Goal: Transaction & Acquisition: Book appointment/travel/reservation

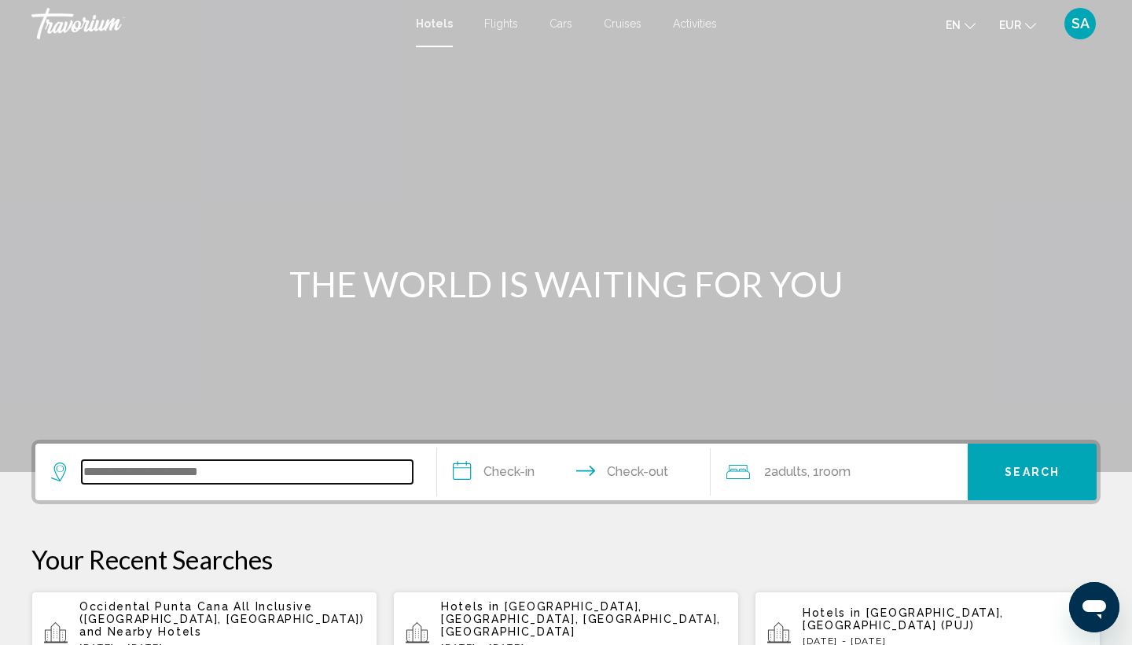
click at [295, 469] on input "Search widget" at bounding box center [247, 472] width 331 height 24
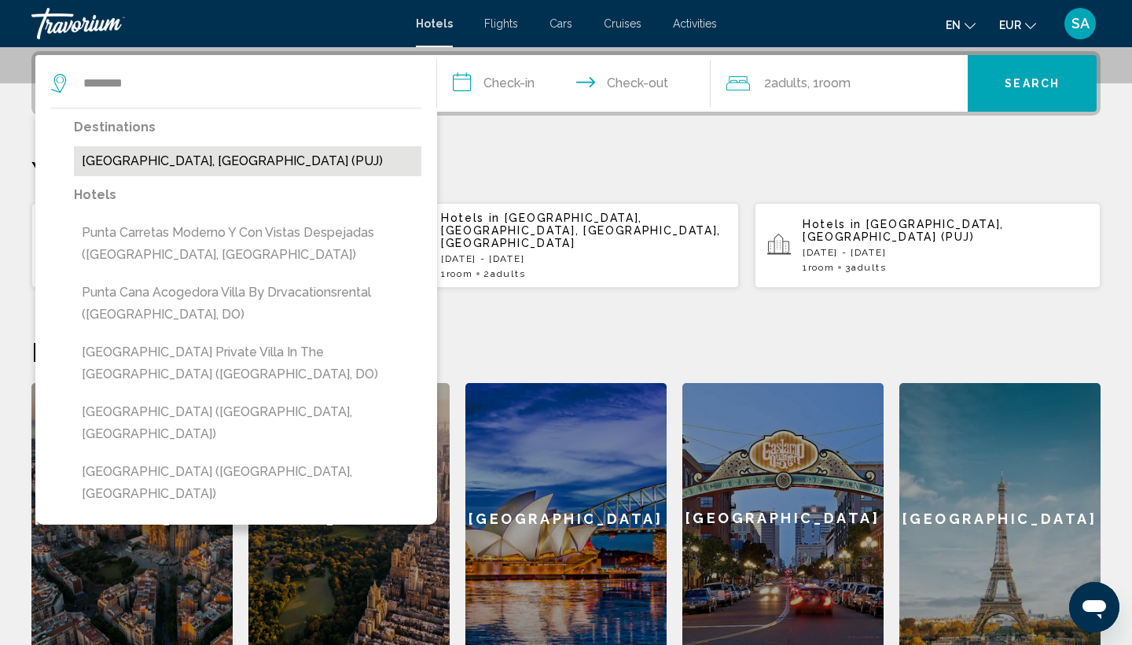
click at [361, 166] on button "[GEOGRAPHIC_DATA], [GEOGRAPHIC_DATA] (PUJ)" at bounding box center [248, 161] width 348 height 30
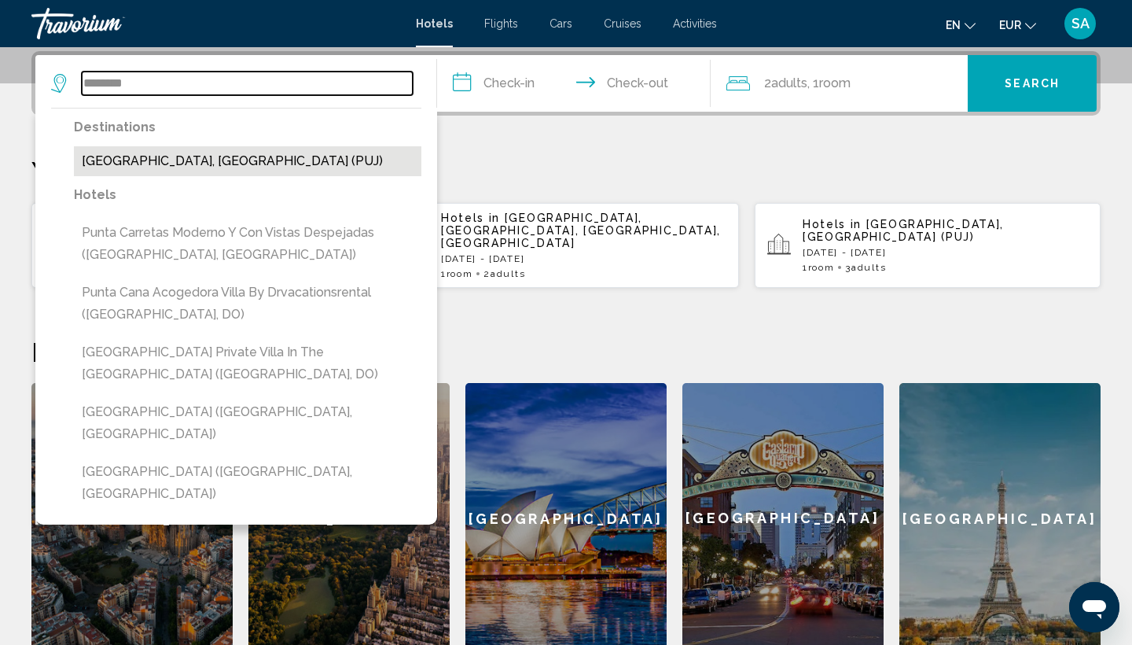
type input "**********"
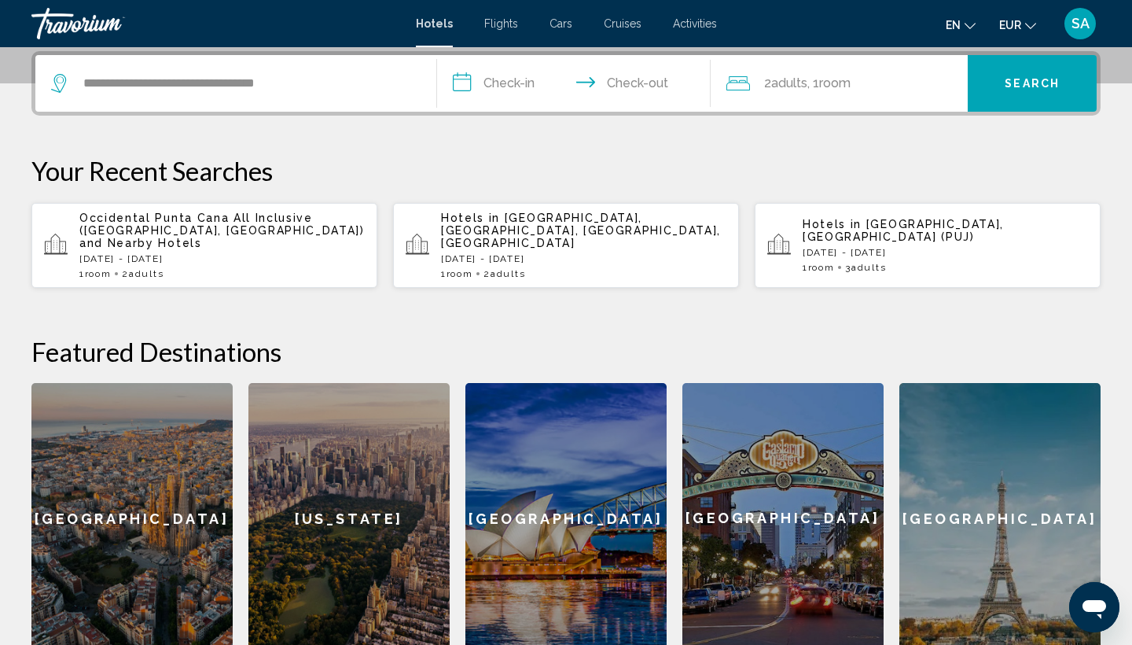
click at [509, 85] on input "**********" at bounding box center [577, 85] width 280 height 61
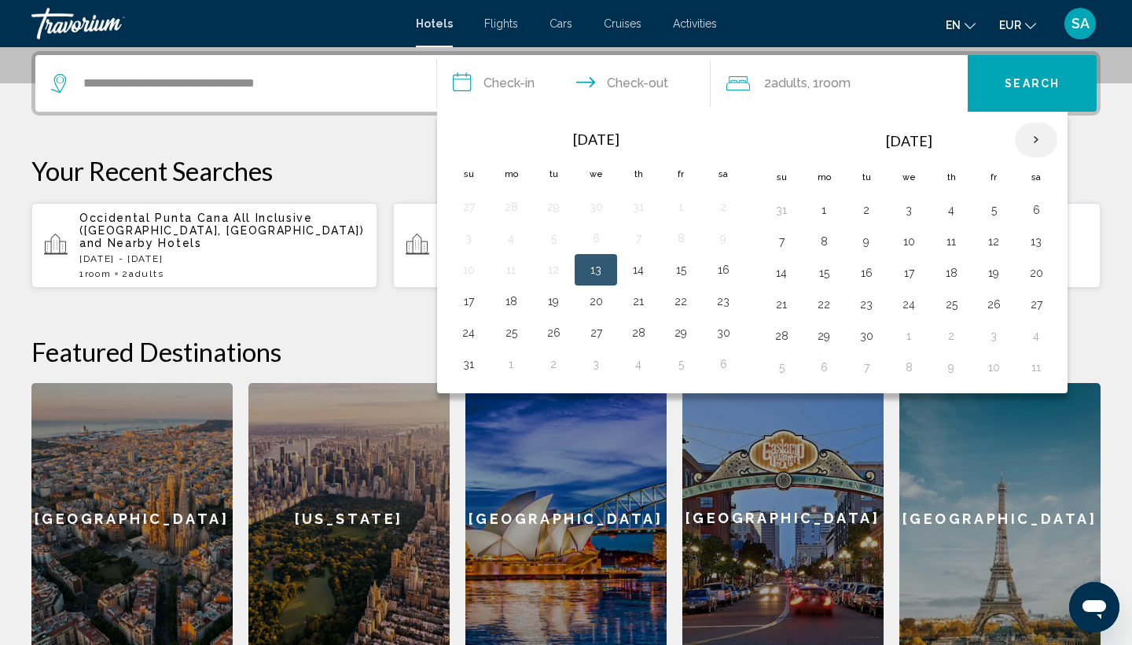
click at [1036, 142] on th "Next month" at bounding box center [1036, 140] width 42 height 35
click at [778, 278] on button "14" at bounding box center [781, 273] width 25 height 22
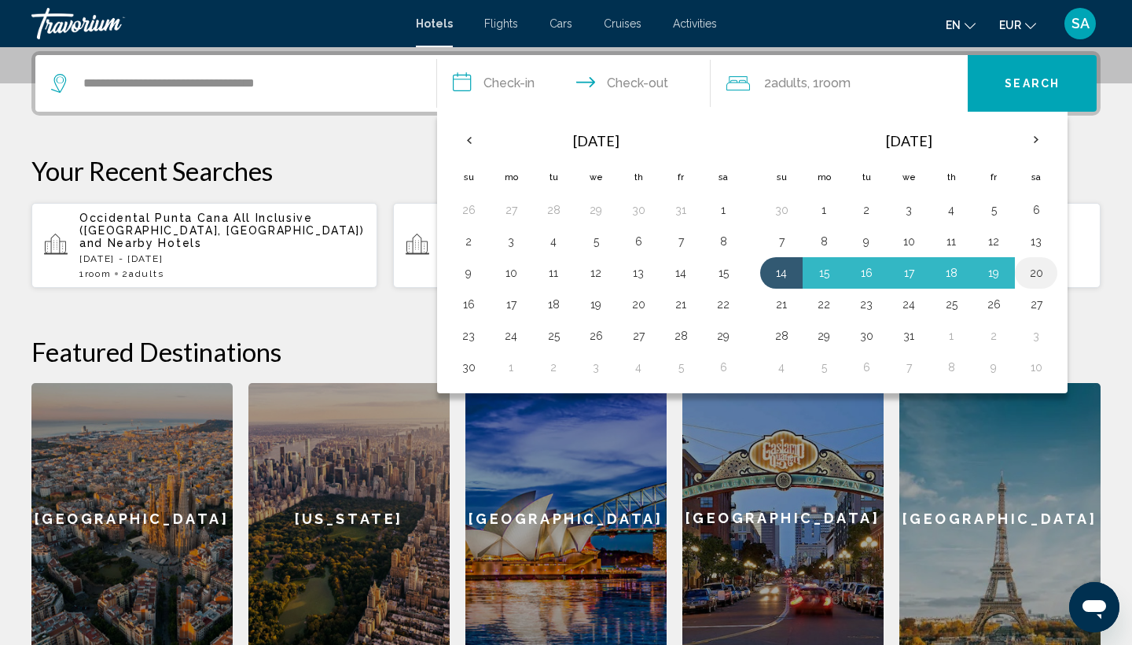
click at [1041, 271] on button "20" at bounding box center [1036, 273] width 25 height 22
type input "**********"
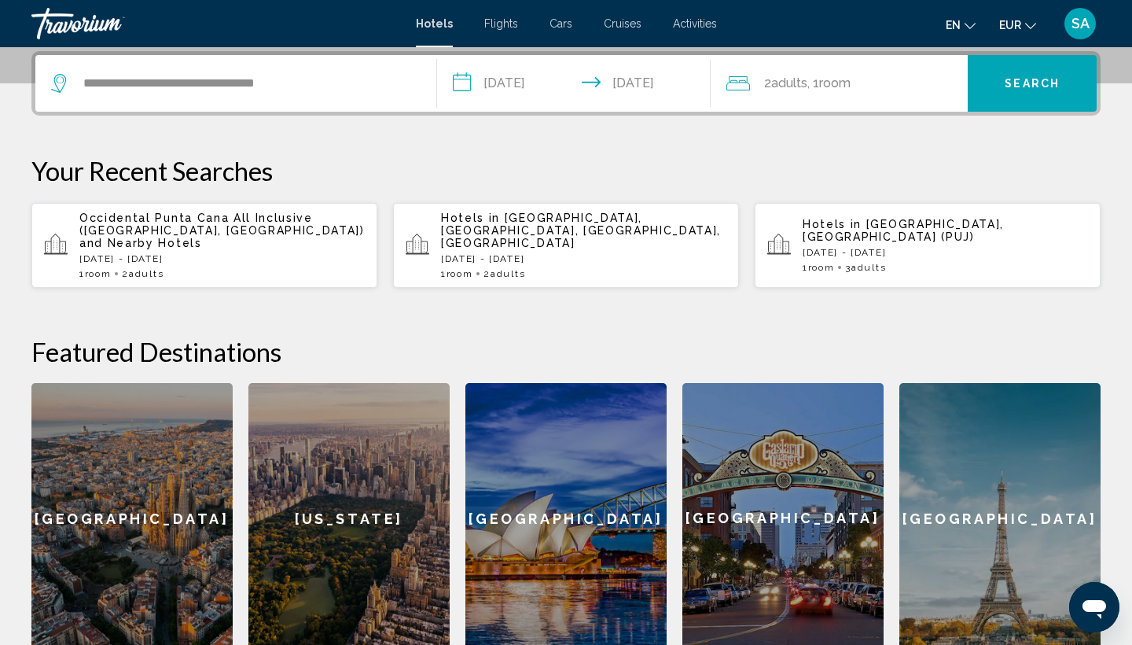
click at [1053, 95] on button "Search" at bounding box center [1032, 83] width 129 height 57
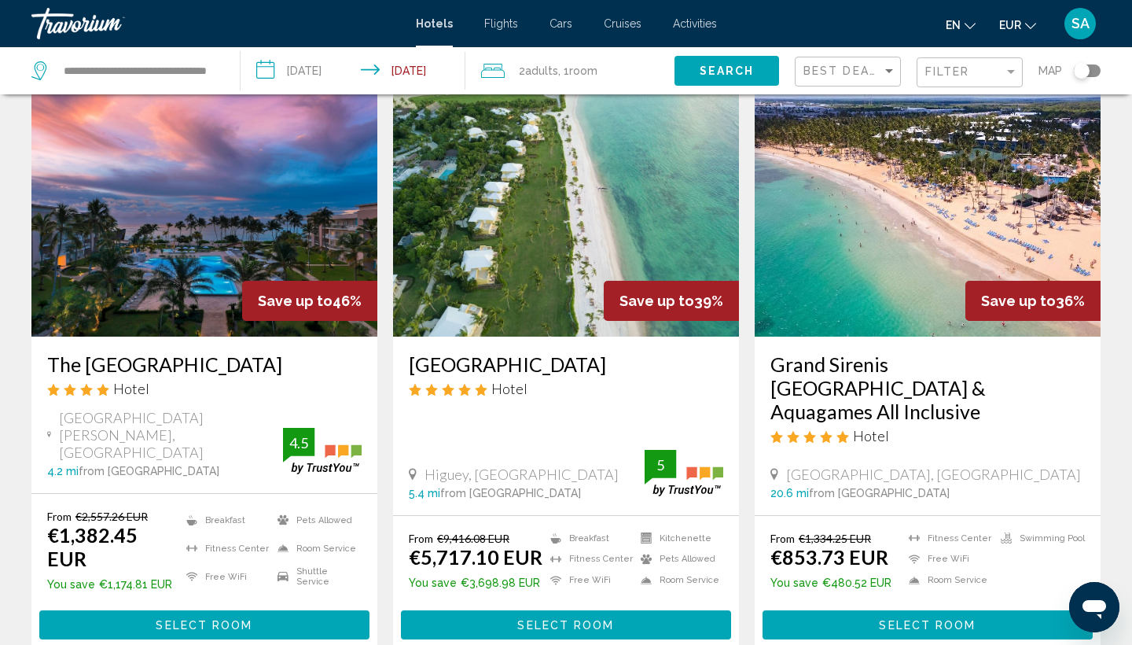
scroll to position [62, 0]
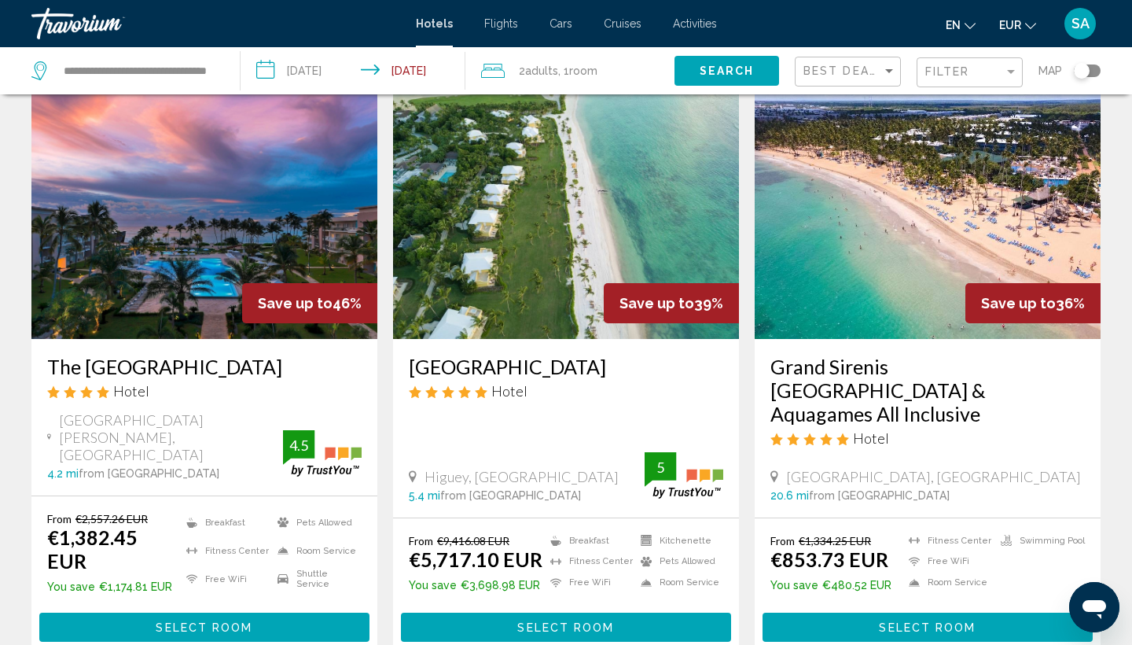
click at [873, 274] on img "Main content" at bounding box center [928, 213] width 346 height 252
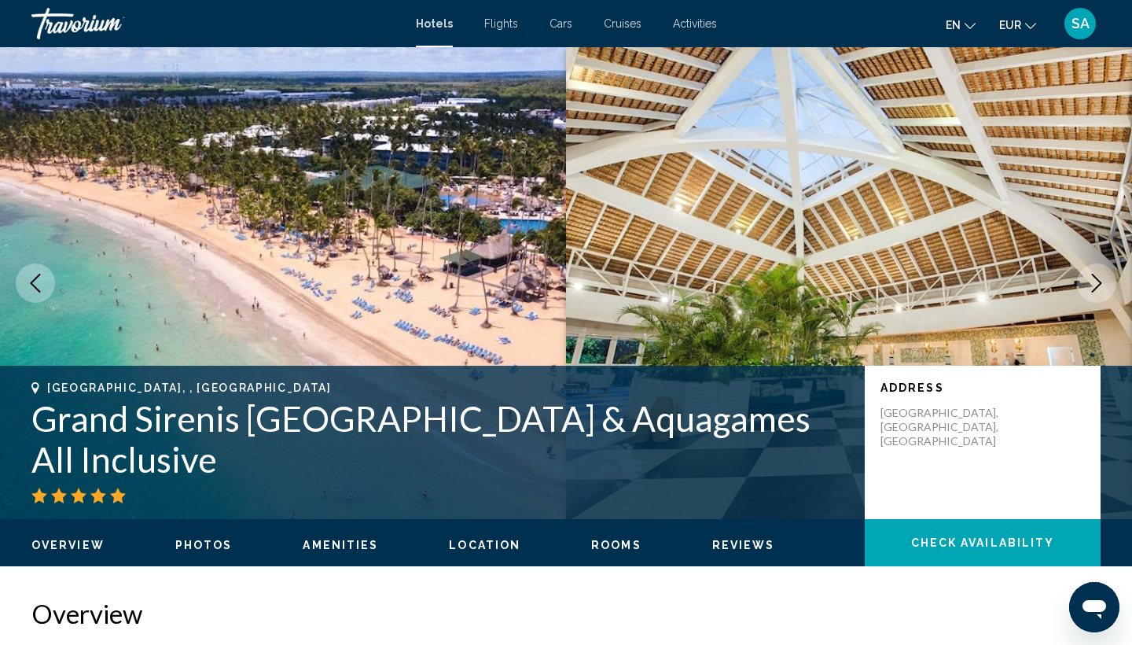
click at [414, 415] on h1 "Grand Sirenis Punta Cana Resort & Aquagames All Inclusive" at bounding box center [440, 439] width 818 height 82
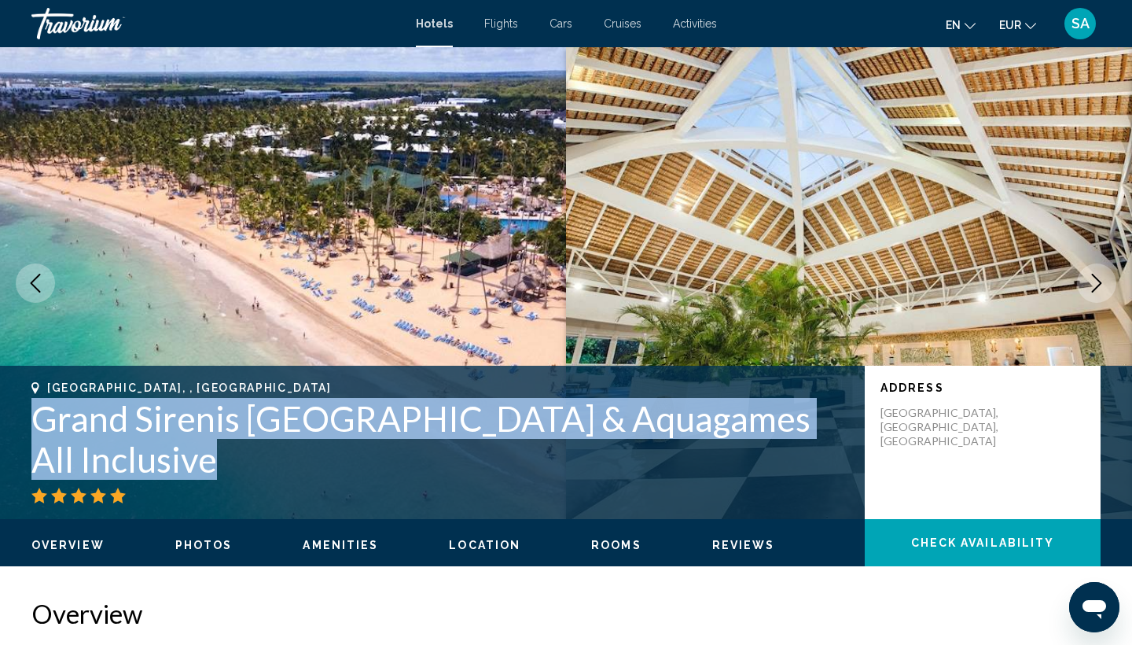
click at [414, 415] on h1 "Grand Sirenis Punta Cana Resort & Aquagames All Inclusive" at bounding box center [440, 439] width 818 height 82
copy h1 "Grand Sirenis Punta Cana Resort & Aquagames All Inclusive"
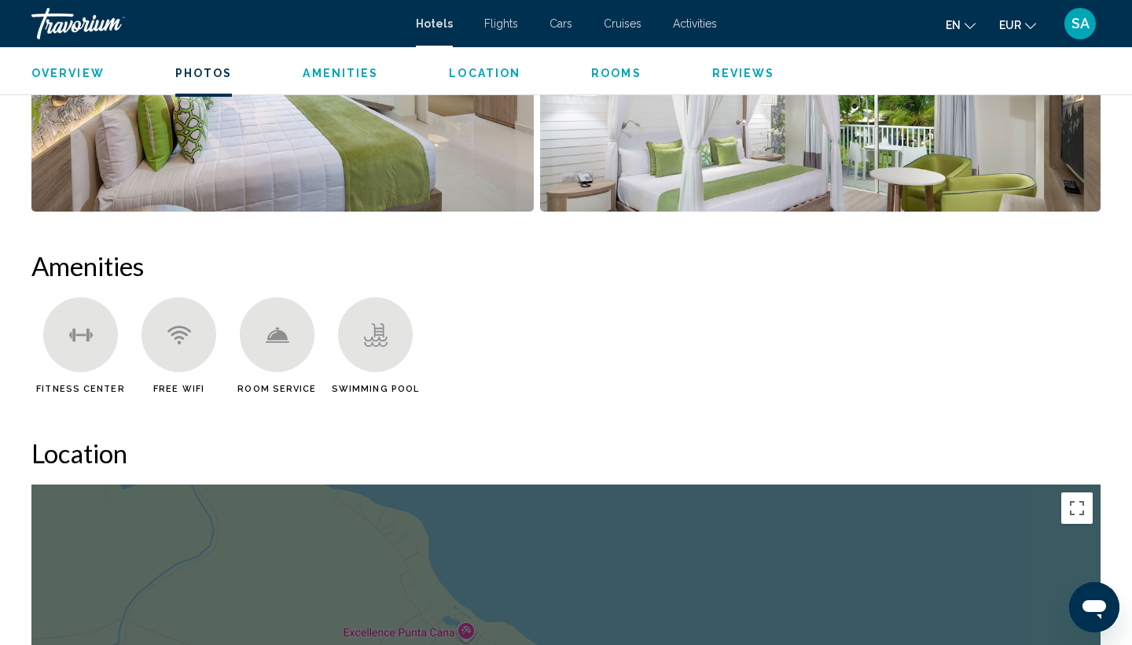
scroll to position [1092, 0]
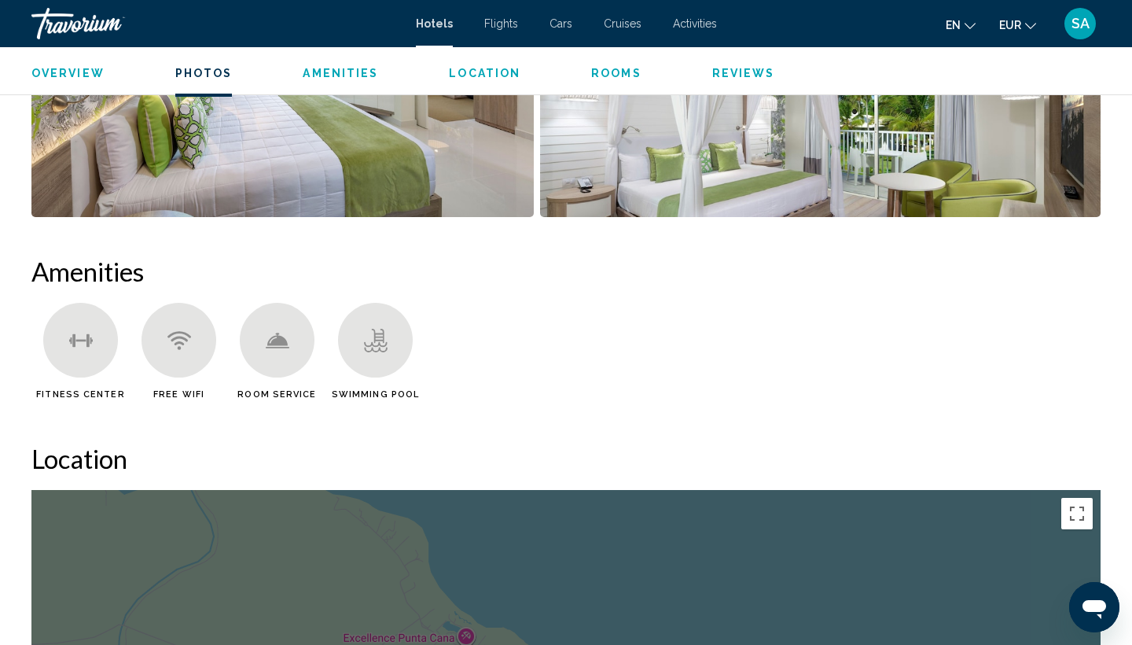
click at [679, 303] on ul "Fitness Center Free WiFi Room Service Swimming Pool" at bounding box center [565, 357] width 1069 height 109
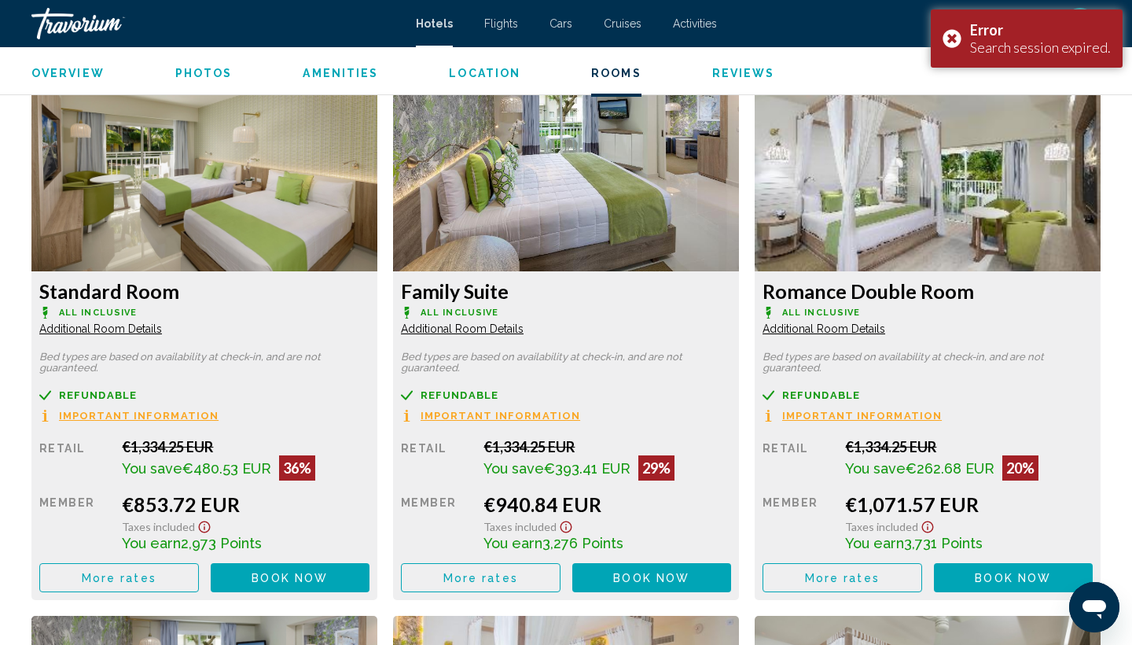
scroll to position [2160, 0]
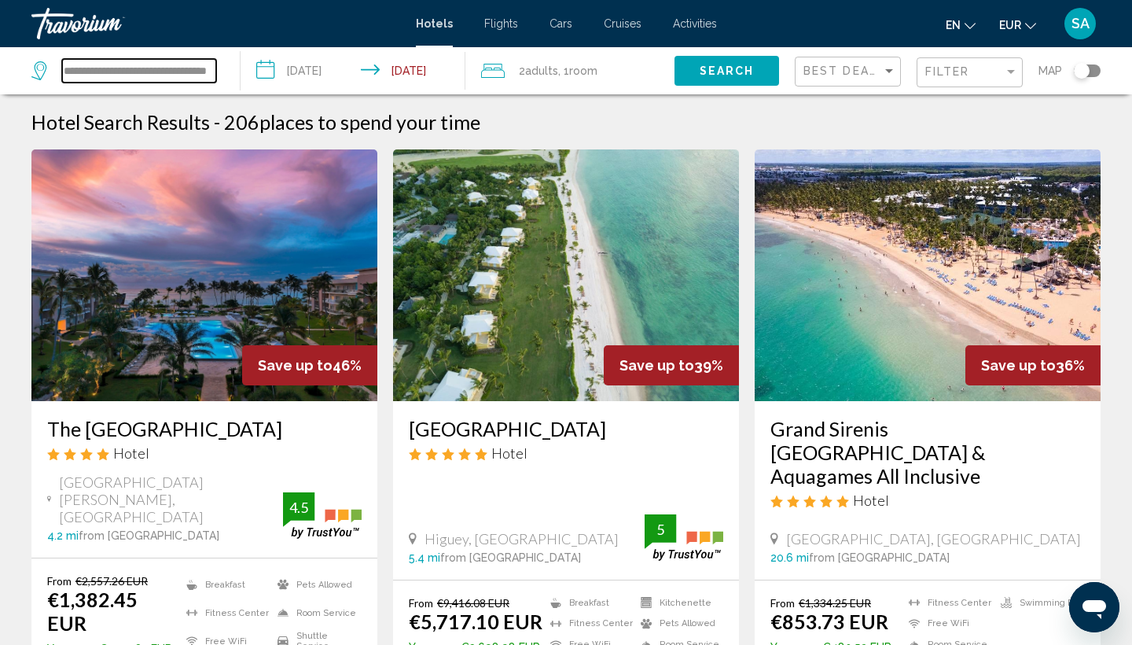
click at [159, 77] on input "**********" at bounding box center [139, 71] width 154 height 24
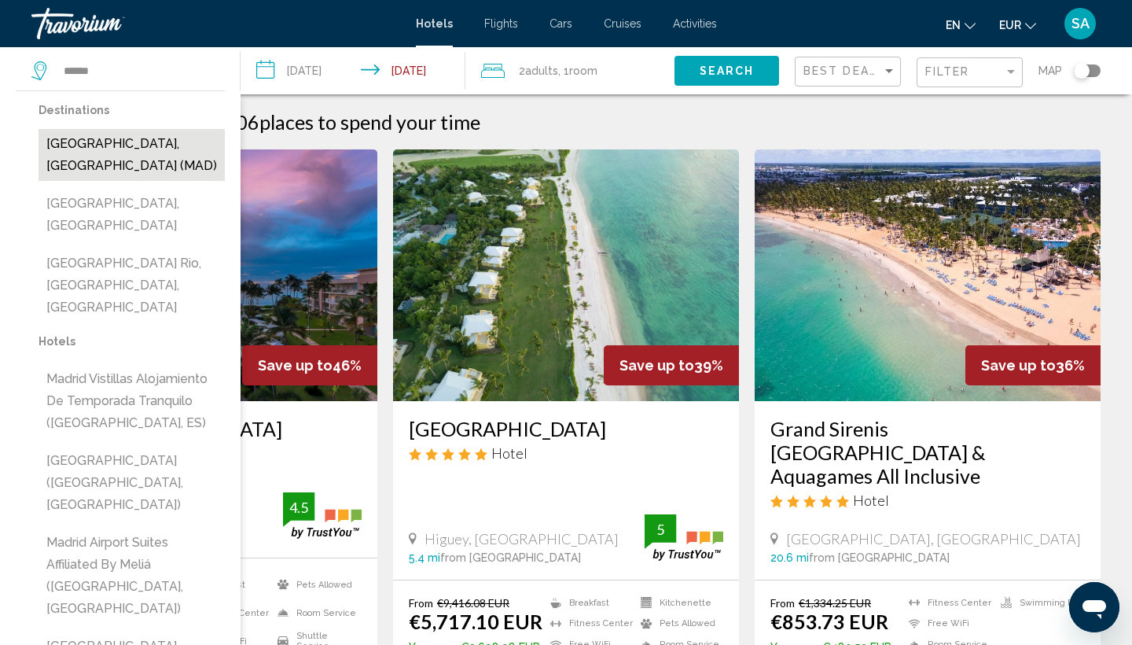
drag, startPoint x: 159, startPoint y: 77, endPoint x: 127, endPoint y: 148, distance: 77.4
click at [127, 148] on button "[GEOGRAPHIC_DATA], [GEOGRAPHIC_DATA] (MAD)" at bounding box center [132, 155] width 186 height 52
type input "**********"
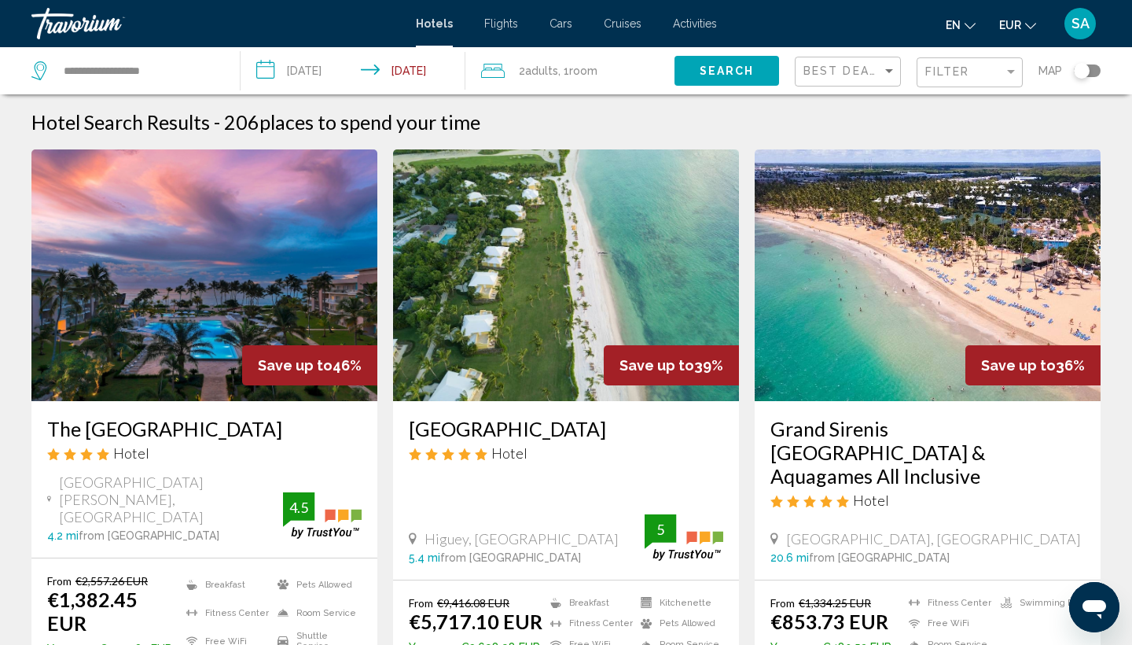
click at [362, 68] on input "**********" at bounding box center [356, 73] width 231 height 52
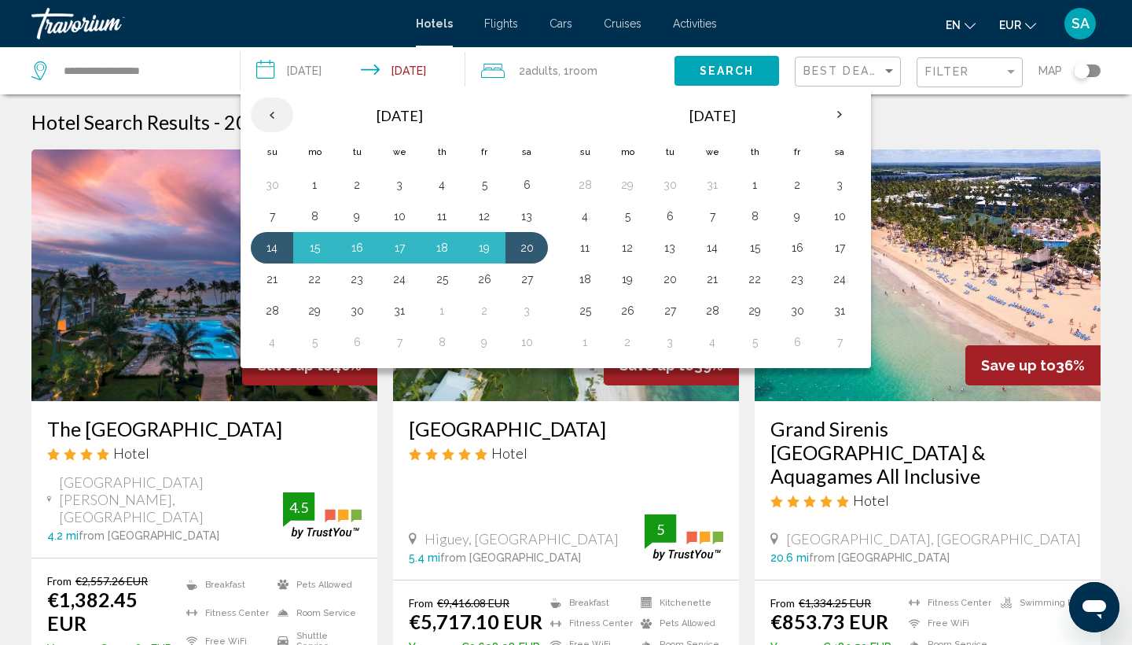
click at [274, 116] on th "Previous month" at bounding box center [272, 115] width 42 height 35
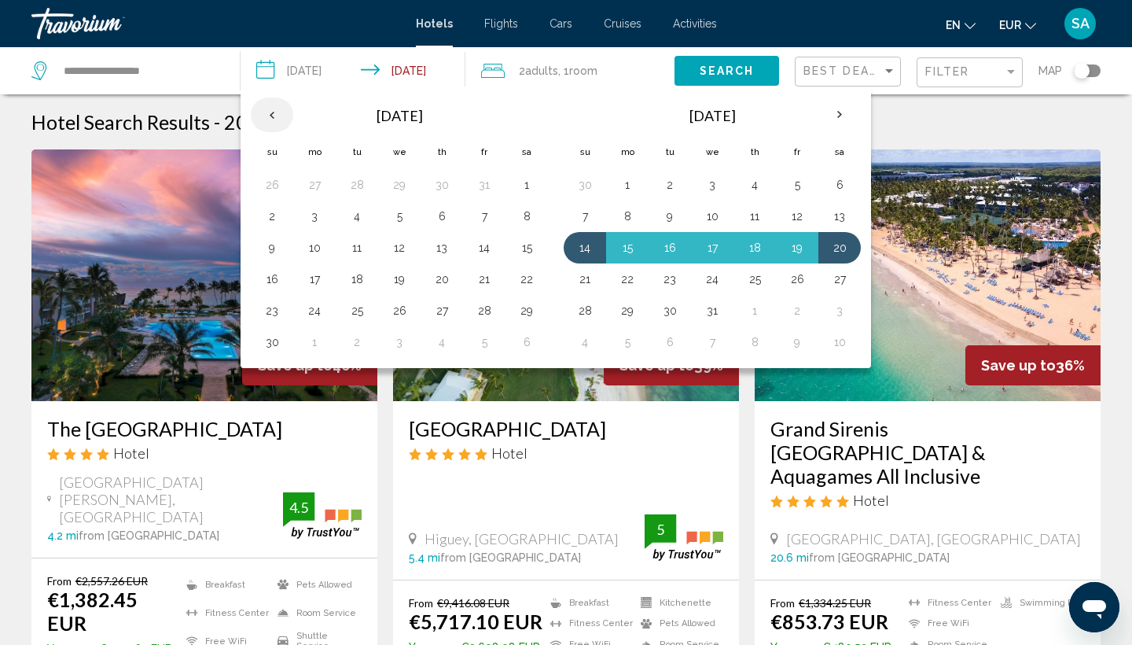
click at [274, 116] on th "Previous month" at bounding box center [272, 115] width 42 height 35
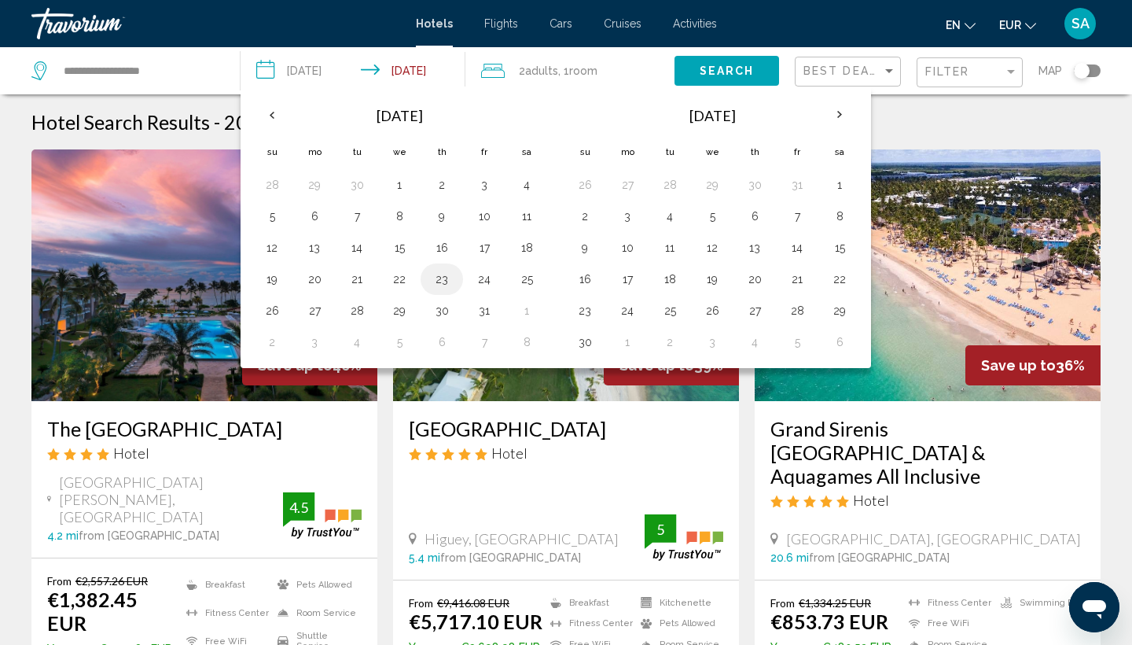
click at [430, 274] on button "23" at bounding box center [441, 279] width 25 height 22
click at [302, 310] on button "27" at bounding box center [314, 311] width 25 height 22
type input "**********"
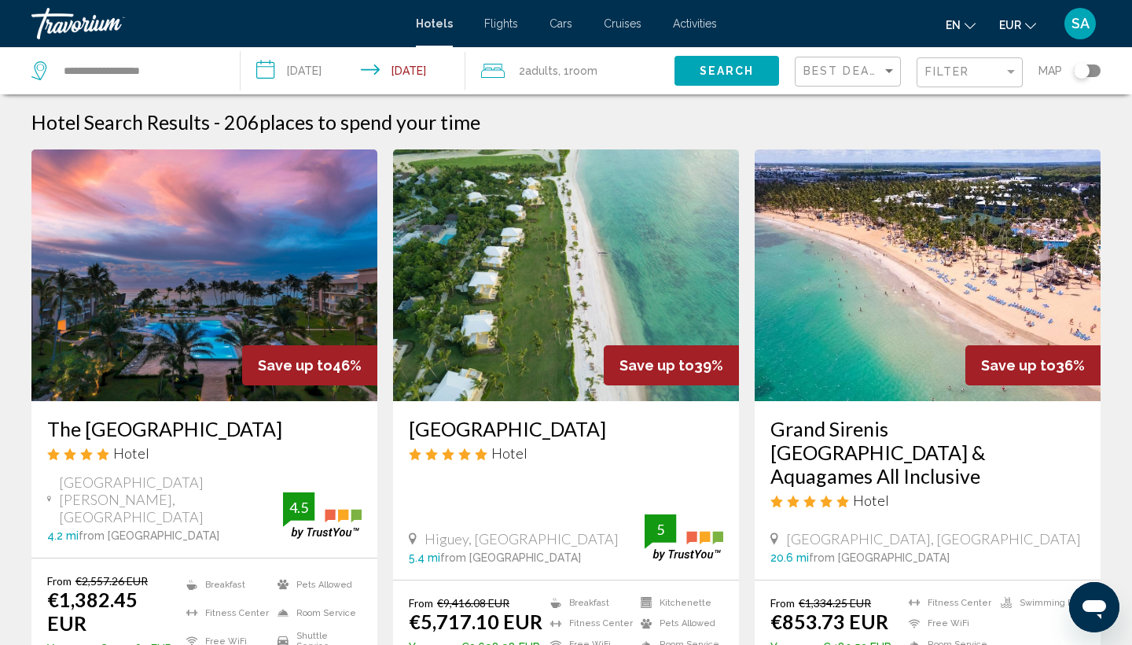
click at [723, 75] on span "Search" at bounding box center [727, 71] width 55 height 13
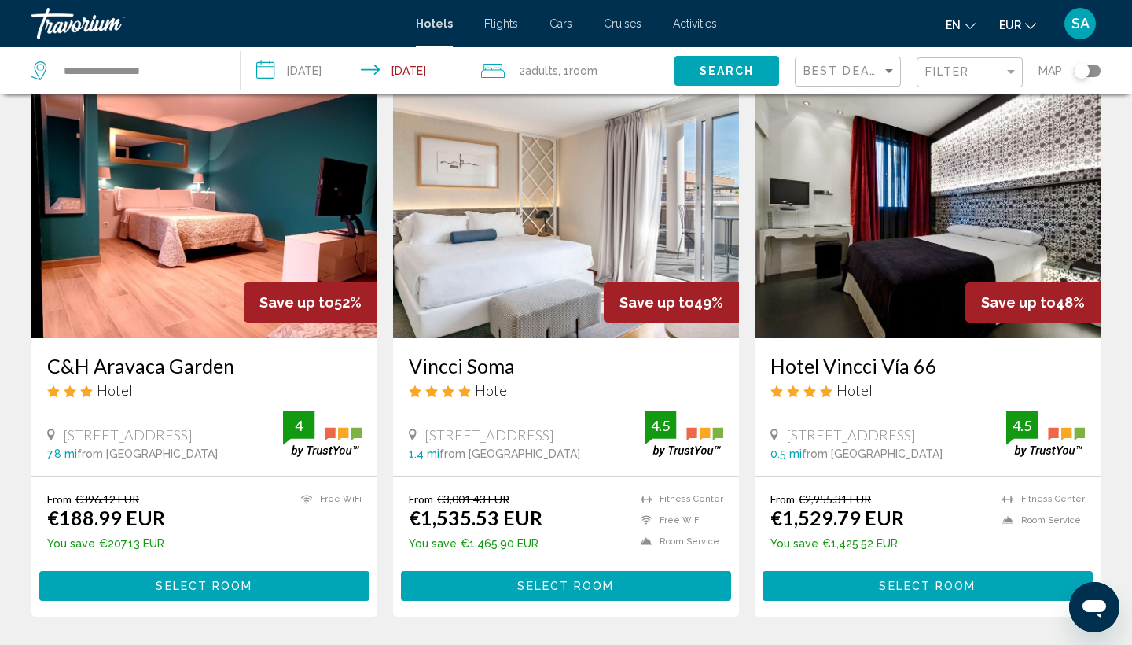
scroll to position [66, 0]
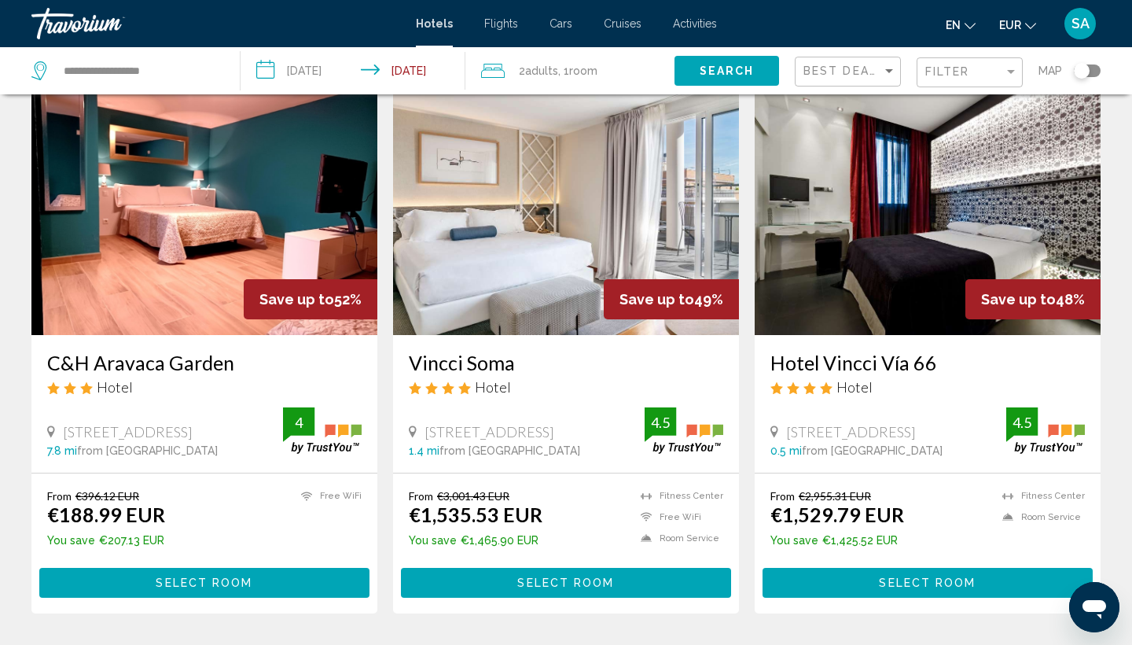
click at [560, 257] on img "Main content" at bounding box center [566, 209] width 346 height 252
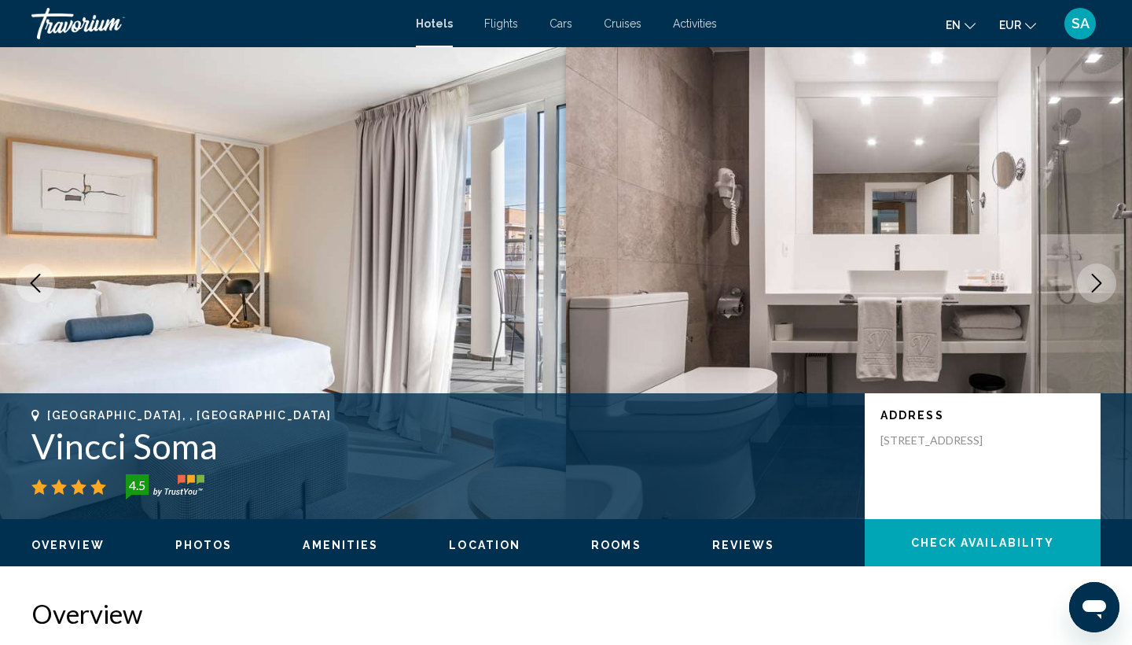
click at [155, 455] on h1 "Vincci Soma" at bounding box center [440, 445] width 818 height 41
copy h1 "Vincci Soma"
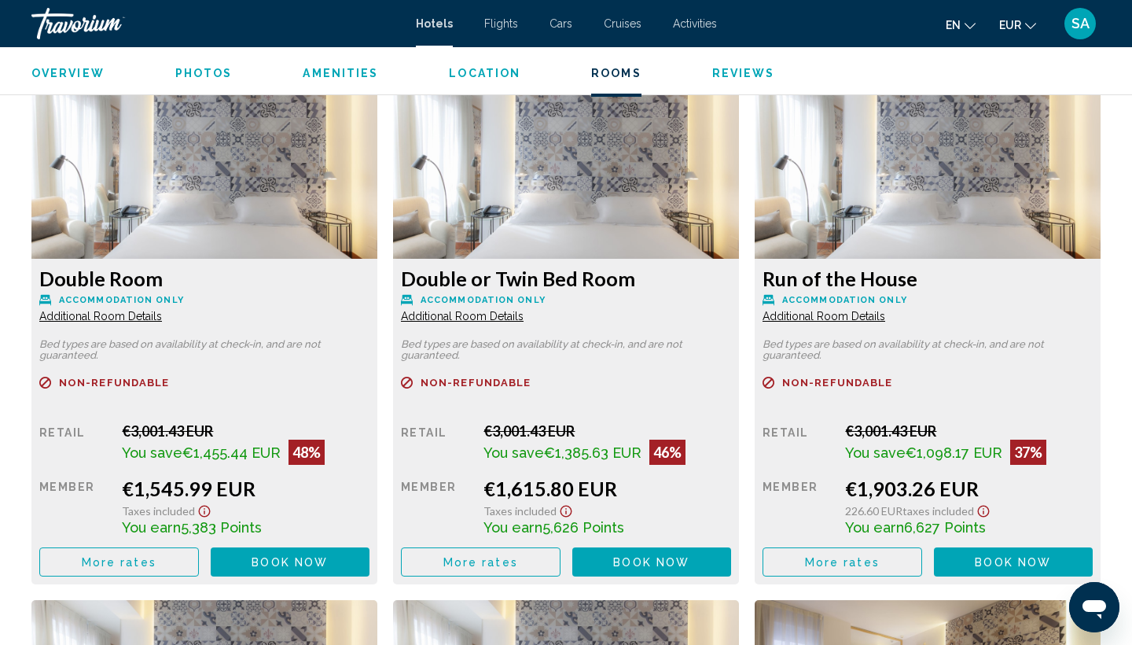
scroll to position [2164, 0]
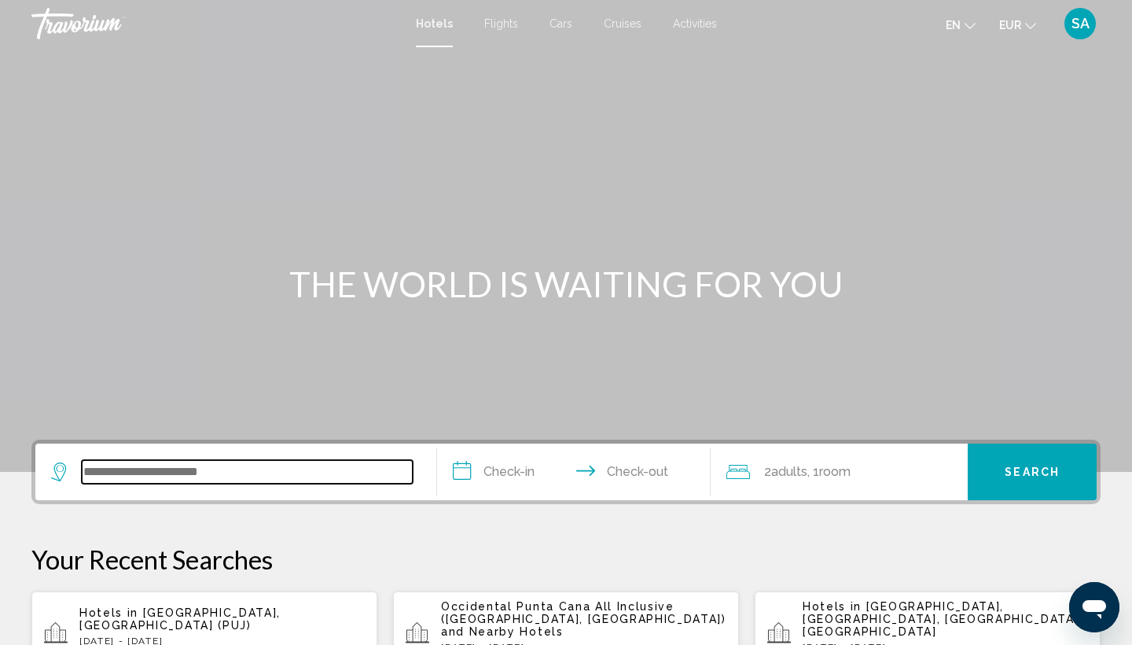
click at [151, 477] on input "Search widget" at bounding box center [247, 472] width 331 height 24
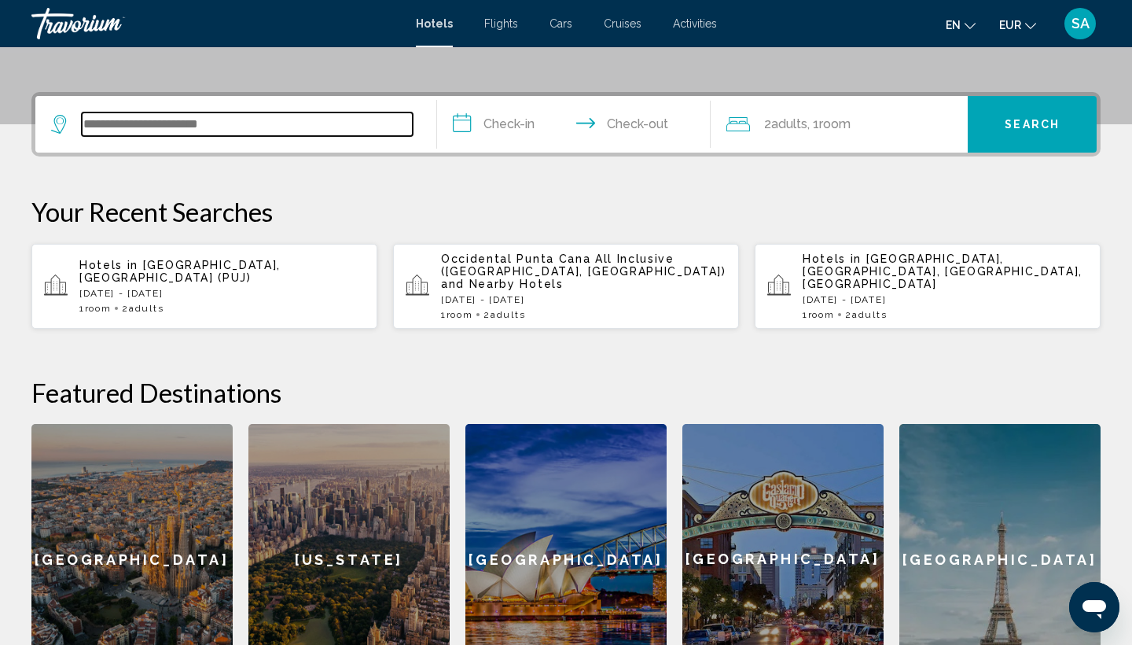
scroll to position [388, 0]
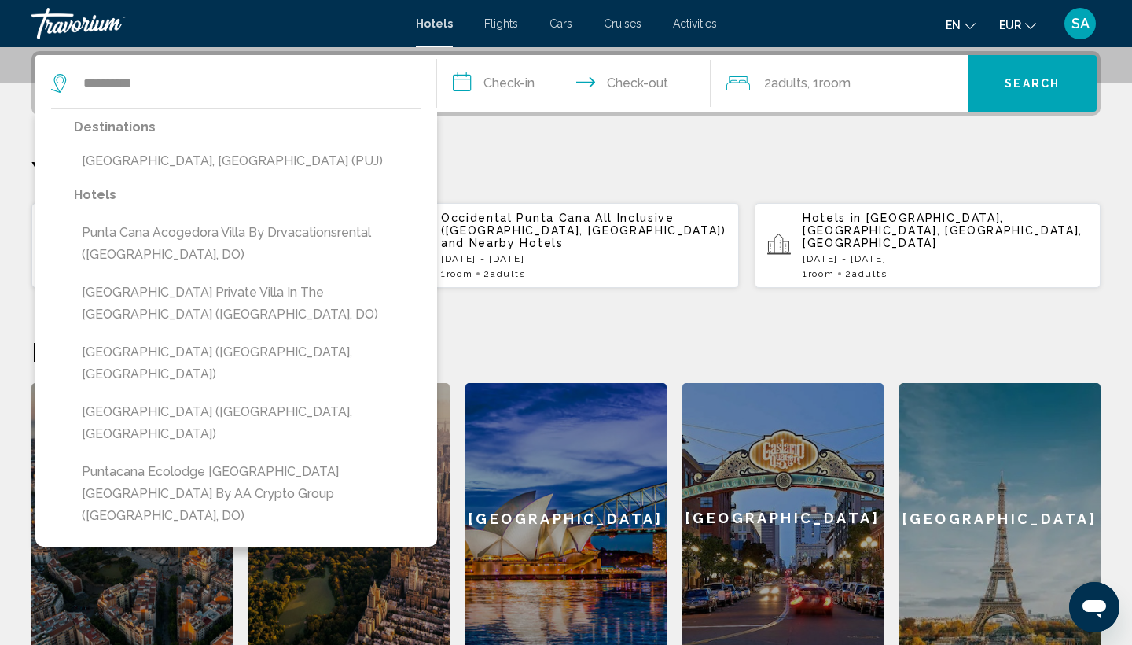
click at [179, 177] on div "Destinations Punta Cana, Dominican Republic (PUJ)" at bounding box center [248, 150] width 348 height 68
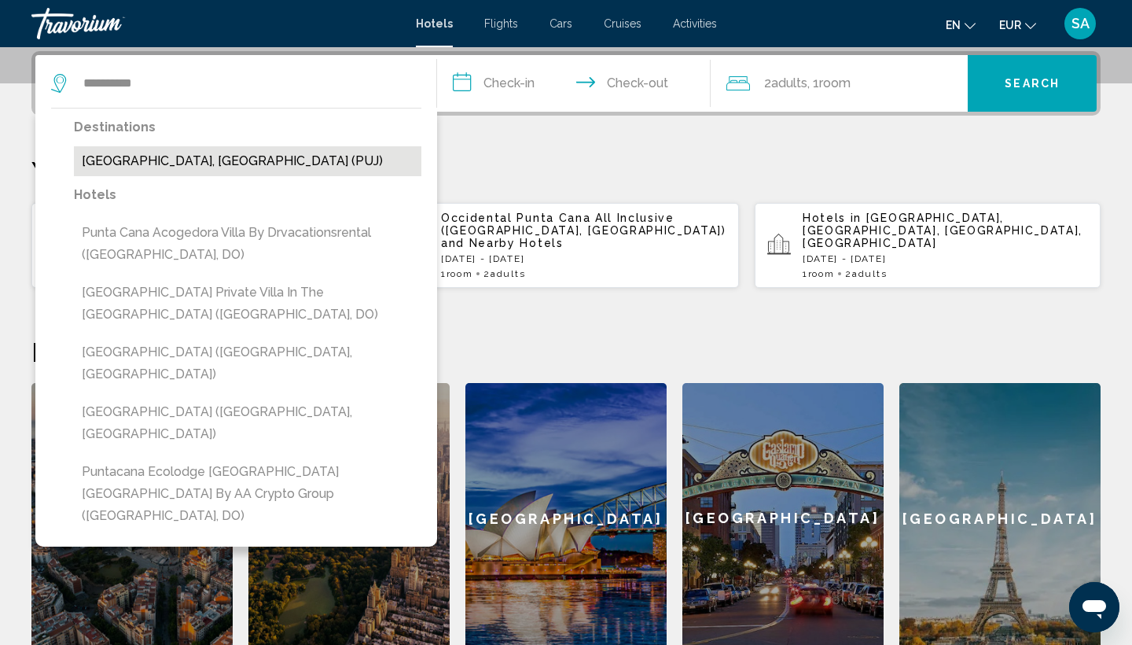
click at [189, 159] on button "[GEOGRAPHIC_DATA], [GEOGRAPHIC_DATA] (PUJ)" at bounding box center [248, 161] width 348 height 30
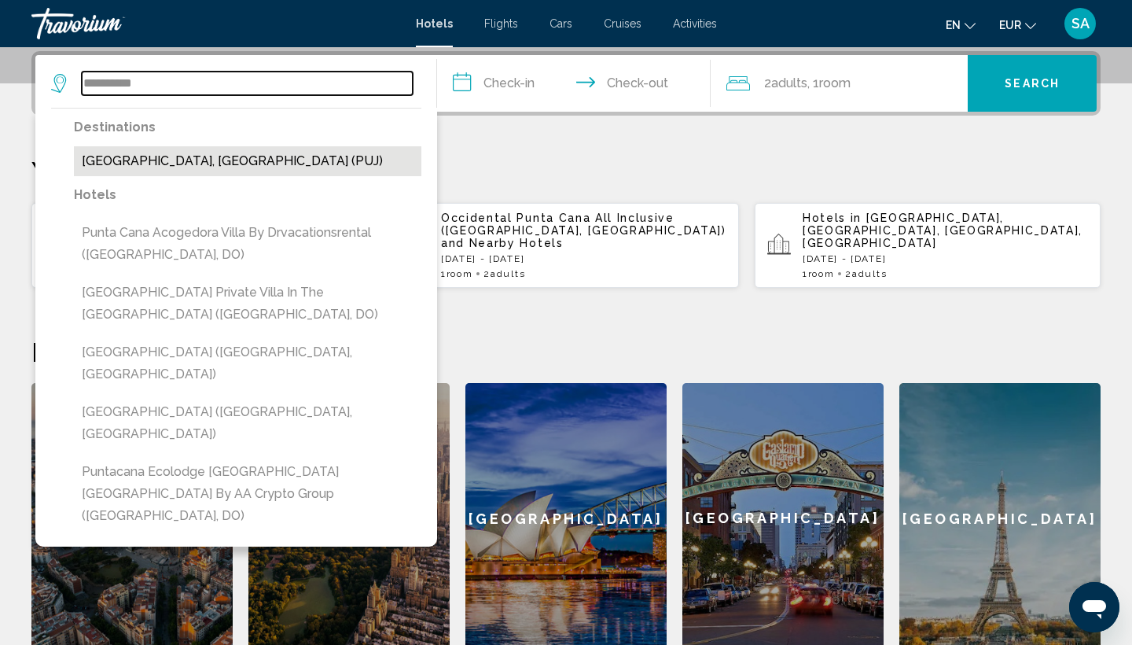
type input "**********"
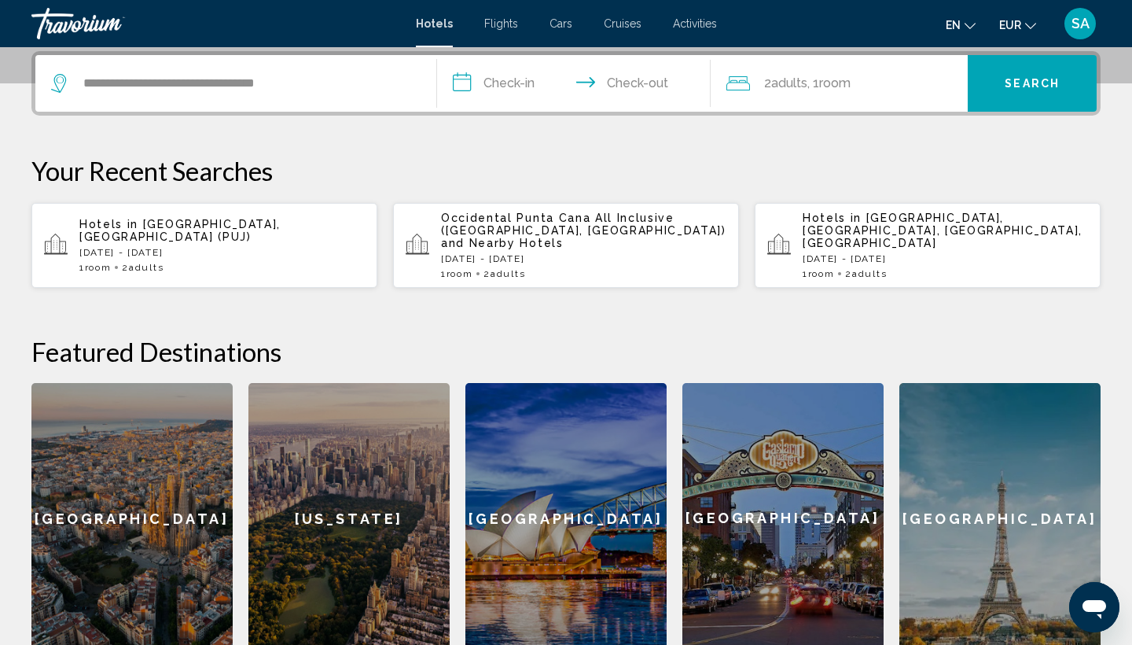
click at [502, 78] on input "**********" at bounding box center [577, 85] width 280 height 61
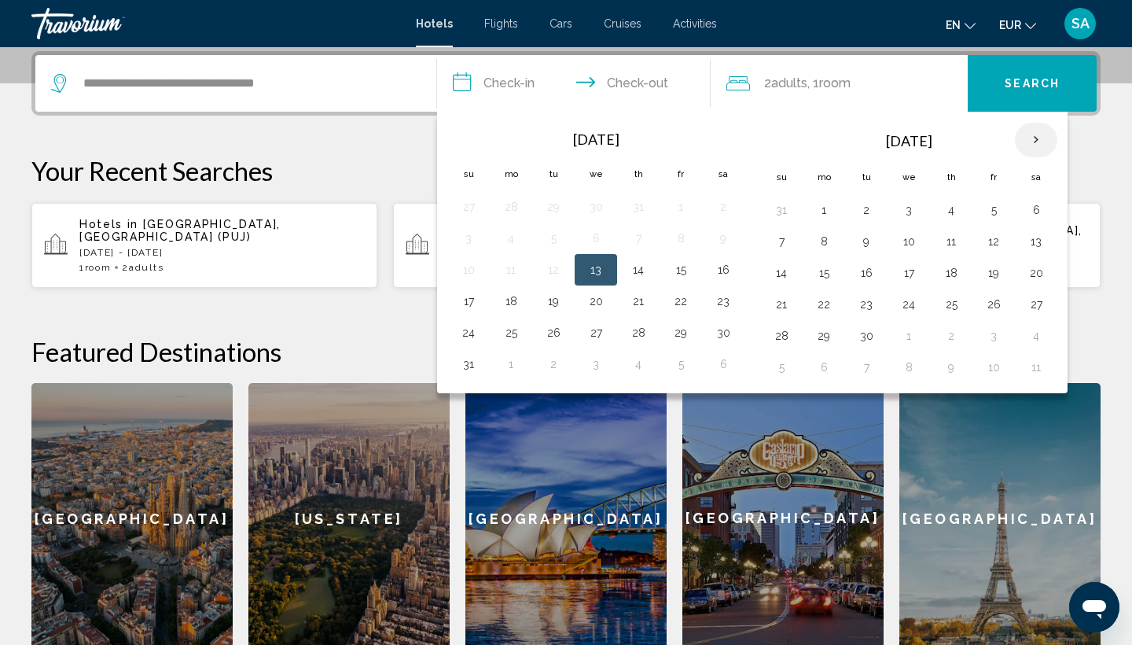
click at [1039, 133] on th "Next month" at bounding box center [1036, 140] width 42 height 35
click at [780, 272] on button "14" at bounding box center [781, 273] width 25 height 22
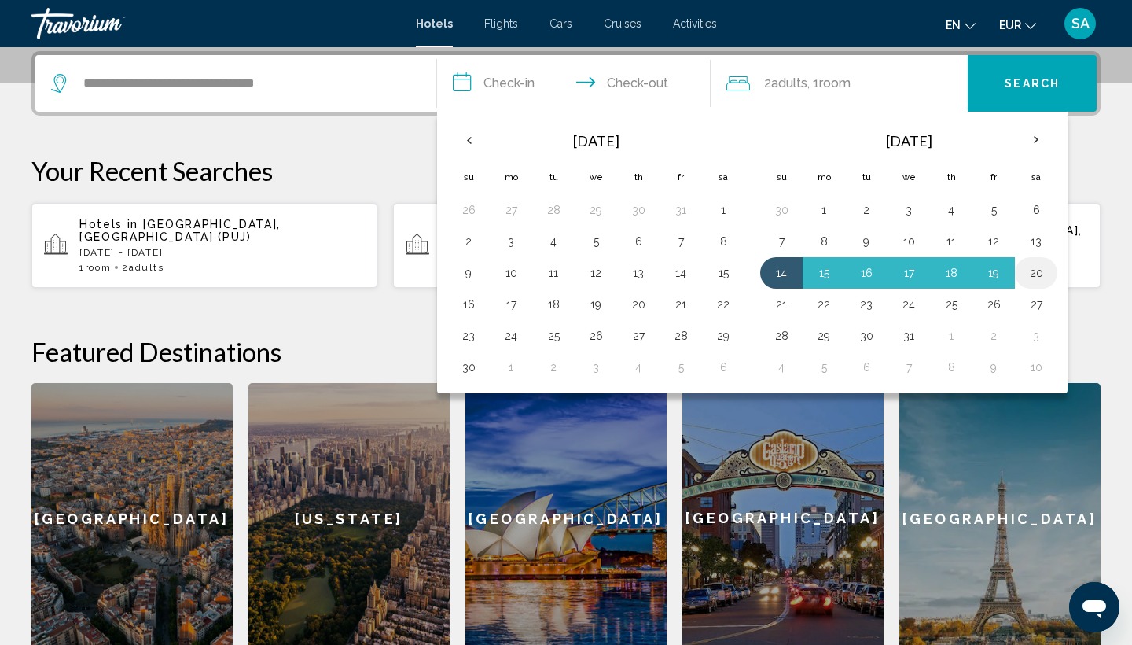
click at [1036, 274] on button "20" at bounding box center [1036, 273] width 25 height 22
type input "**********"
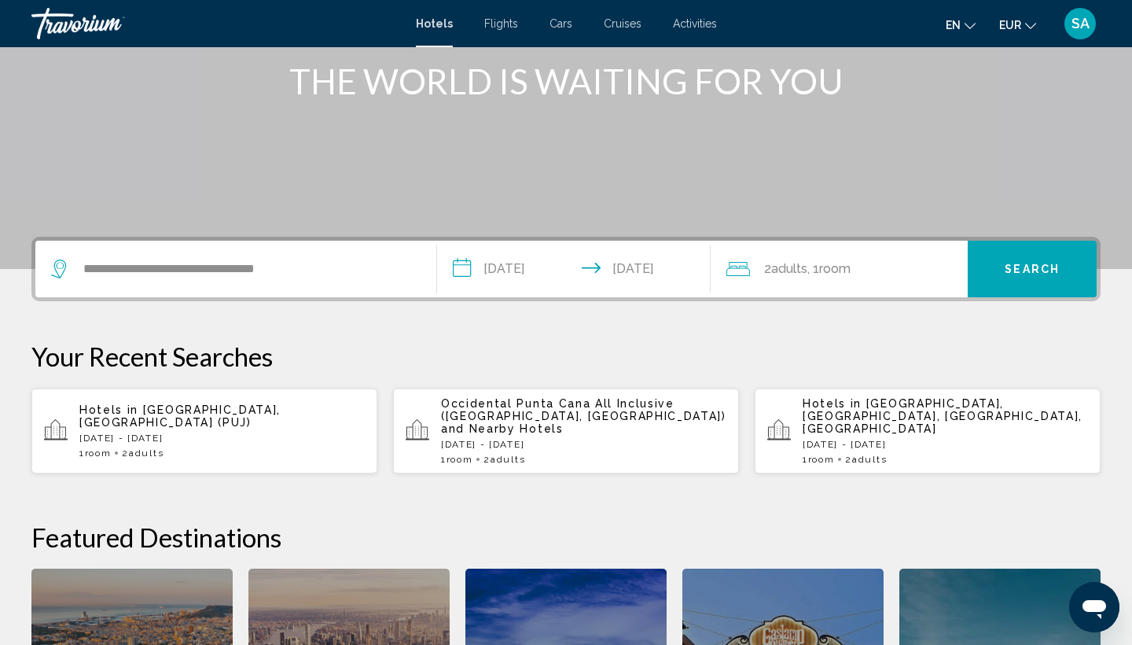
scroll to position [201, 0]
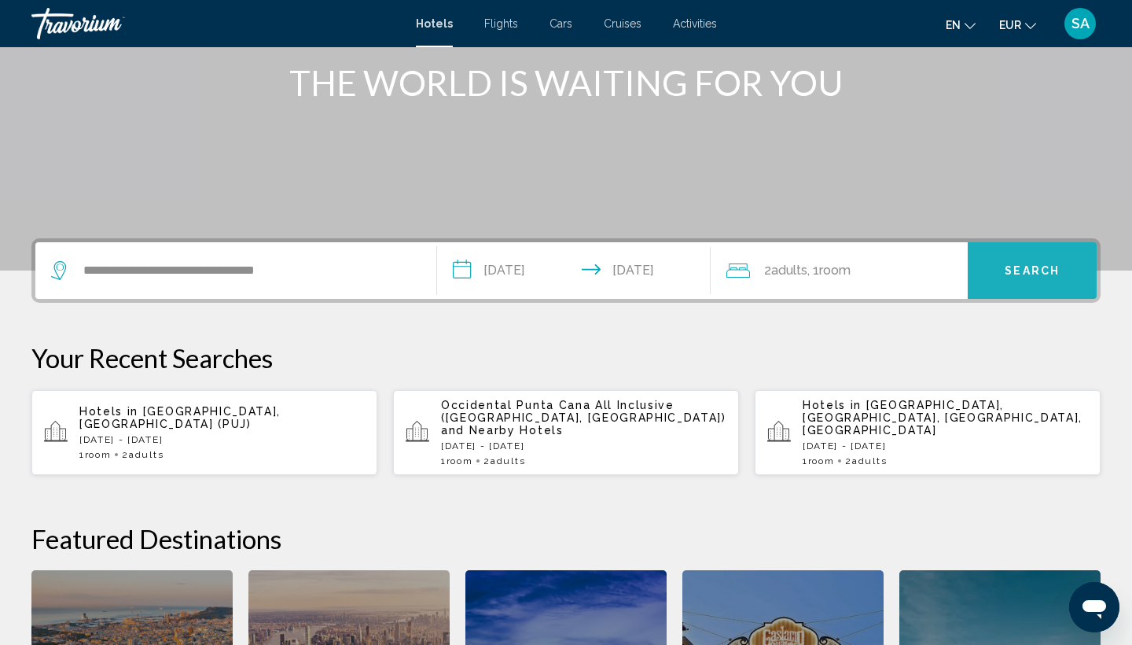
click at [1021, 263] on button "Search" at bounding box center [1032, 270] width 129 height 57
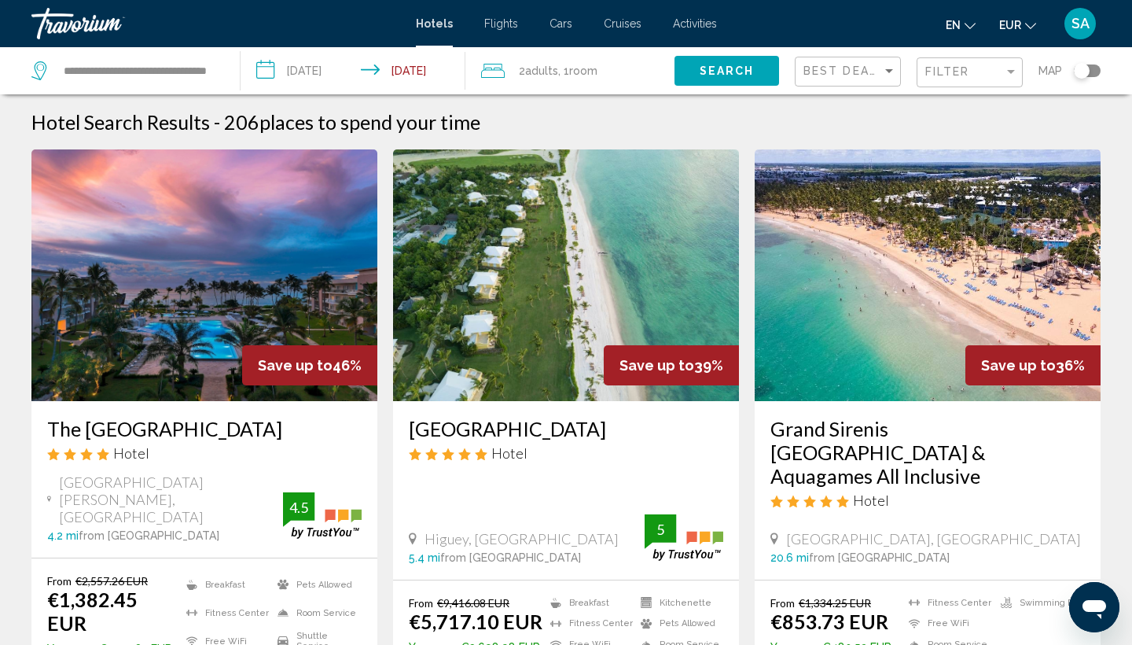
click at [426, 63] on input "**********" at bounding box center [356, 73] width 231 height 52
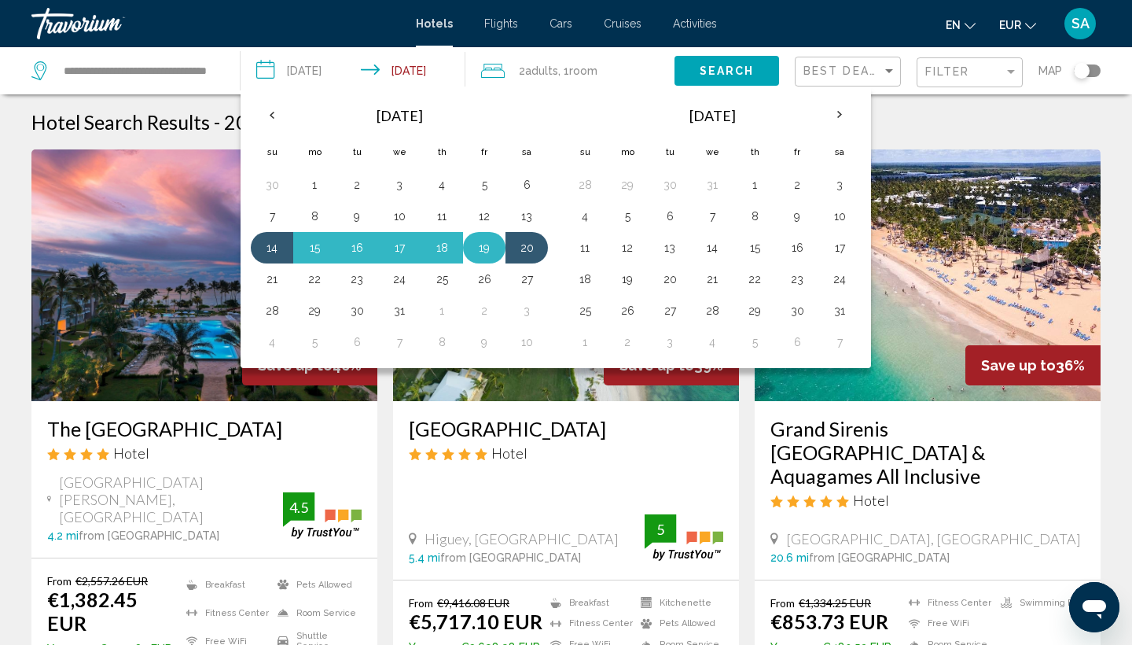
click at [491, 247] on button "19" at bounding box center [484, 248] width 25 height 22
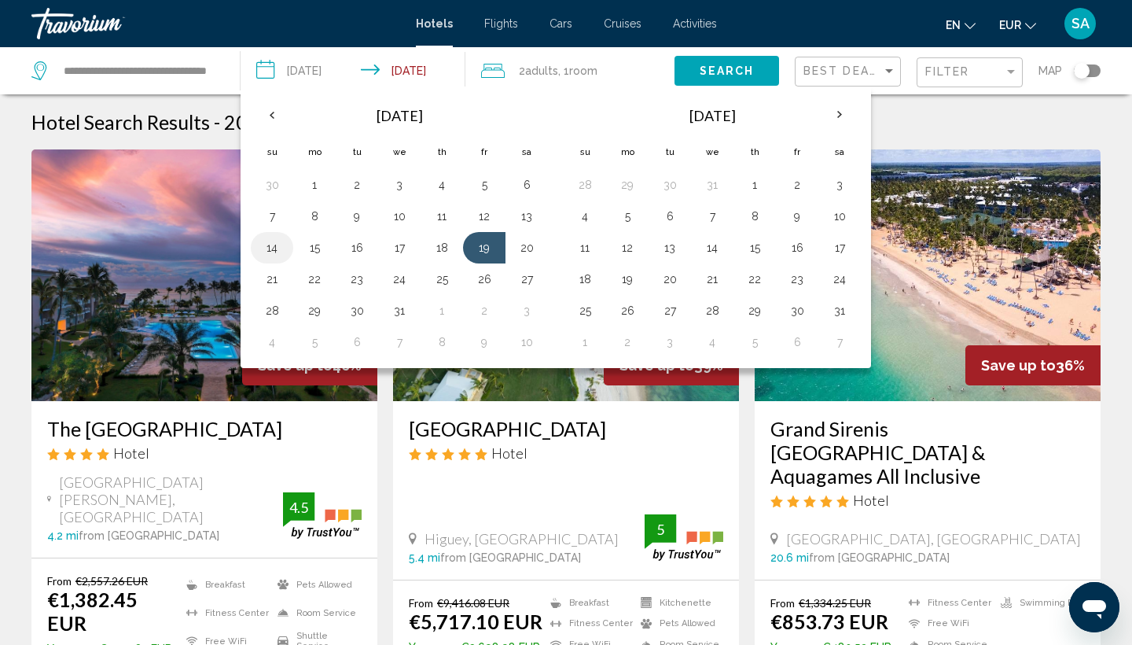
click at [270, 244] on button "14" at bounding box center [271, 248] width 25 height 22
type input "**********"
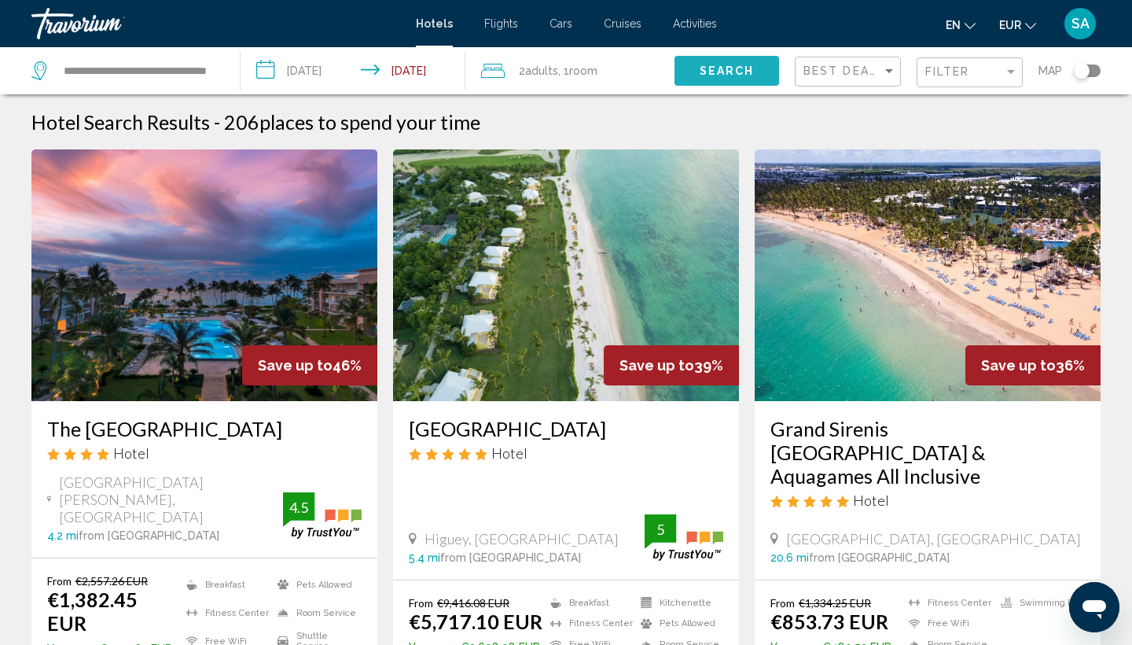
click at [744, 64] on button "Search" at bounding box center [727, 70] width 105 height 29
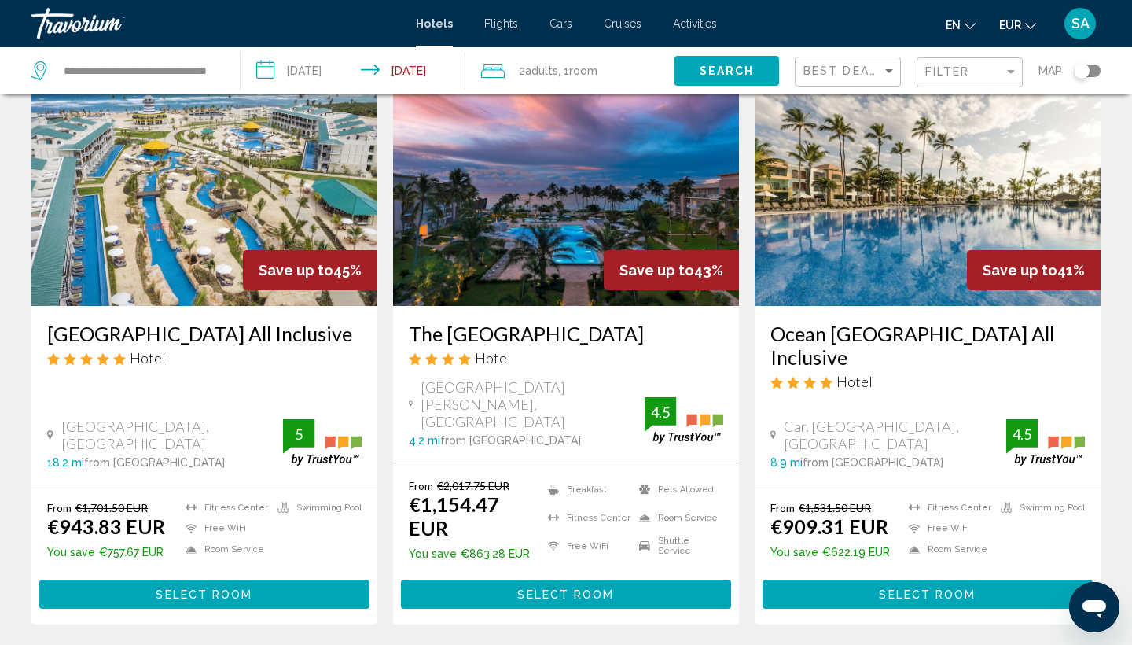
scroll to position [102, 0]
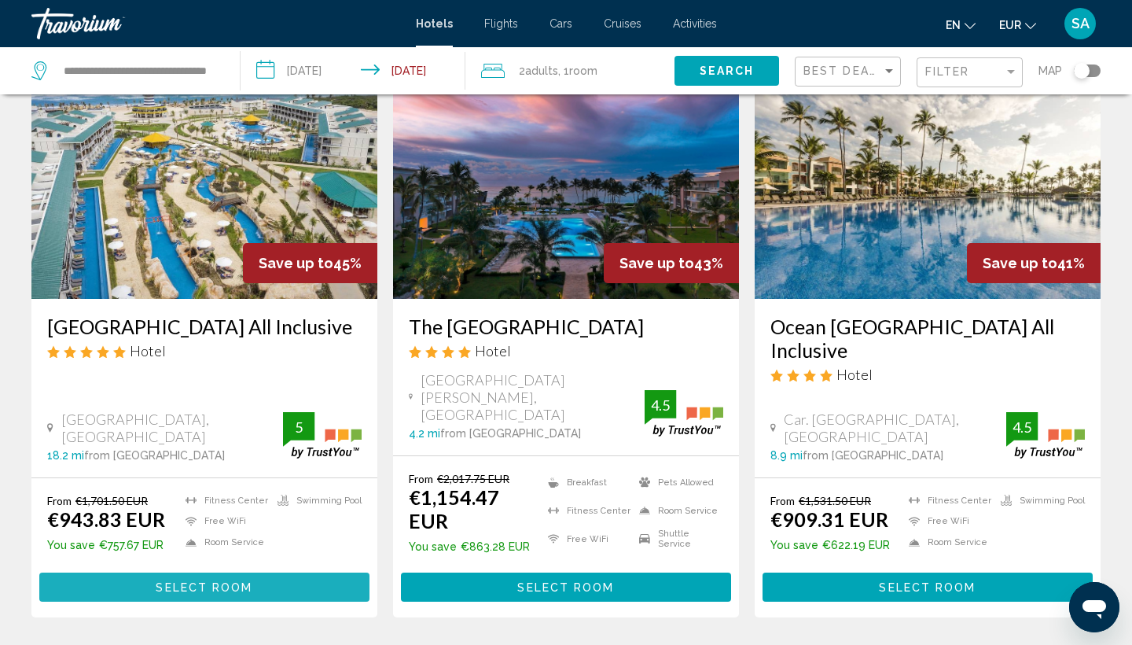
click at [176, 581] on span "Select Room" at bounding box center [204, 587] width 97 height 13
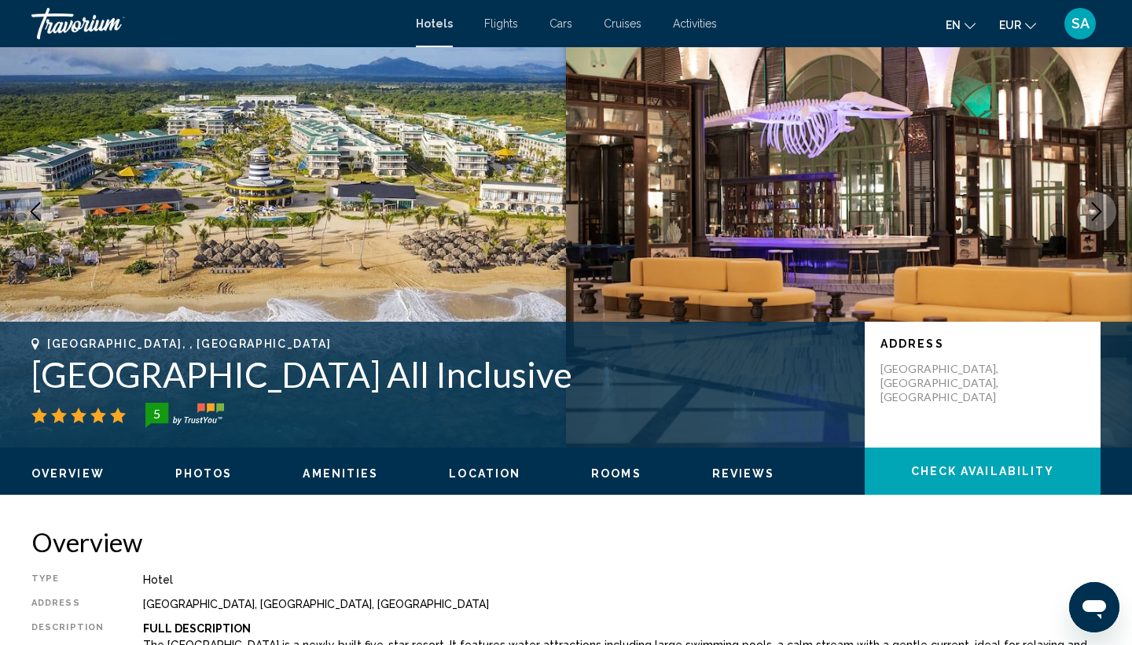
scroll to position [65, 0]
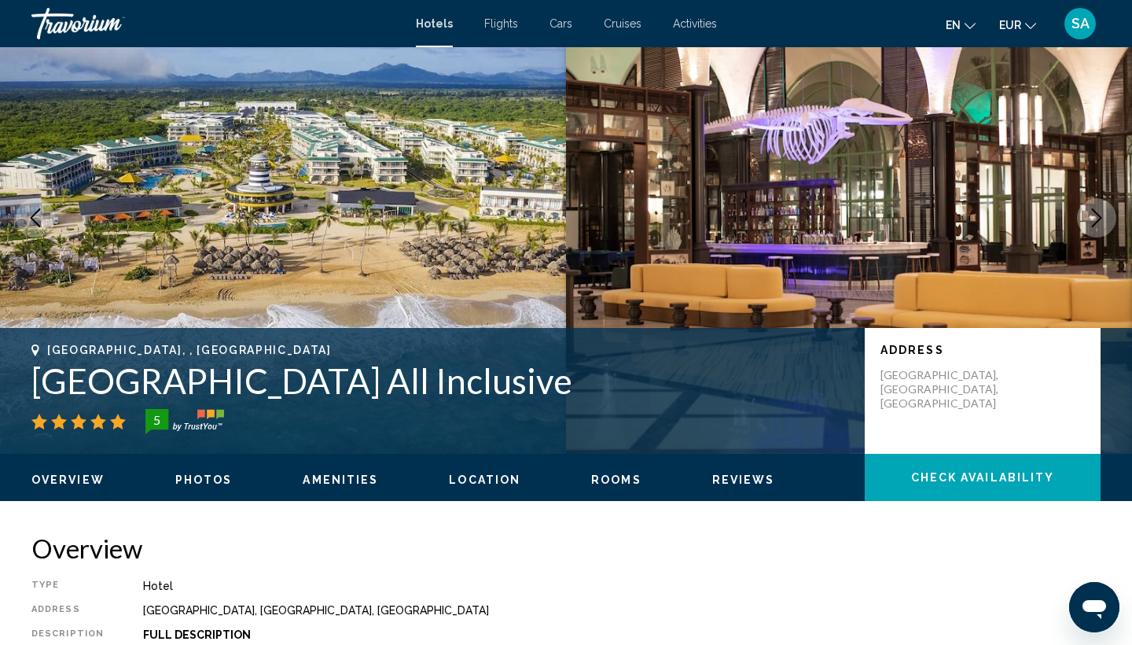
click at [427, 390] on h1 "Ocean El Faro Resort All Inclusive" at bounding box center [440, 380] width 818 height 41
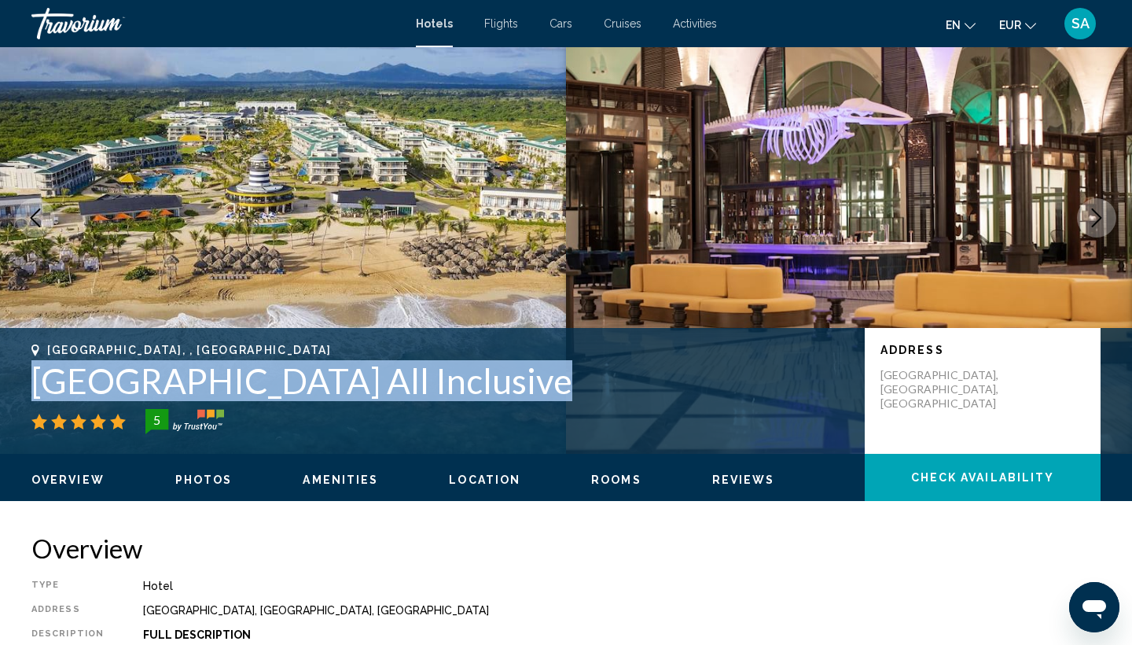
copy h1 "Ocean El Faro Resort All Inclusive"
click at [591, 487] on button "Rooms" at bounding box center [616, 480] width 50 height 14
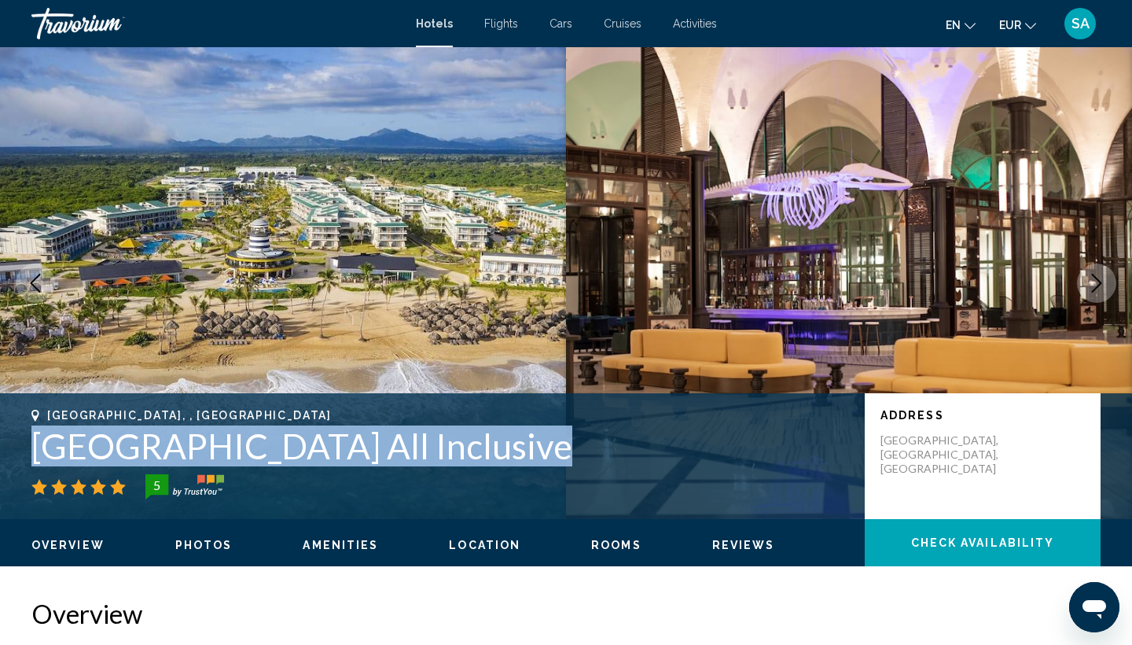
scroll to position [0, 0]
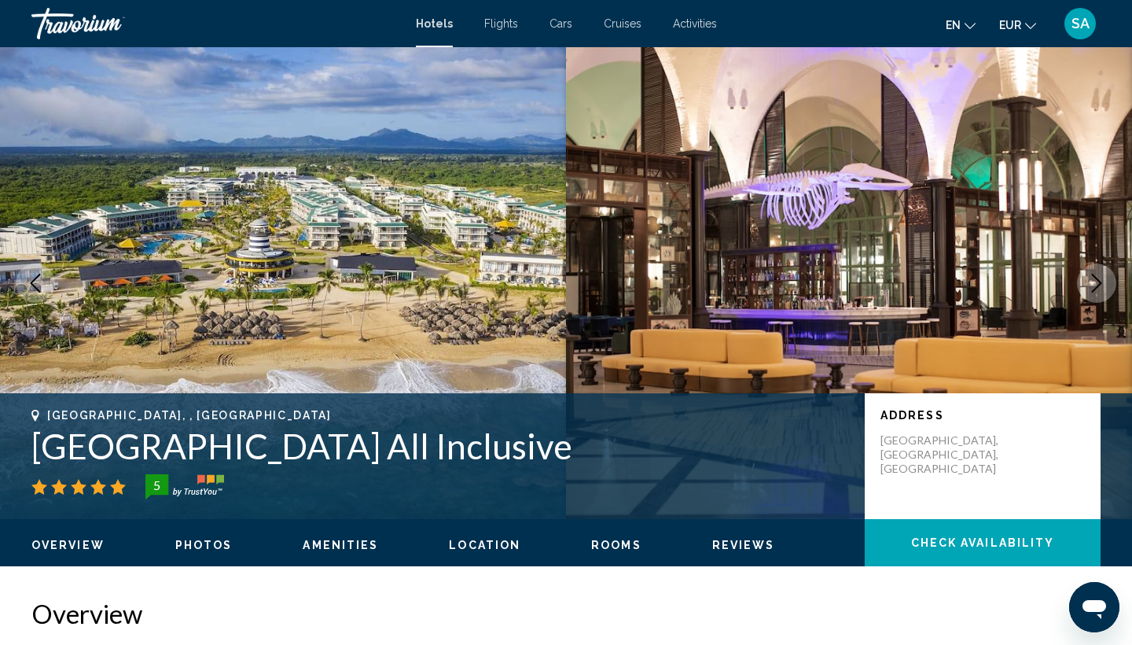
click at [501, 598] on h2 "Overview" at bounding box center [565, 613] width 1069 height 31
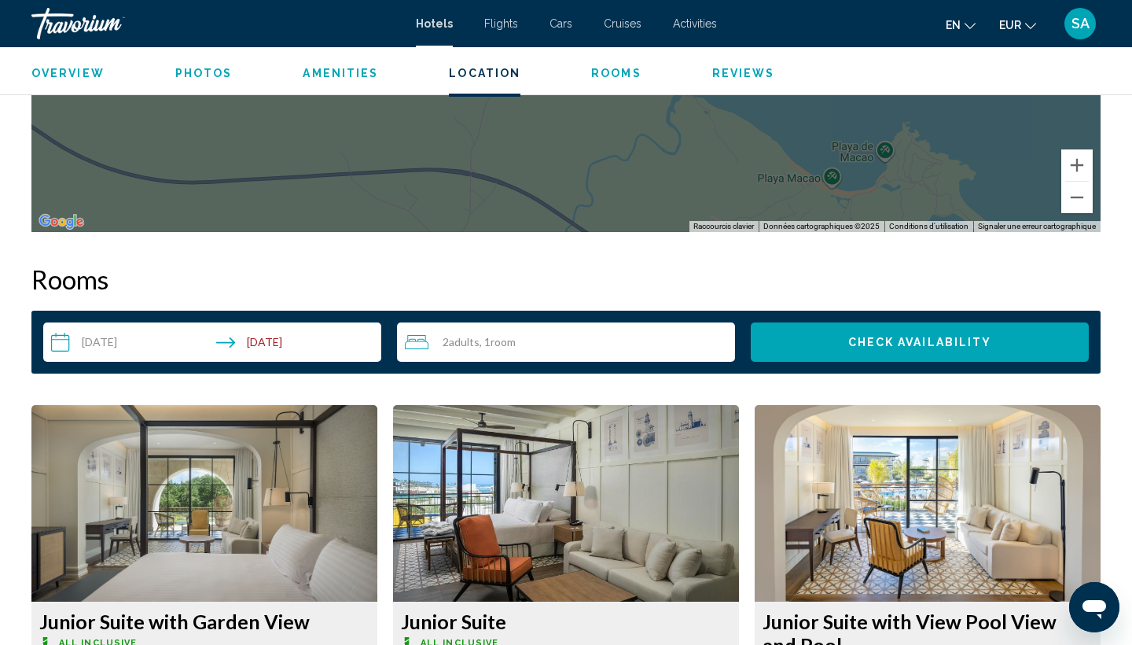
scroll to position [1786, 0]
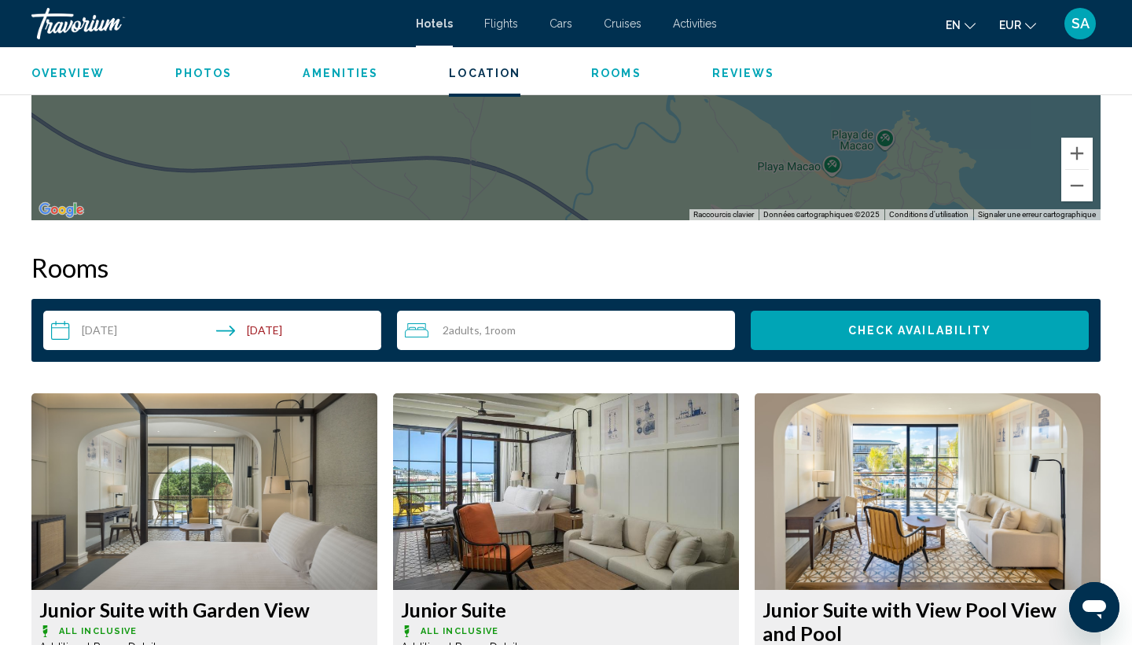
click at [349, 336] on input "**********" at bounding box center [215, 333] width 344 height 44
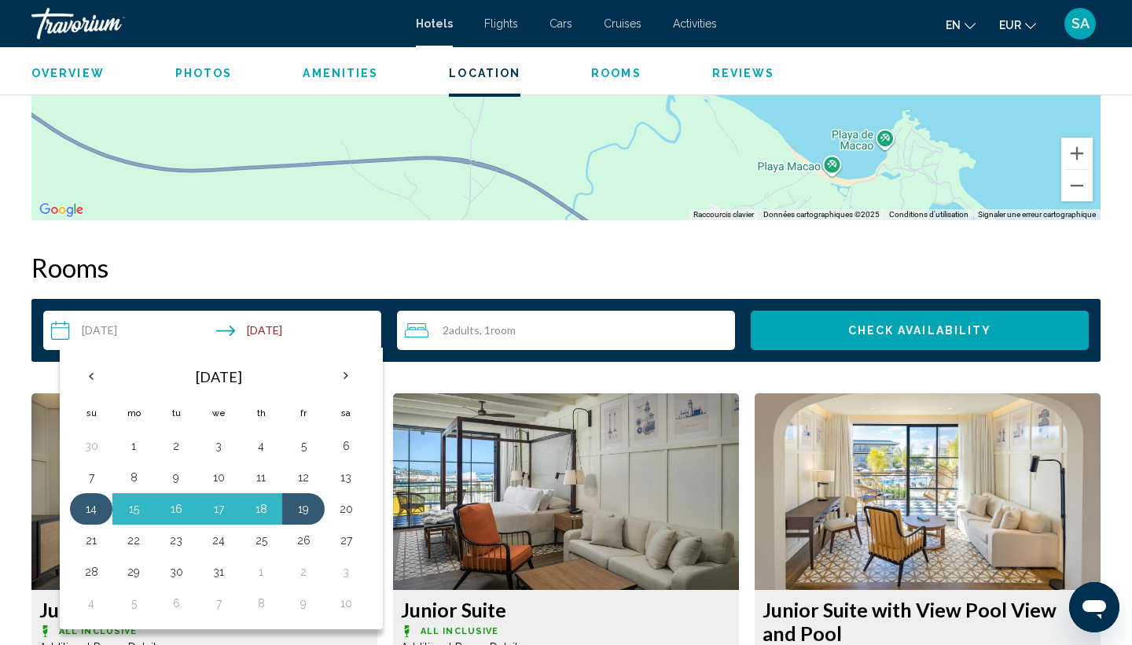
click at [81, 512] on button "14" at bounding box center [91, 509] width 25 height 22
click at [340, 508] on button "20" at bounding box center [345, 509] width 25 height 22
type input "**********"
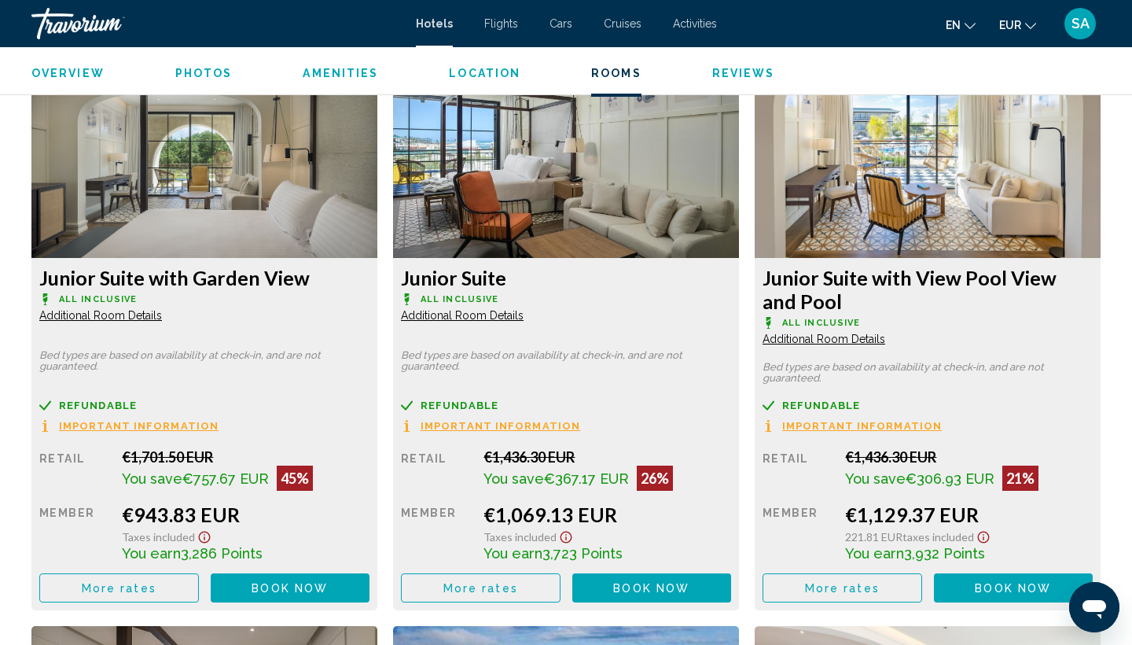
scroll to position [2132, 0]
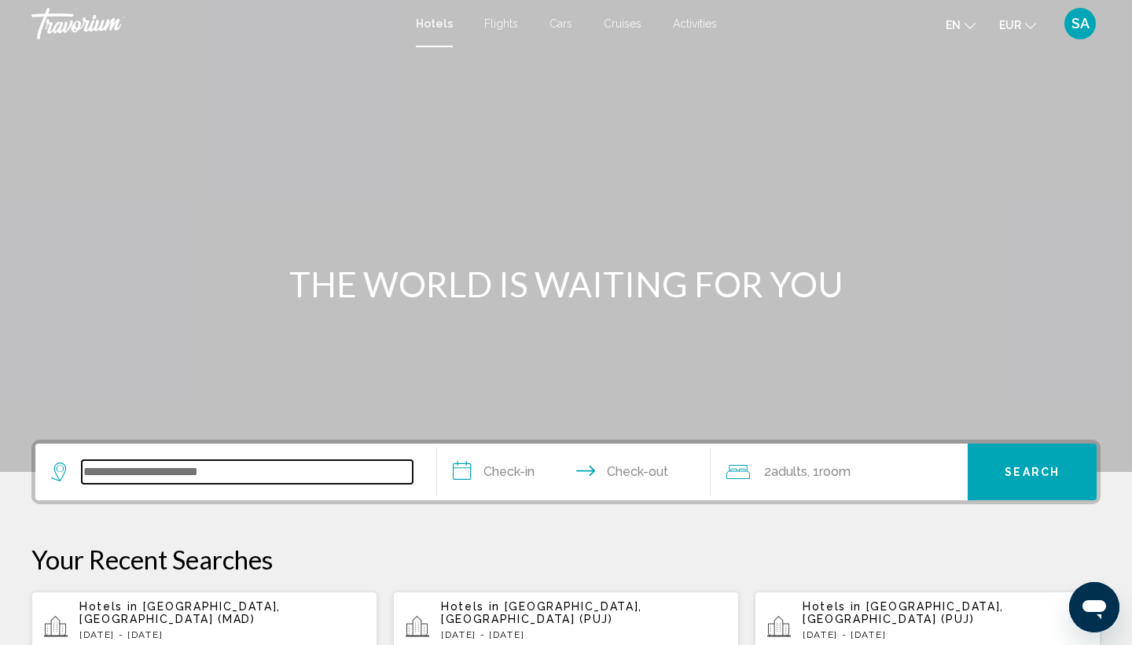
click at [323, 473] on input "Search widget" at bounding box center [247, 472] width 331 height 24
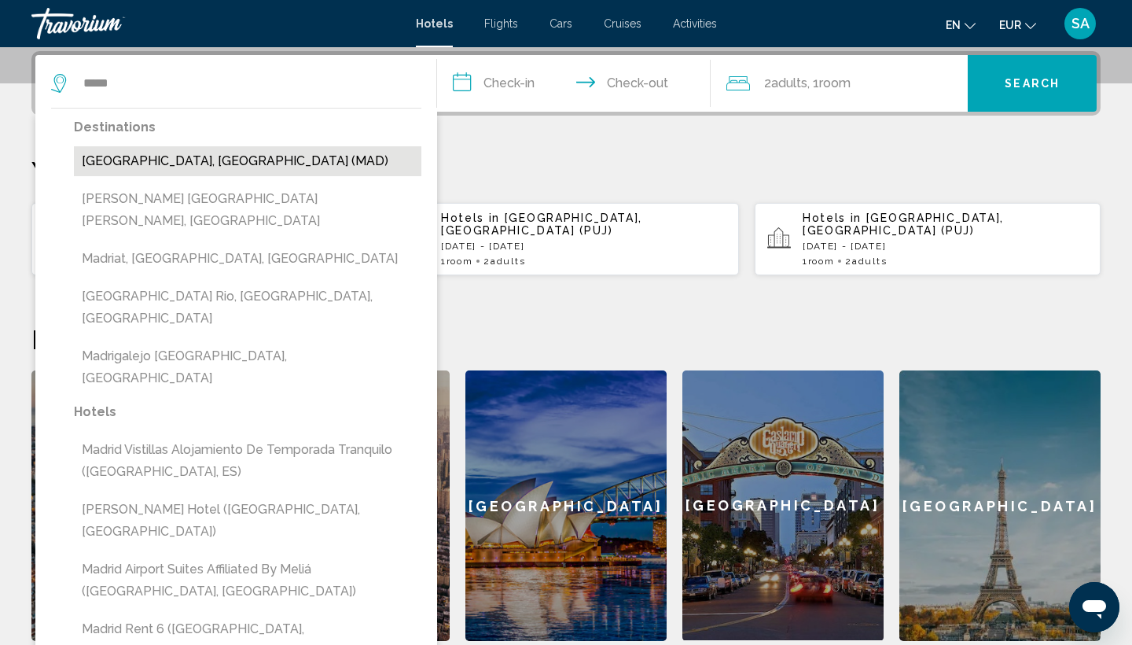
click at [350, 156] on button "[GEOGRAPHIC_DATA], [GEOGRAPHIC_DATA] (MAD)" at bounding box center [248, 161] width 348 height 30
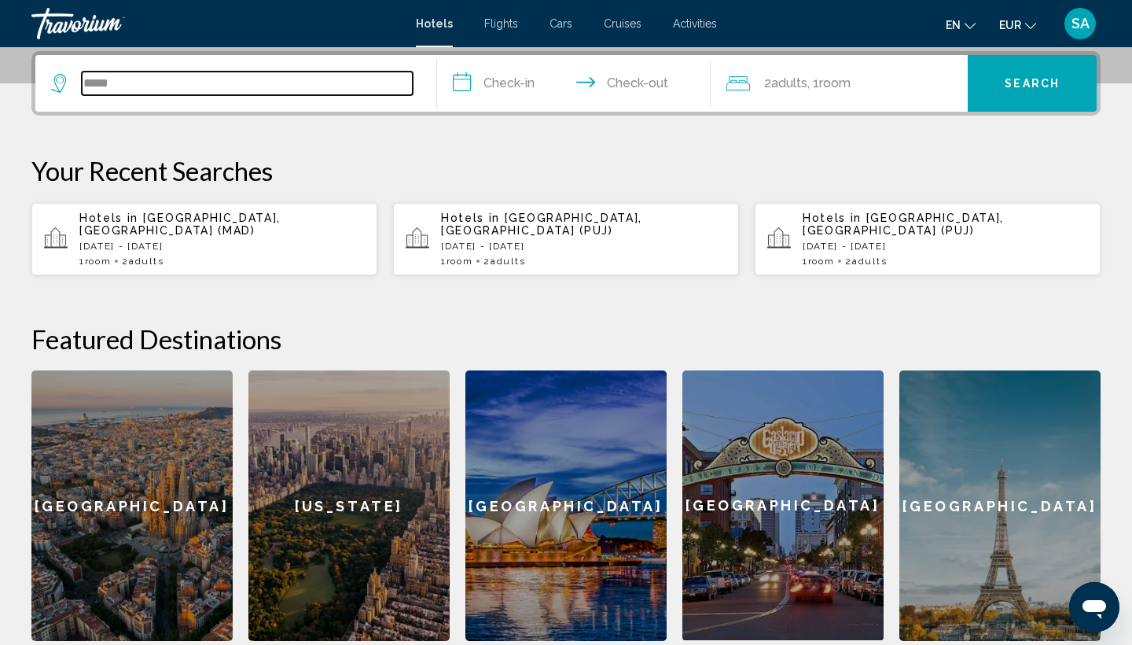
type input "**********"
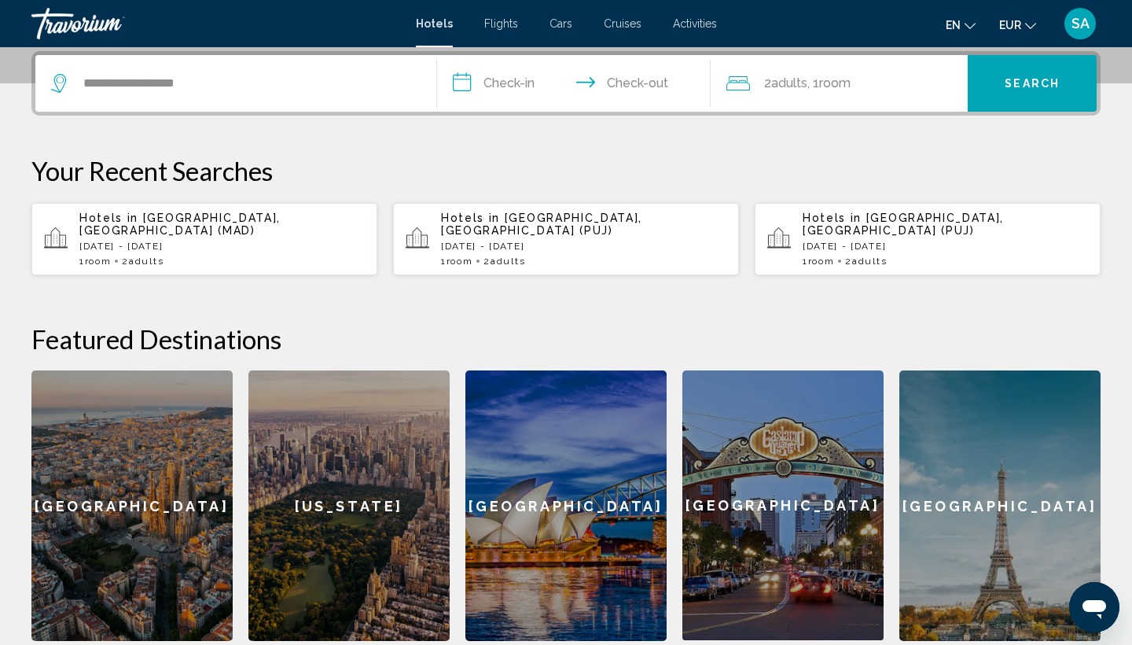
click at [521, 75] on input "**********" at bounding box center [577, 85] width 280 height 61
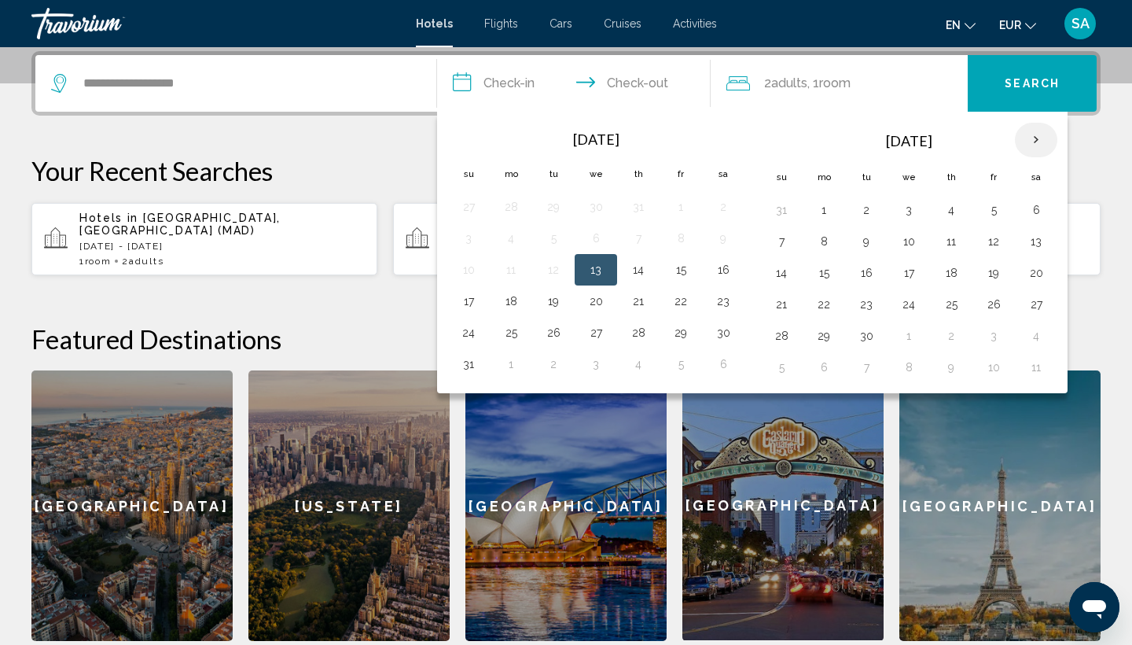
click at [1039, 134] on th "Next month" at bounding box center [1036, 140] width 42 height 35
click at [943, 307] on button "23" at bounding box center [951, 304] width 25 height 22
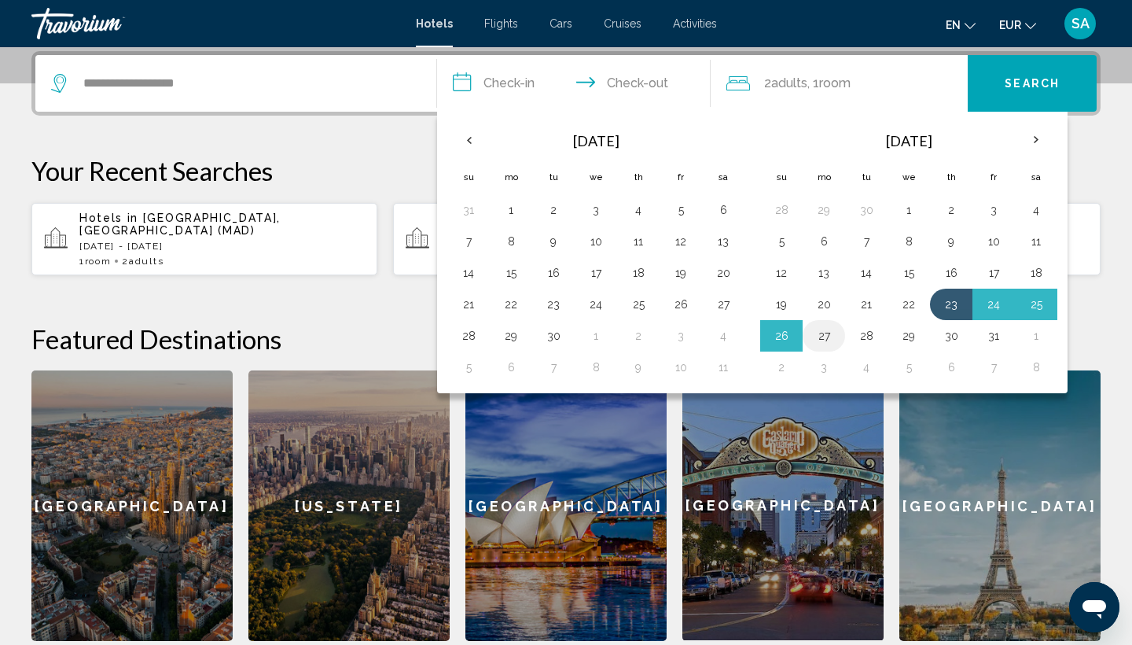
click at [822, 342] on button "27" at bounding box center [823, 336] width 25 height 22
type input "**********"
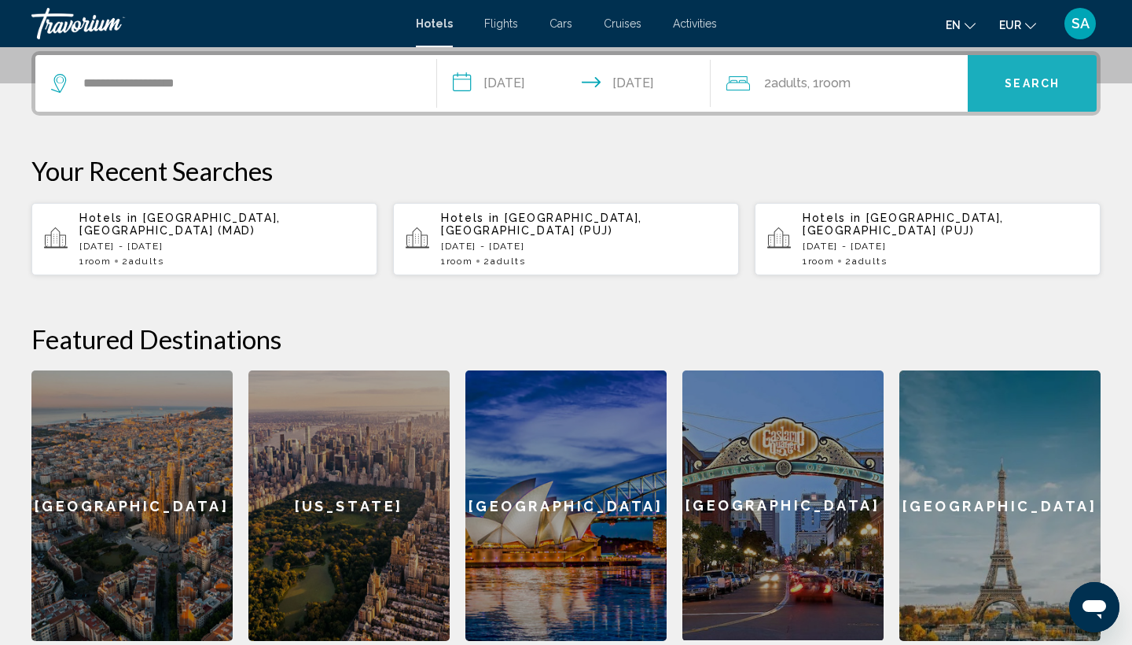
click at [1028, 87] on span "Search" at bounding box center [1032, 84] width 55 height 13
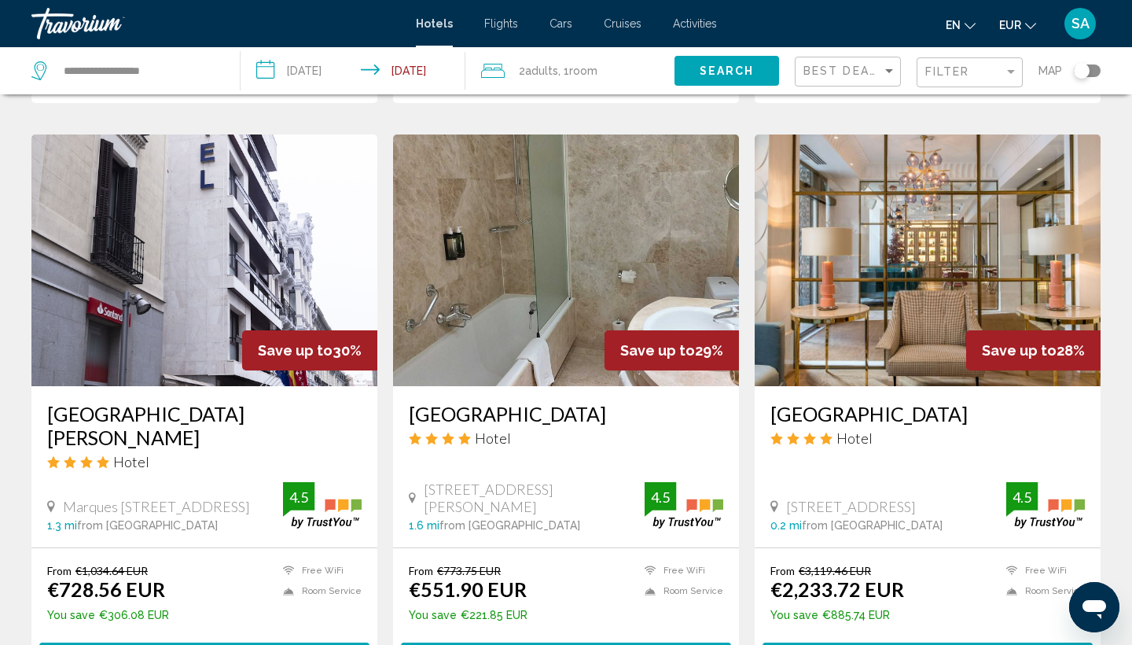
scroll to position [1739, 0]
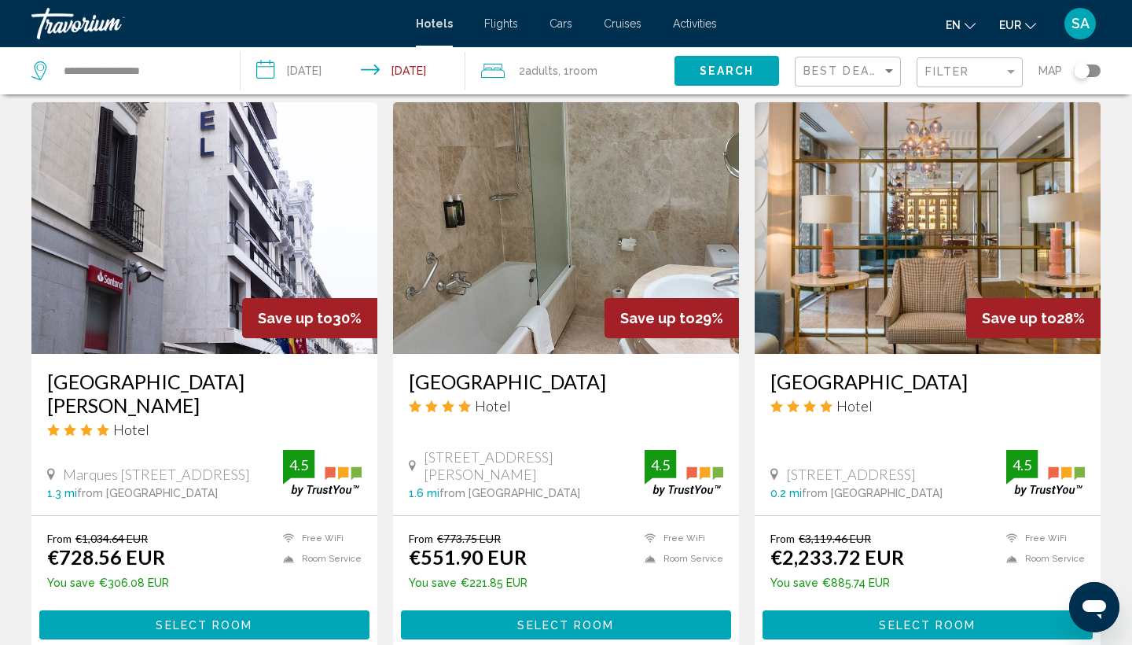
click at [562, 228] on img "Main content" at bounding box center [566, 228] width 346 height 252
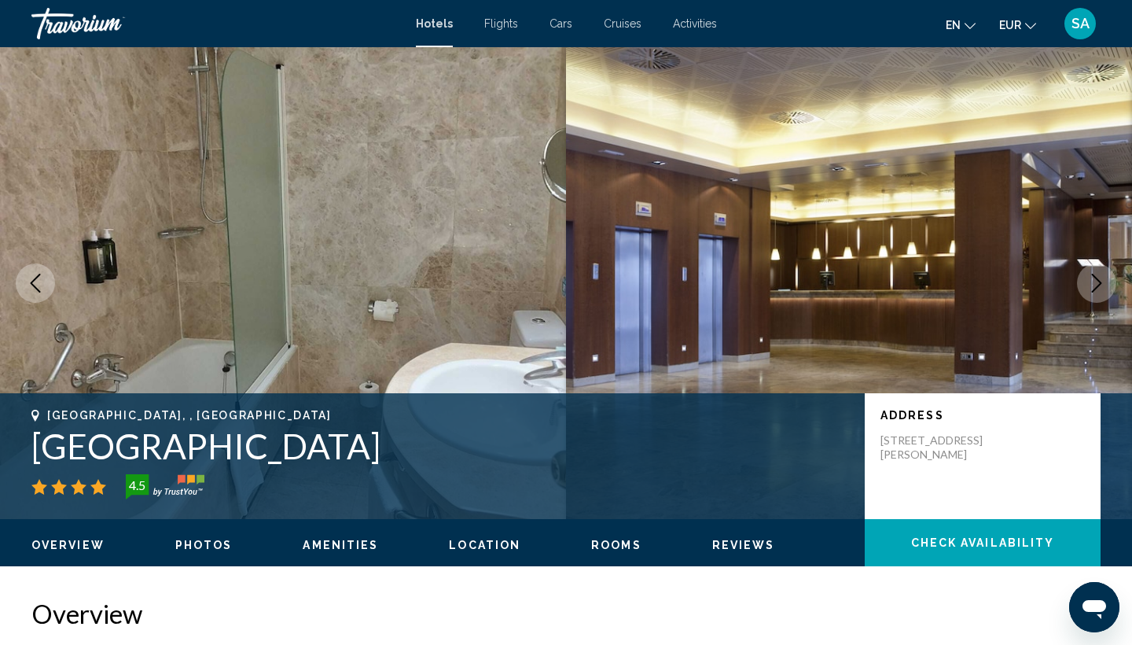
click at [164, 456] on h1 "[GEOGRAPHIC_DATA]" at bounding box center [440, 445] width 818 height 41
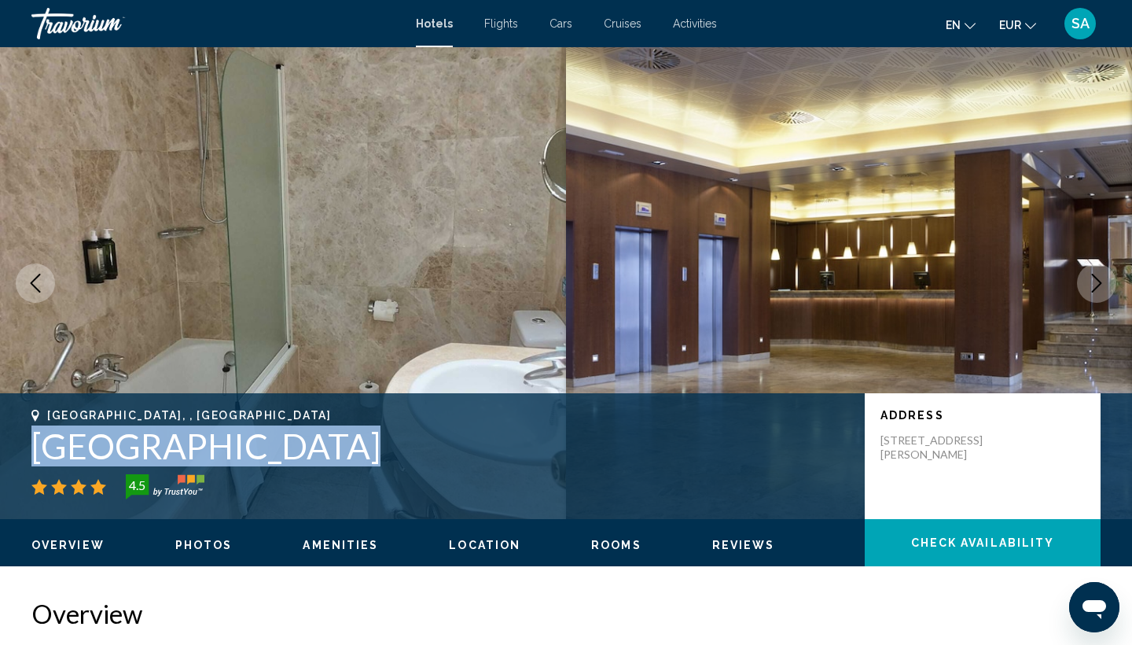
click at [164, 456] on h1 "[GEOGRAPHIC_DATA]" at bounding box center [440, 445] width 818 height 41
copy h1 "[GEOGRAPHIC_DATA]"
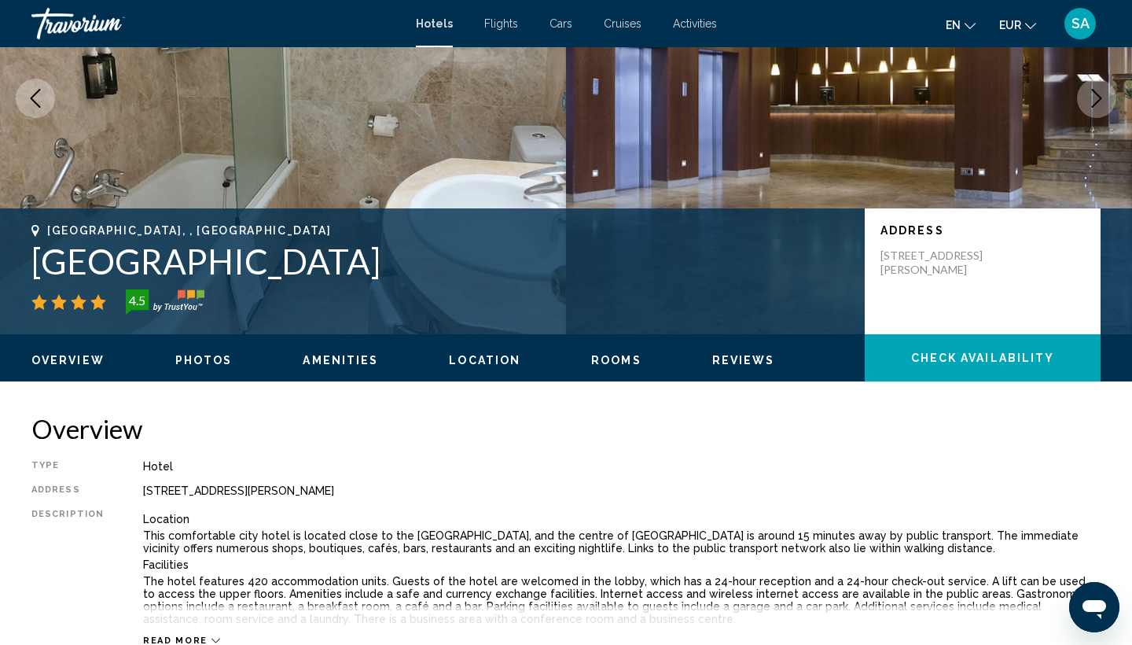
click at [361, 463] on div "Hotel" at bounding box center [622, 466] width 958 height 13
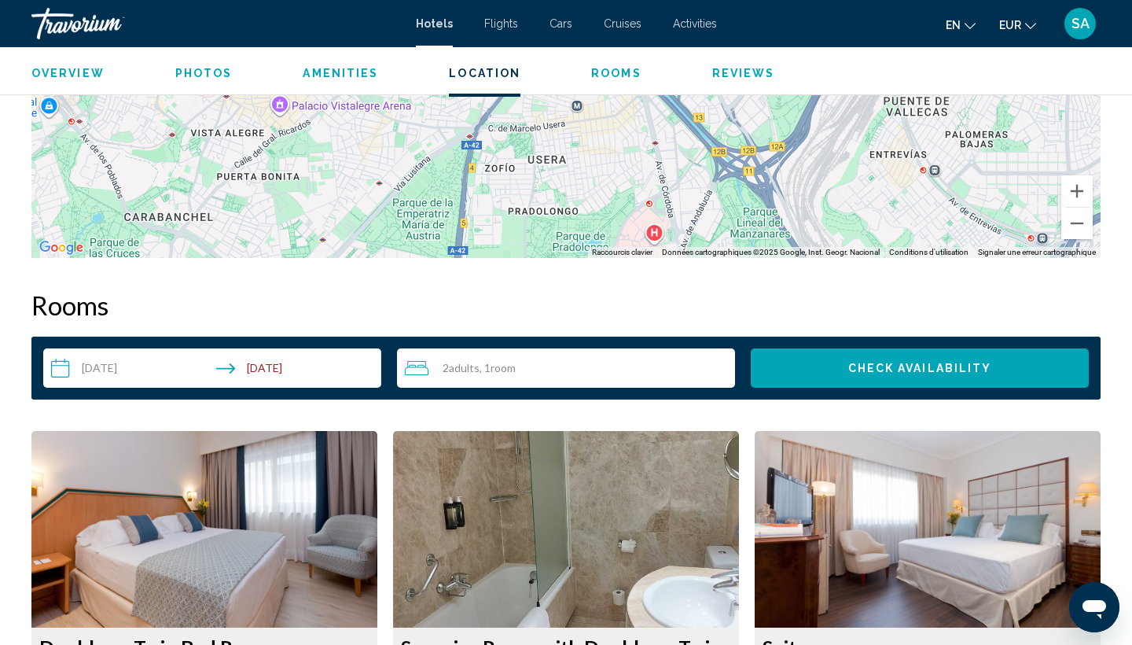
scroll to position [1810, 0]
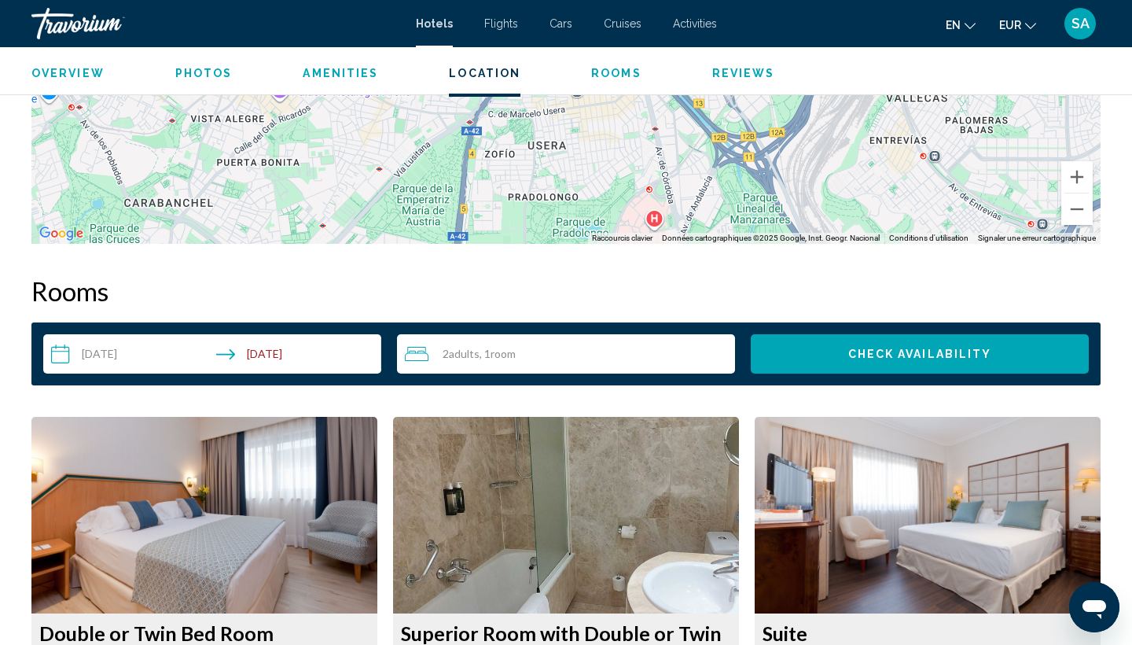
click at [310, 370] on input "**********" at bounding box center [215, 356] width 344 height 44
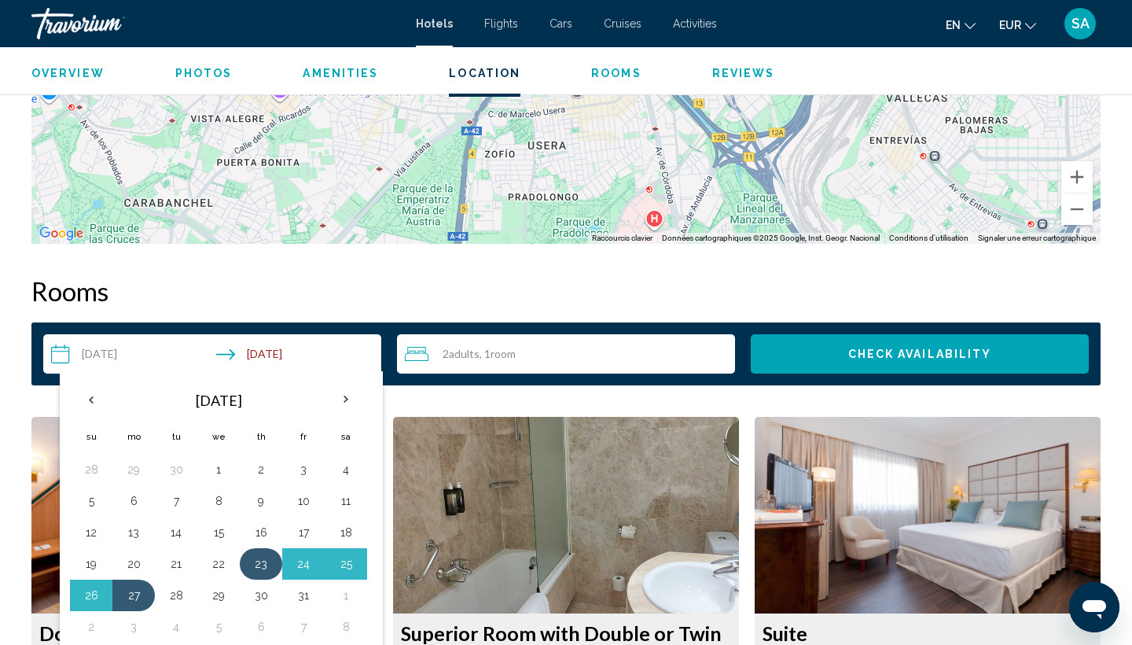
click at [265, 563] on button "23" at bounding box center [260, 564] width 25 height 22
click at [350, 568] on button "25" at bounding box center [345, 564] width 25 height 22
type input "**********"
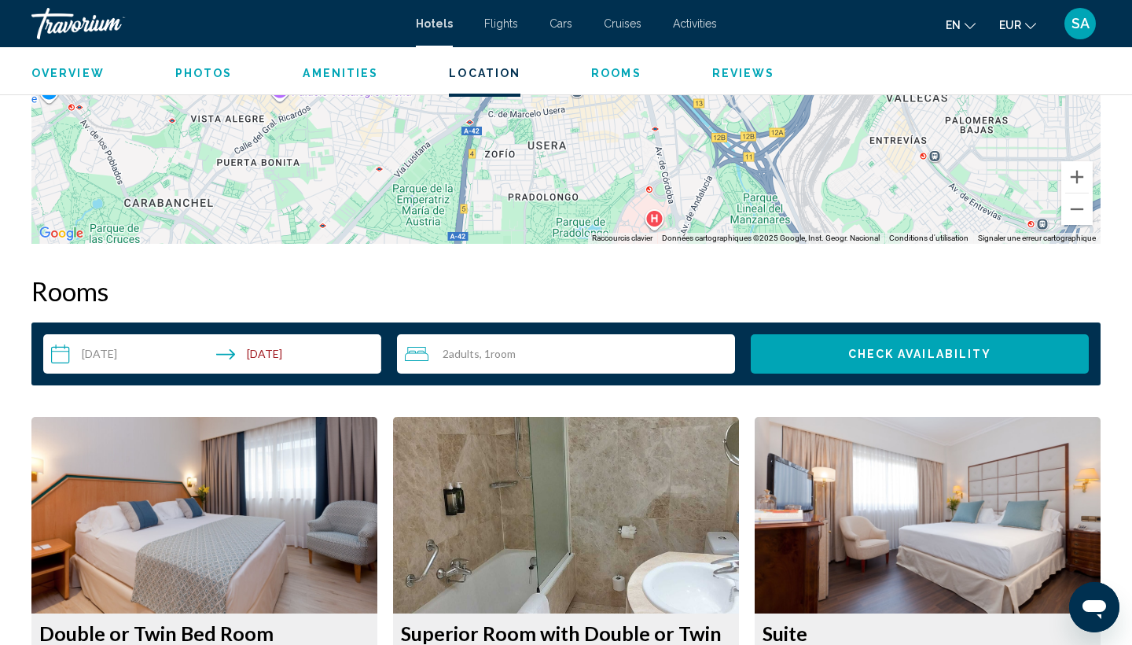
click at [840, 364] on button "Check Availability" at bounding box center [920, 353] width 338 height 39
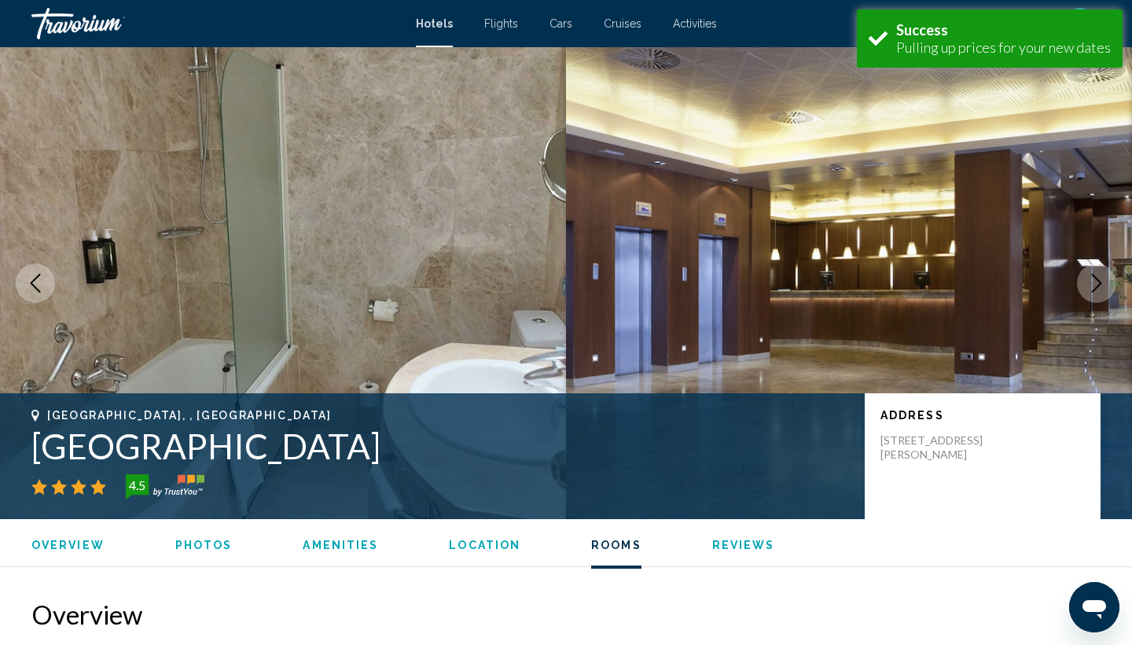
scroll to position [1990, 0]
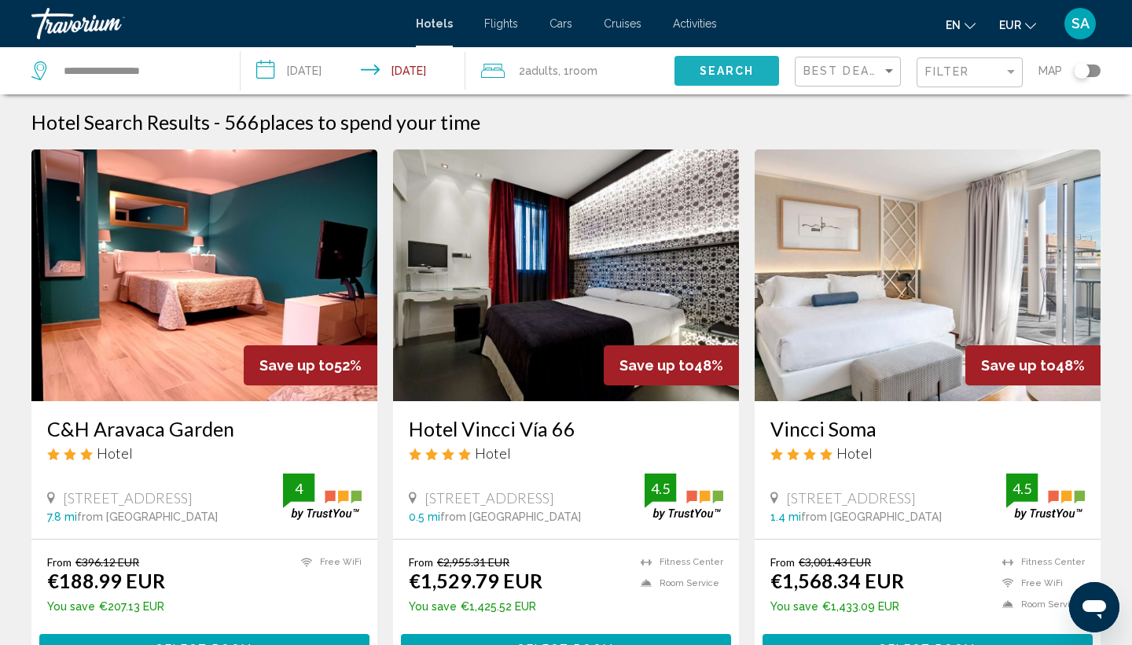
click at [725, 74] on span "Search" at bounding box center [727, 71] width 55 height 13
click at [725, 71] on span "Search" at bounding box center [727, 71] width 55 height 13
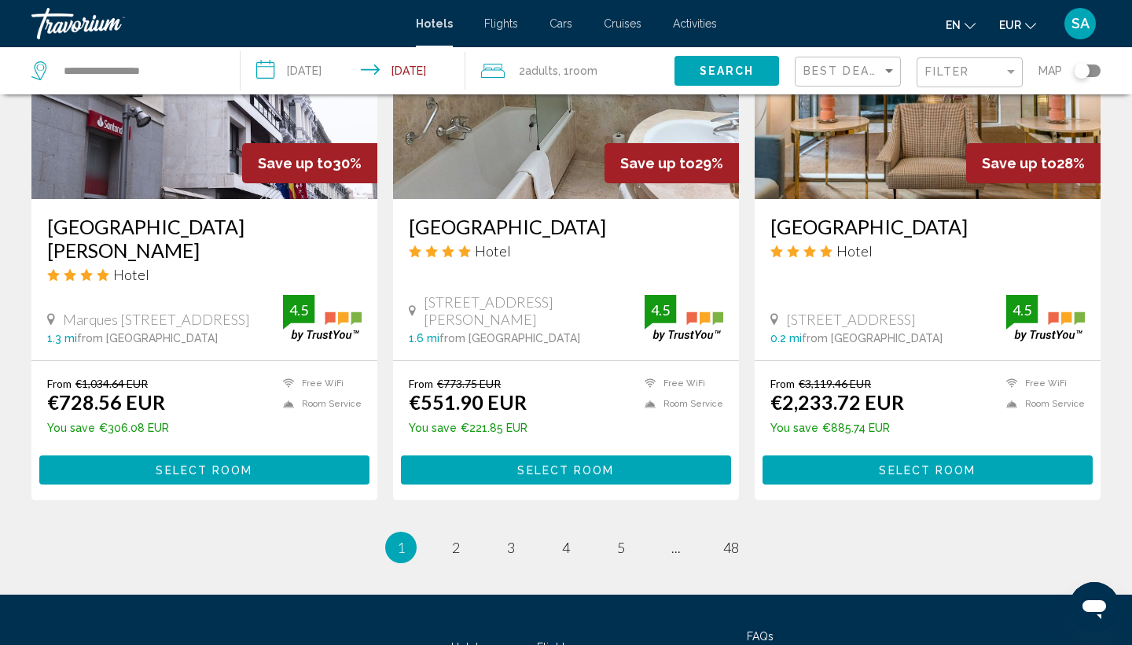
scroll to position [1878, 0]
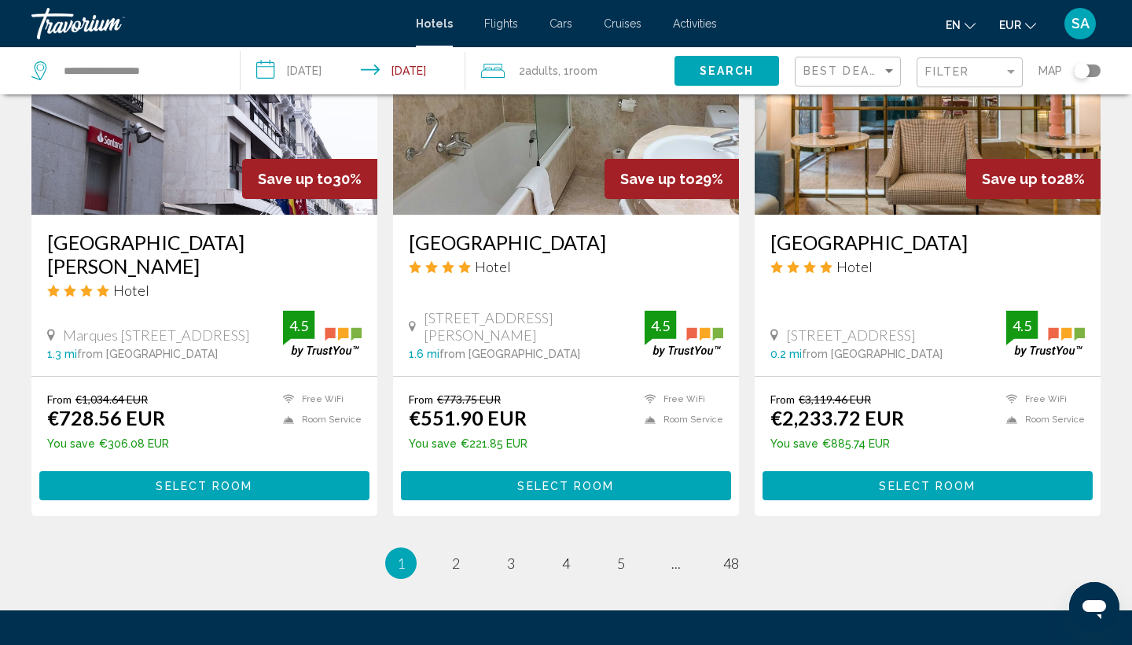
click at [534, 480] on span "Select Room" at bounding box center [565, 486] width 97 height 13
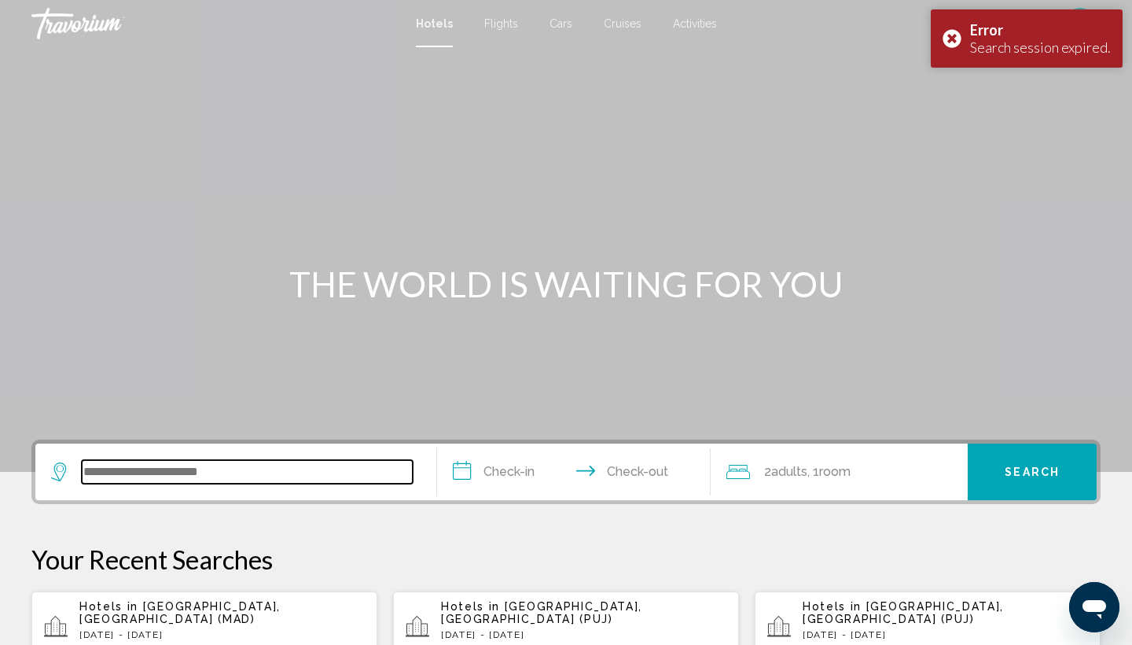
click at [259, 473] on input "Search widget" at bounding box center [247, 472] width 331 height 24
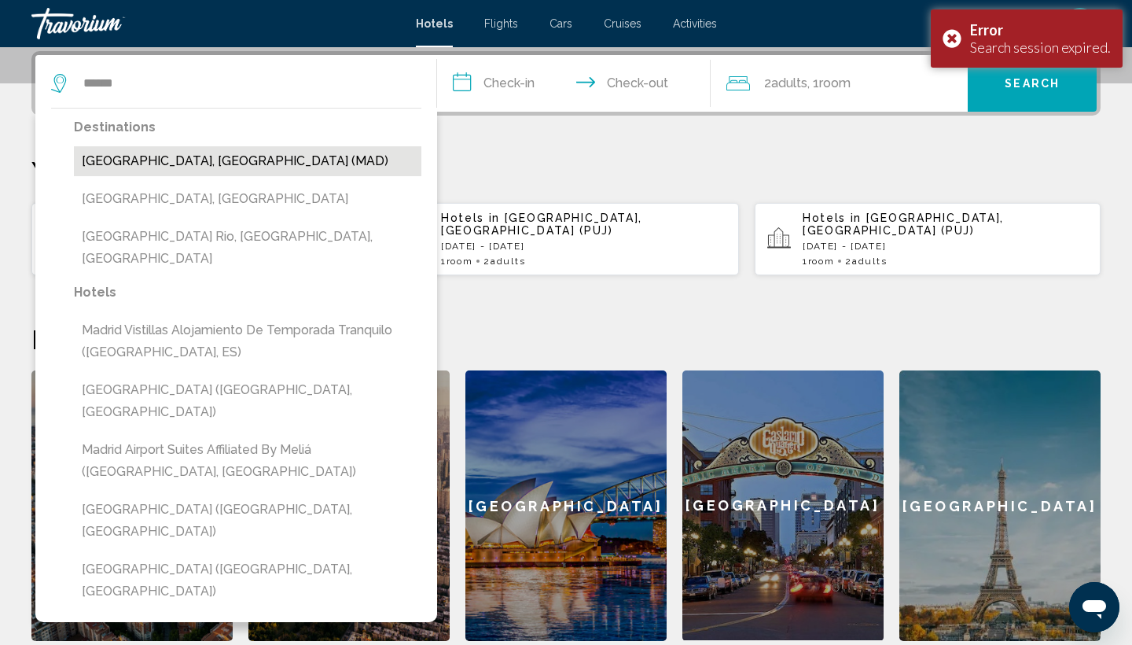
click at [259, 151] on button "[GEOGRAPHIC_DATA], [GEOGRAPHIC_DATA] (MAD)" at bounding box center [248, 161] width 348 height 30
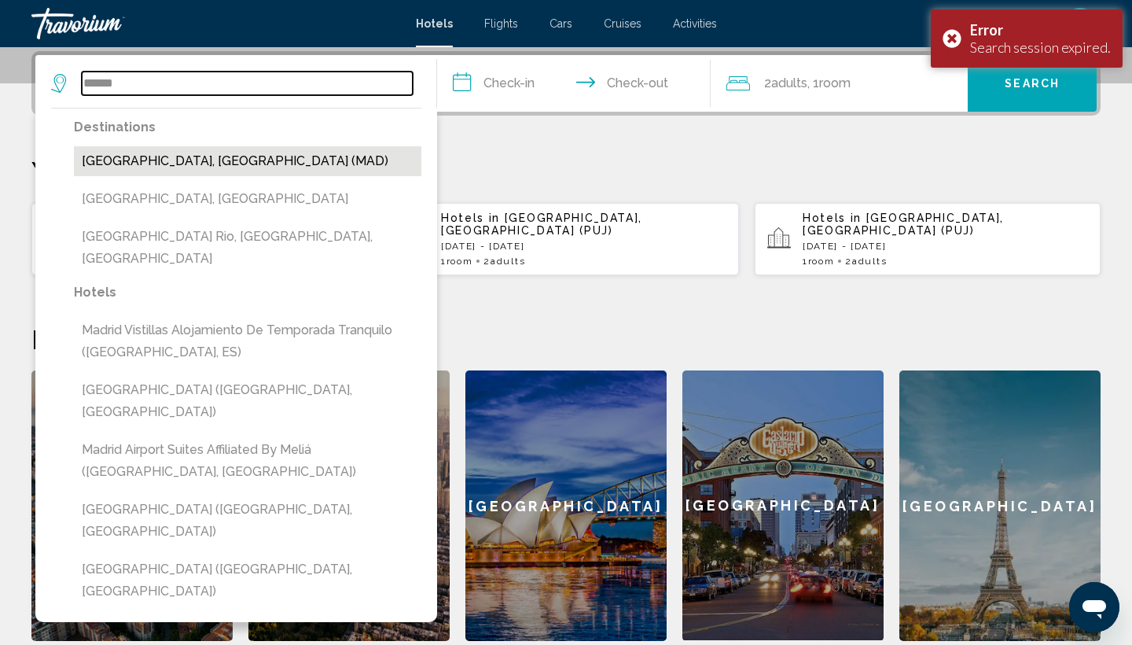
type input "**********"
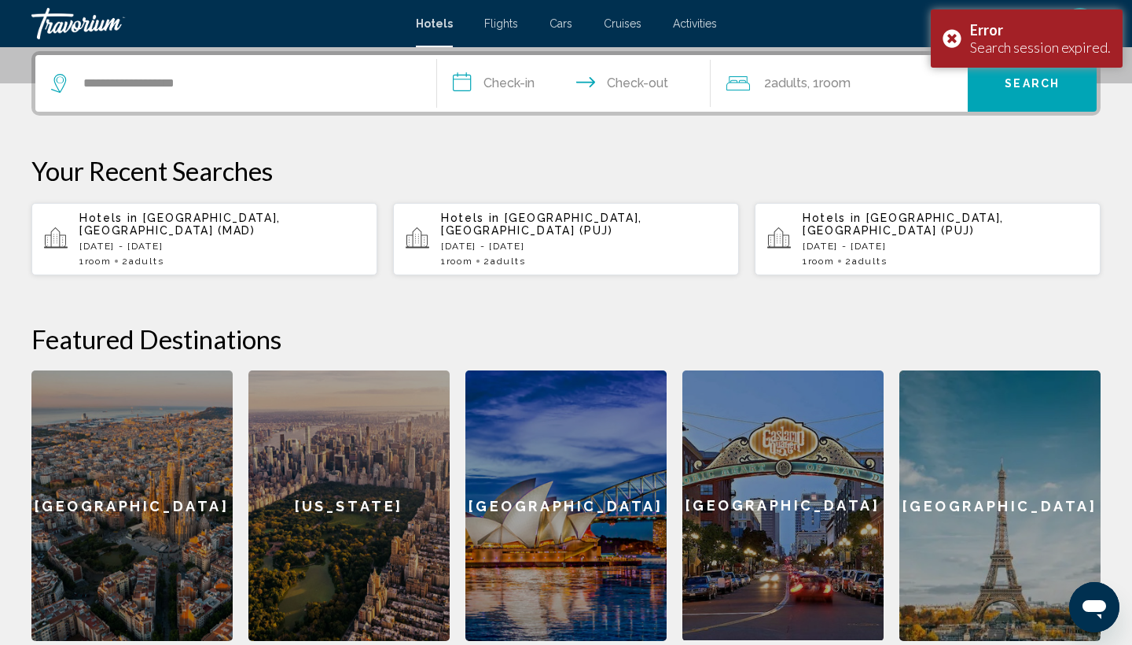
click at [512, 79] on input "**********" at bounding box center [577, 85] width 280 height 61
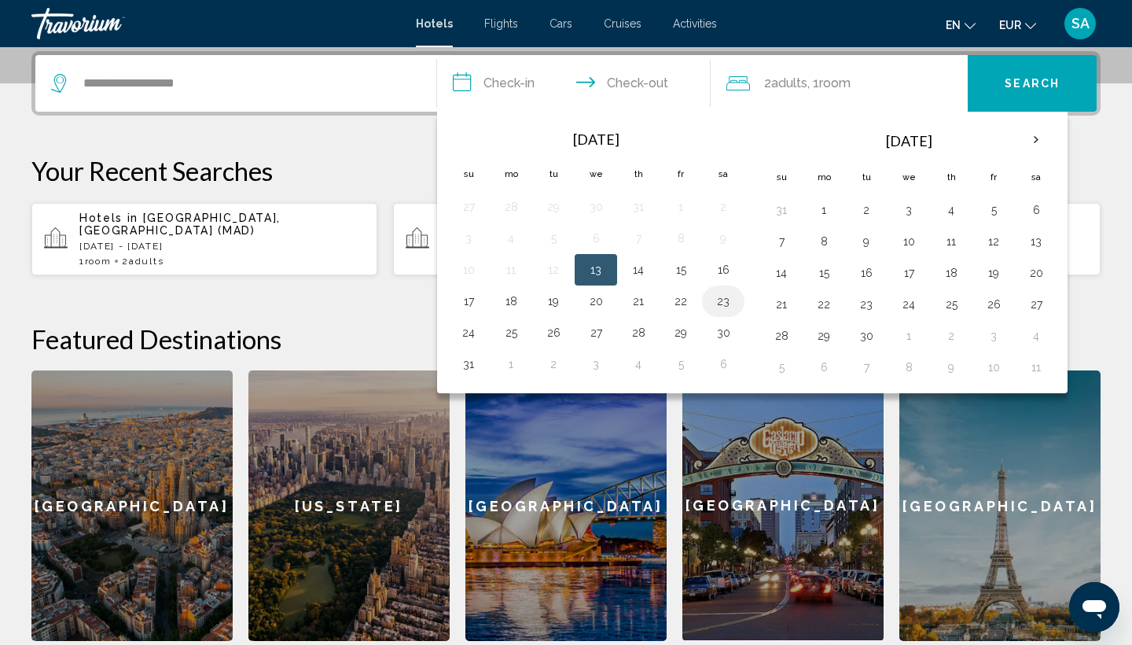
click at [727, 300] on button "23" at bounding box center [723, 301] width 25 height 22
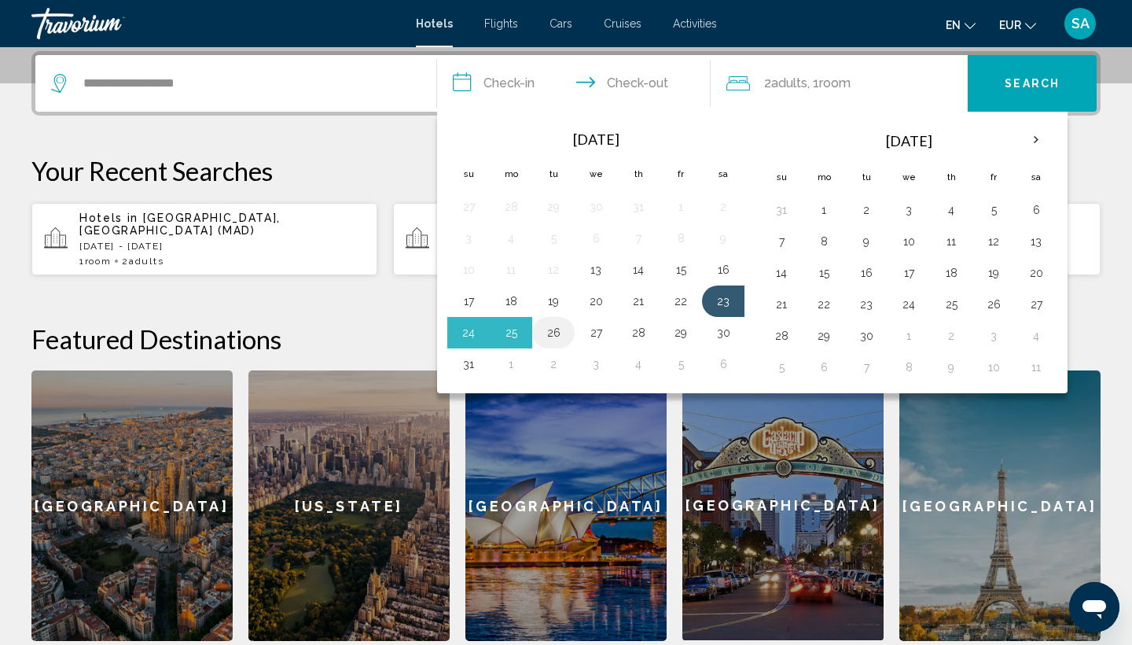
click at [549, 326] on button "26" at bounding box center [553, 333] width 25 height 22
type input "**********"
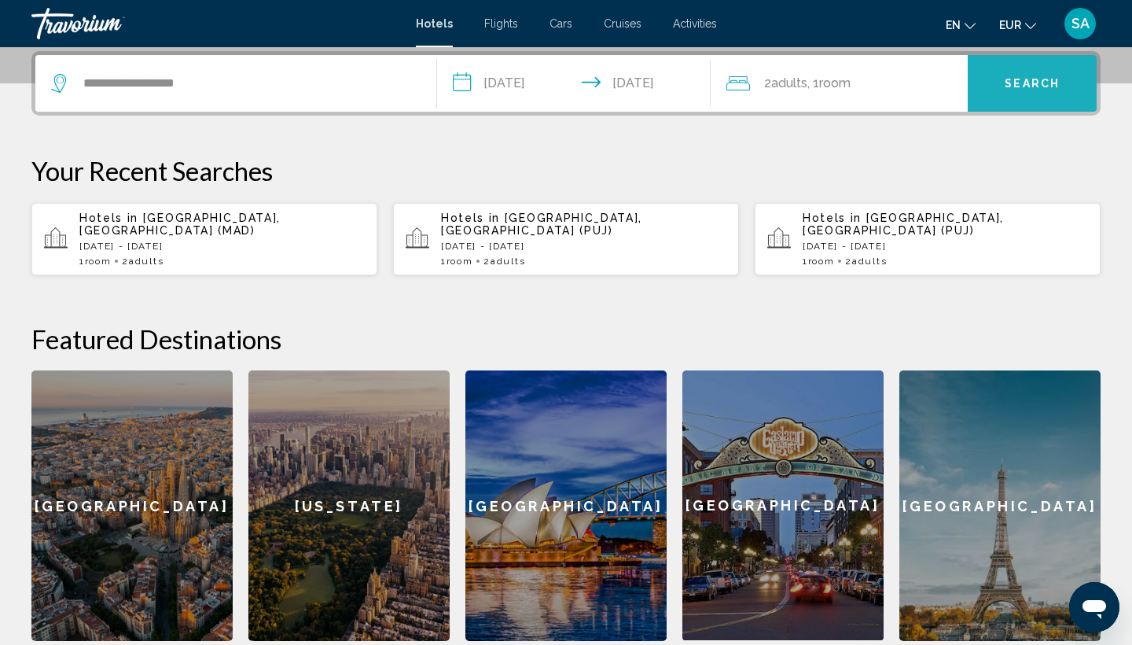
click at [1031, 70] on button "Search" at bounding box center [1032, 83] width 129 height 57
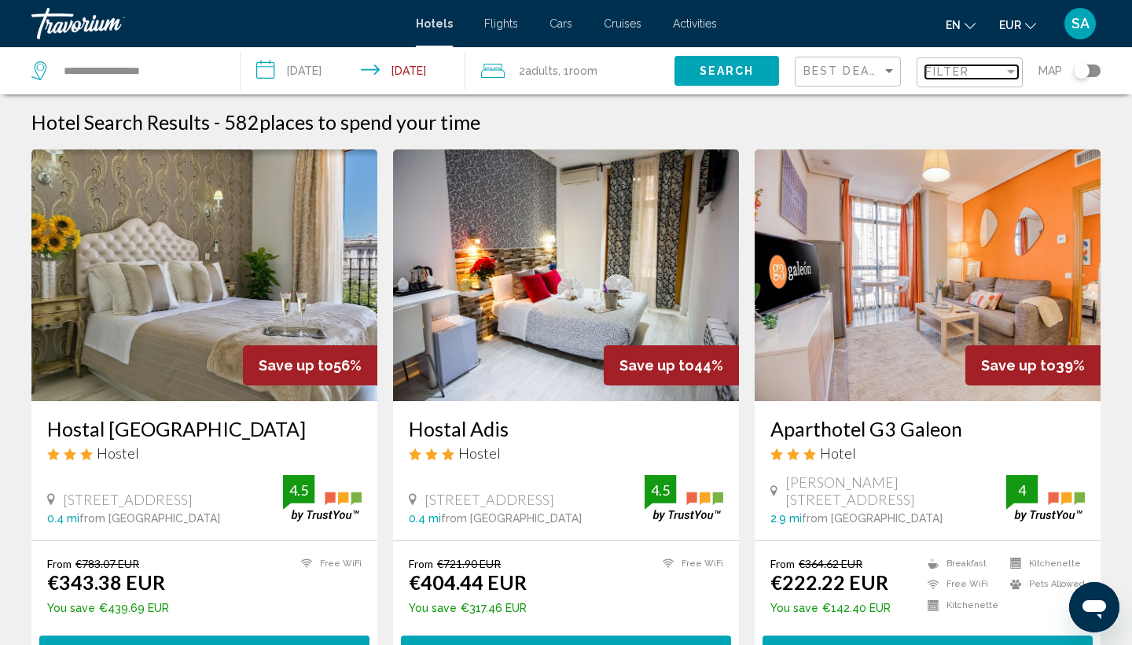
click at [979, 71] on div "Filter" at bounding box center [964, 71] width 79 height 13
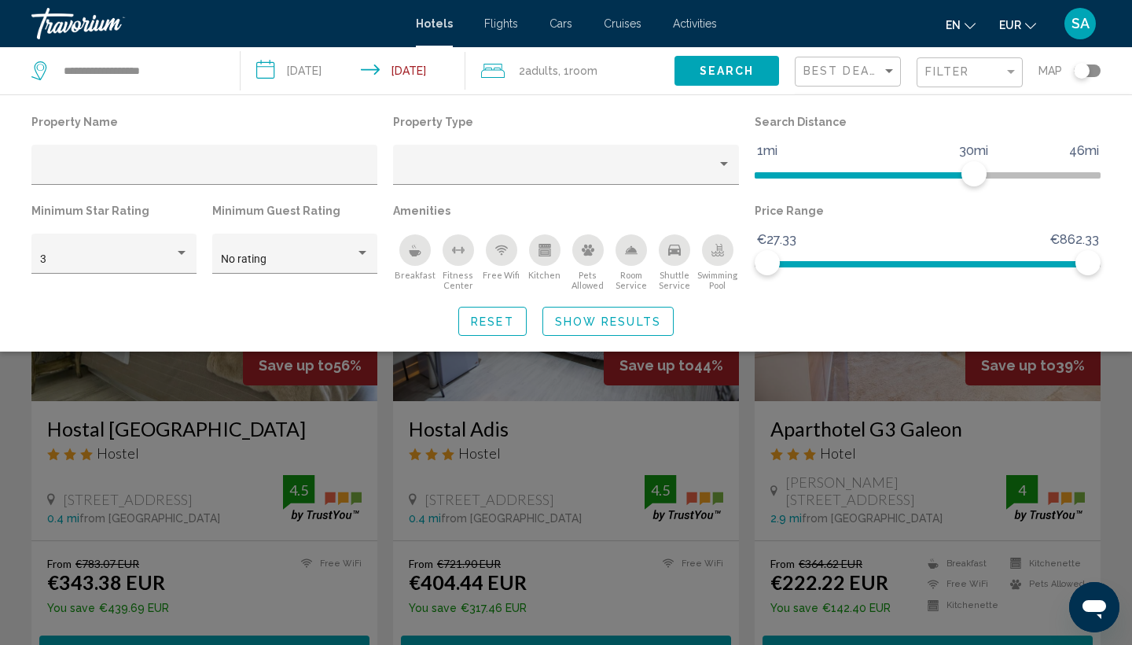
click at [561, 465] on div "Search widget" at bounding box center [566, 440] width 1132 height 409
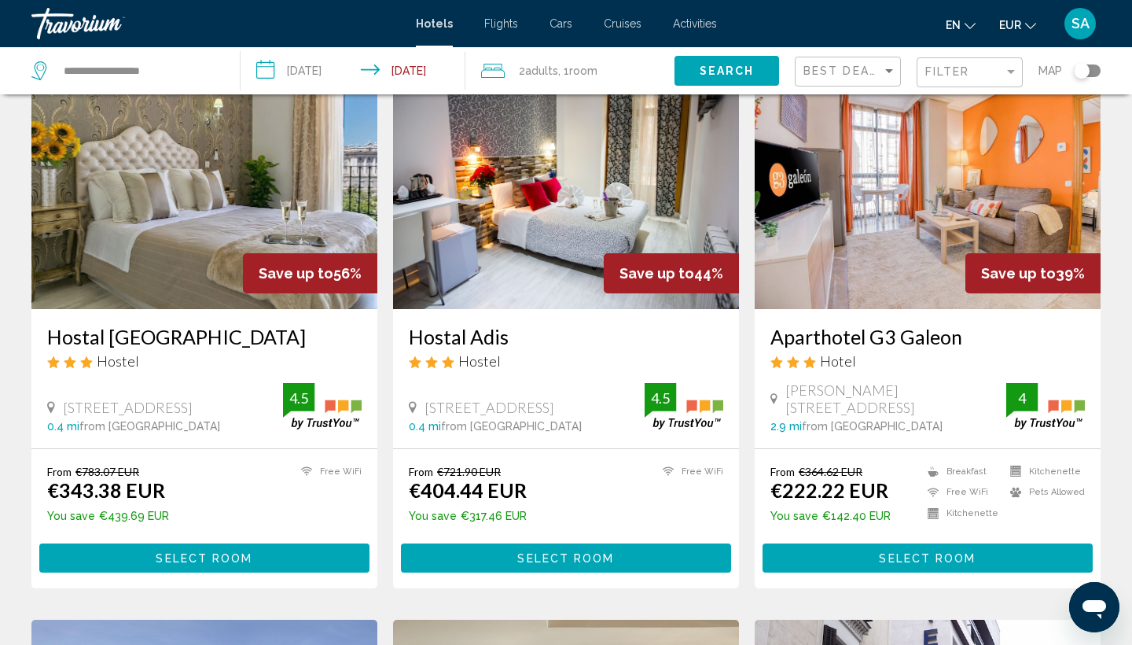
scroll to position [95, 0]
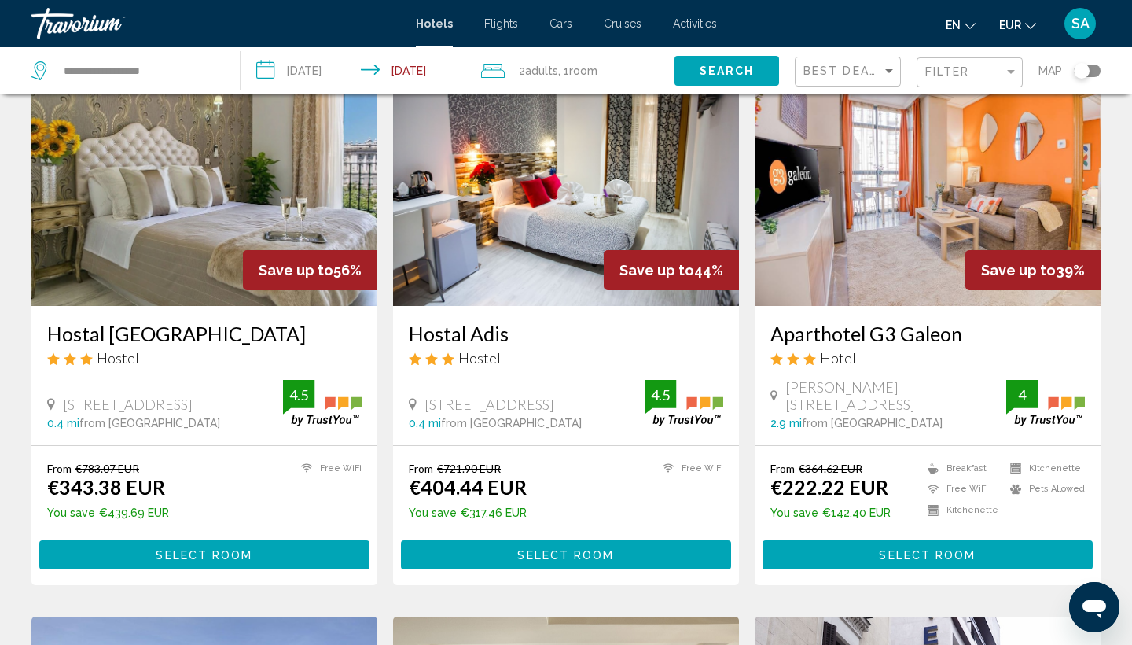
click at [193, 552] on span "Select Room" at bounding box center [204, 555] width 97 height 13
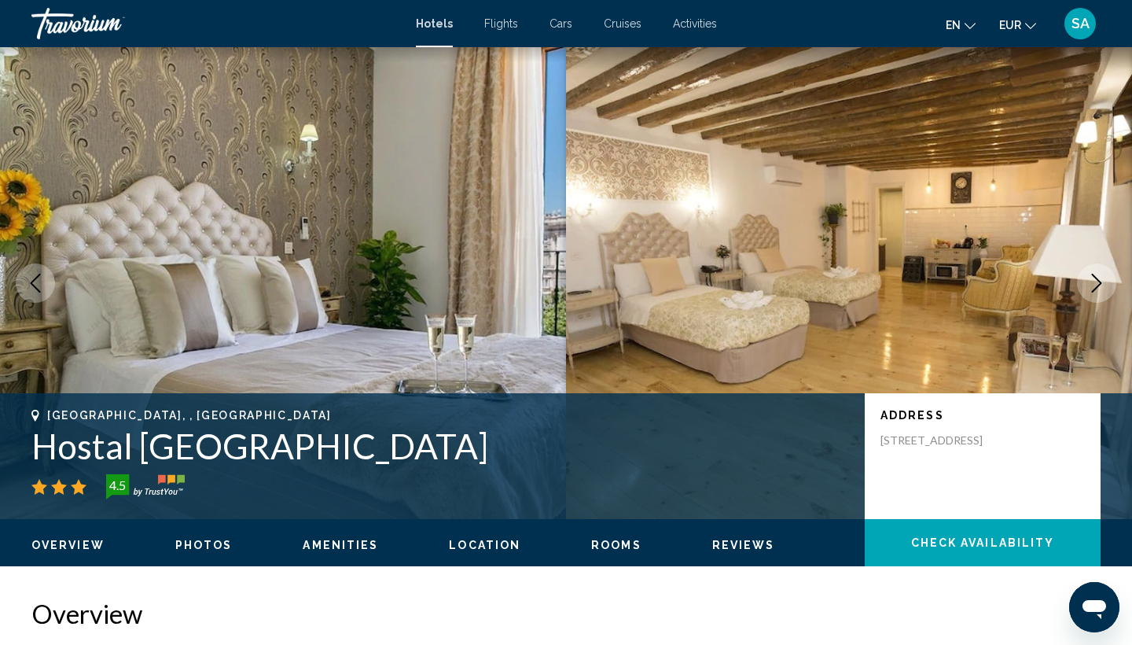
click at [267, 450] on h1 "Hostal [GEOGRAPHIC_DATA]" at bounding box center [440, 445] width 818 height 41
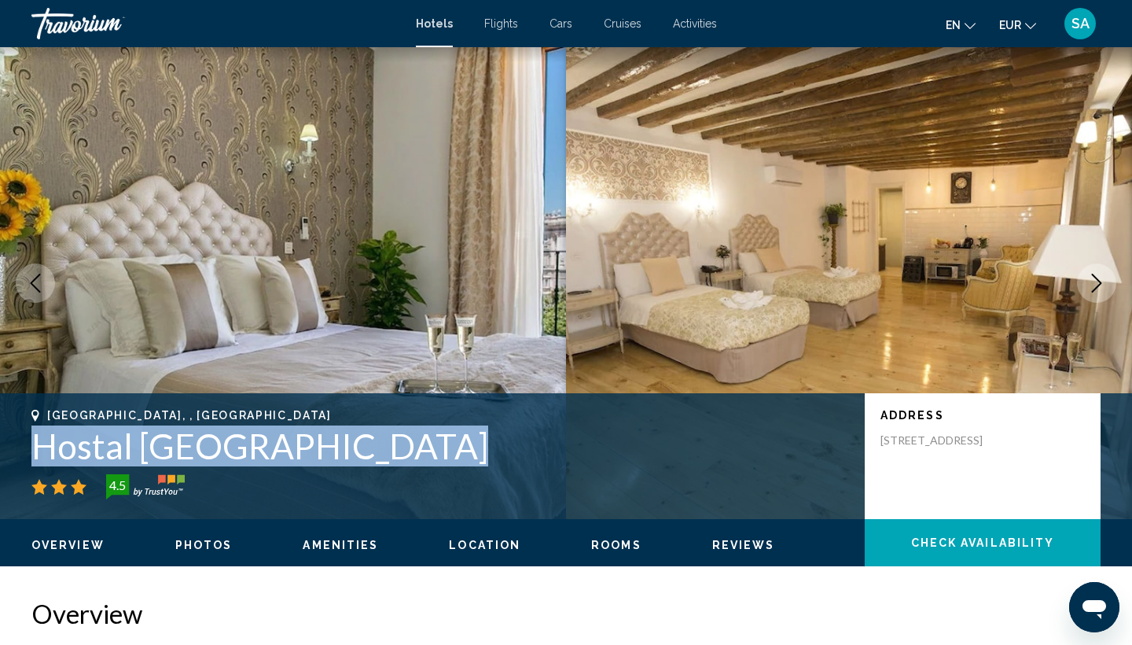
click at [267, 450] on h1 "Hostal [GEOGRAPHIC_DATA]" at bounding box center [440, 445] width 818 height 41
copy h1 "Hostal [GEOGRAPHIC_DATA]"
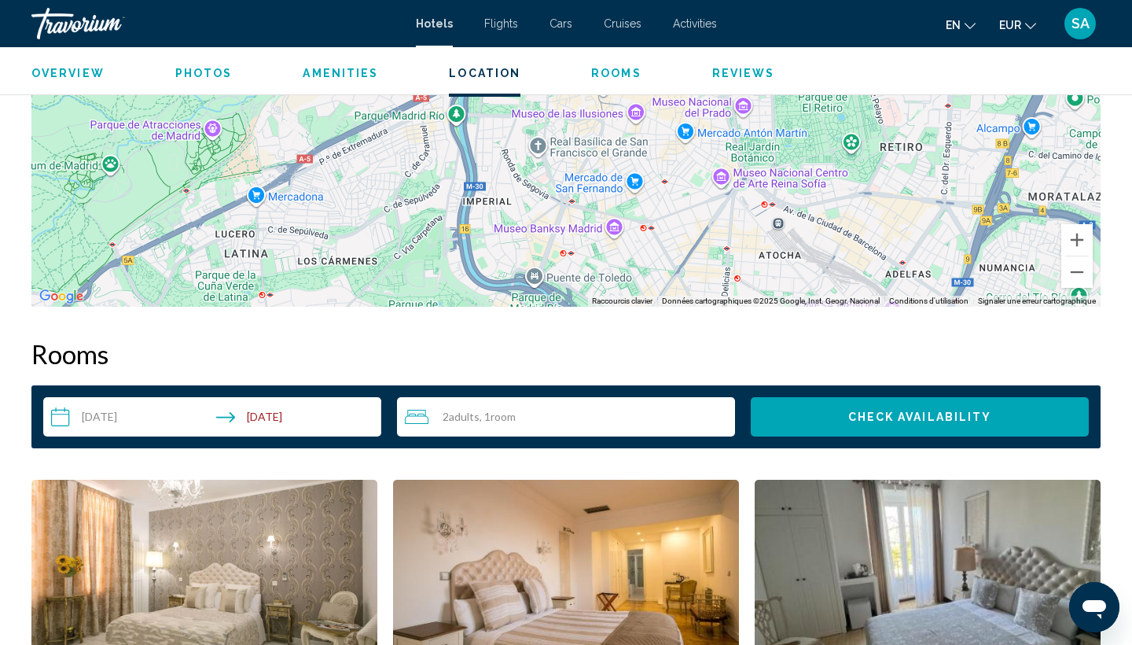
scroll to position [1828, 0]
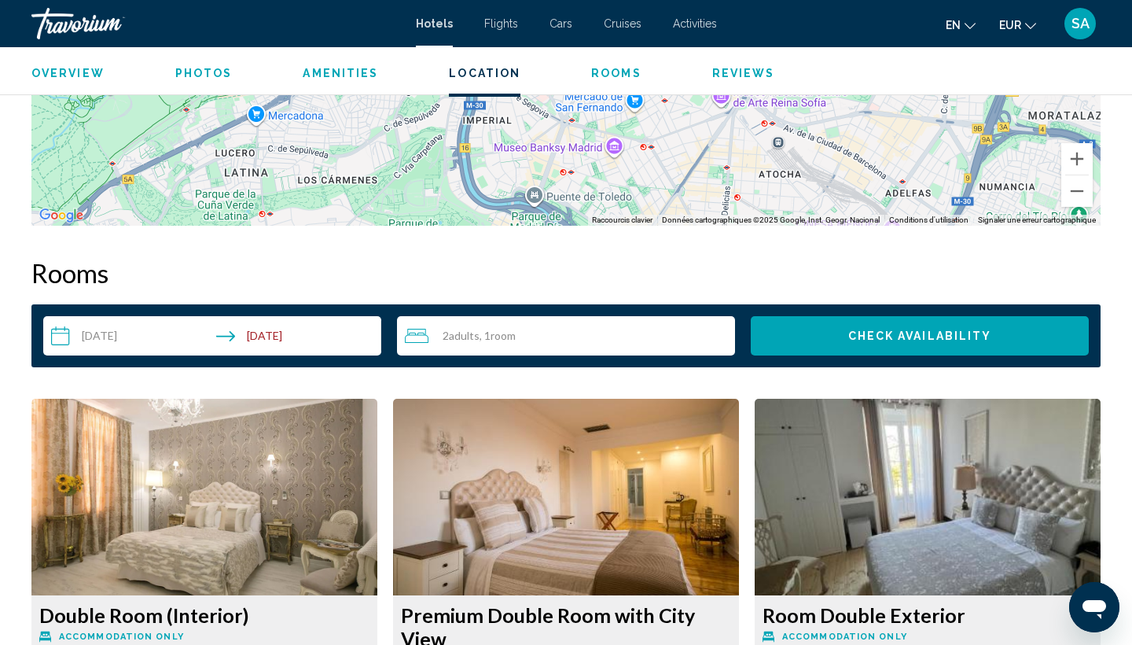
click at [309, 332] on input "**********" at bounding box center [215, 338] width 344 height 44
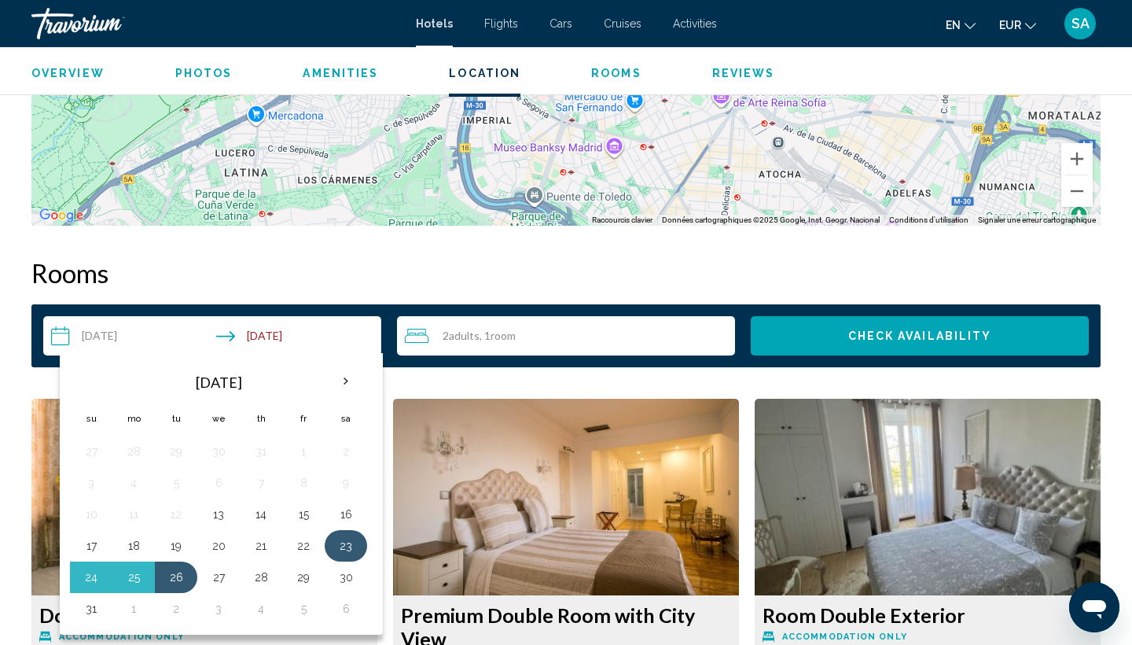
click at [352, 550] on button "23" at bounding box center [345, 546] width 25 height 22
click at [220, 576] on button "27" at bounding box center [218, 577] width 25 height 22
type input "**********"
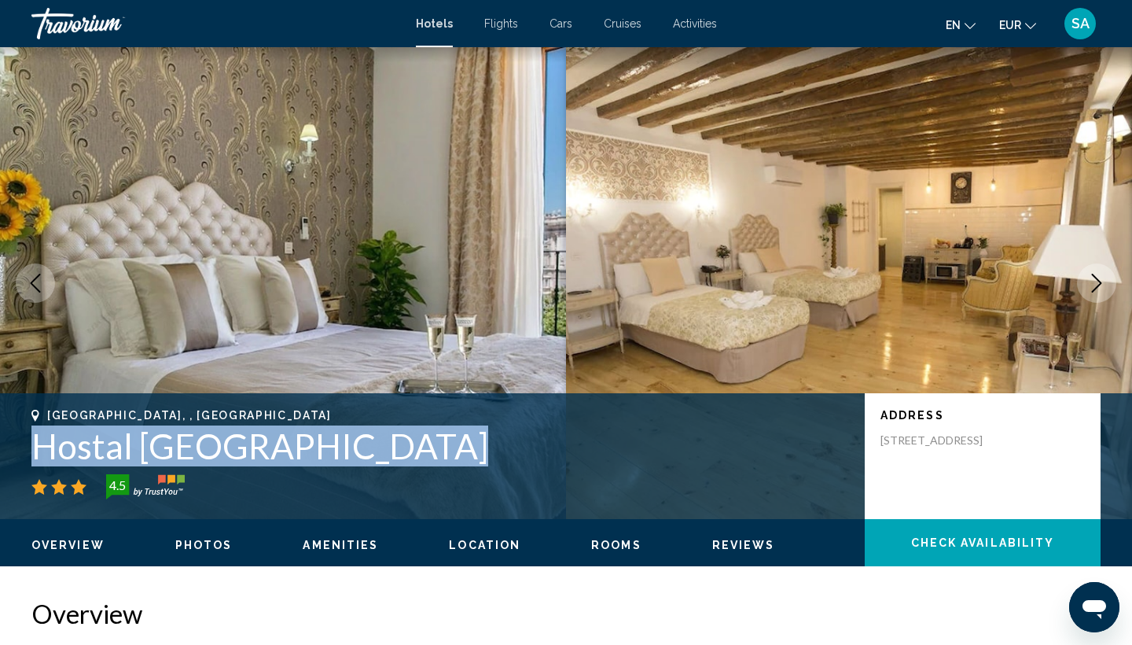
scroll to position [0, 0]
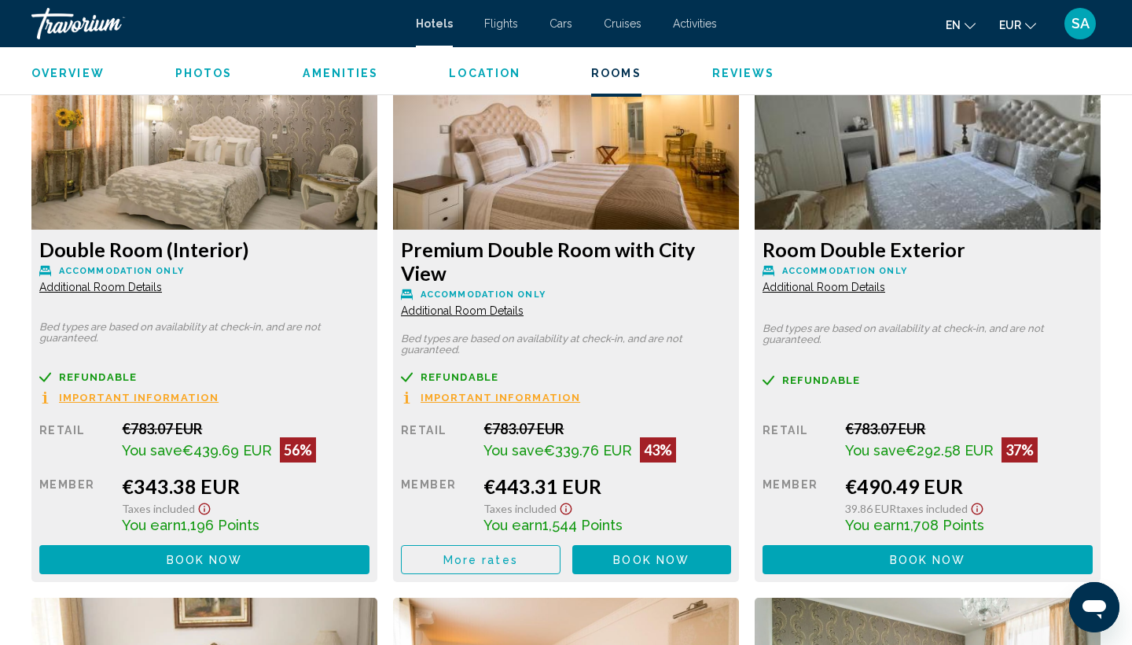
scroll to position [2197, 0]
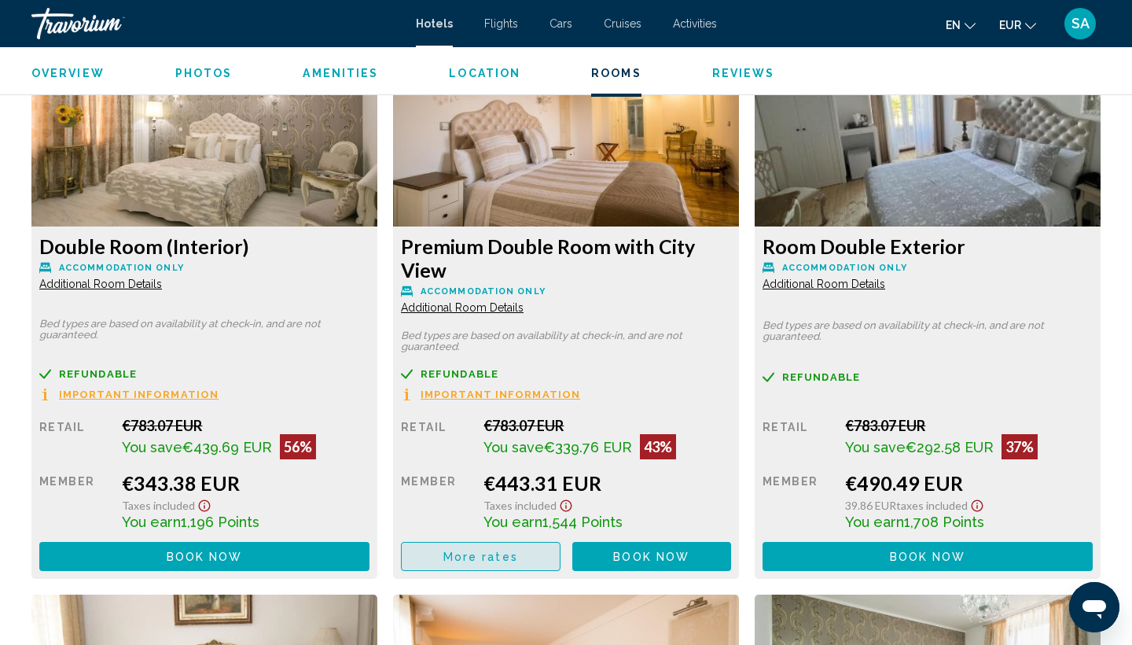
drag, startPoint x: 436, startPoint y: 551, endPoint x: 20, endPoint y: 602, distance: 419.8
click at [20, 602] on div "Overview Type Hostel Address [STREET_ADDRESS] Description Amenities Make use of…" at bounding box center [566, 161] width 1132 height 3521
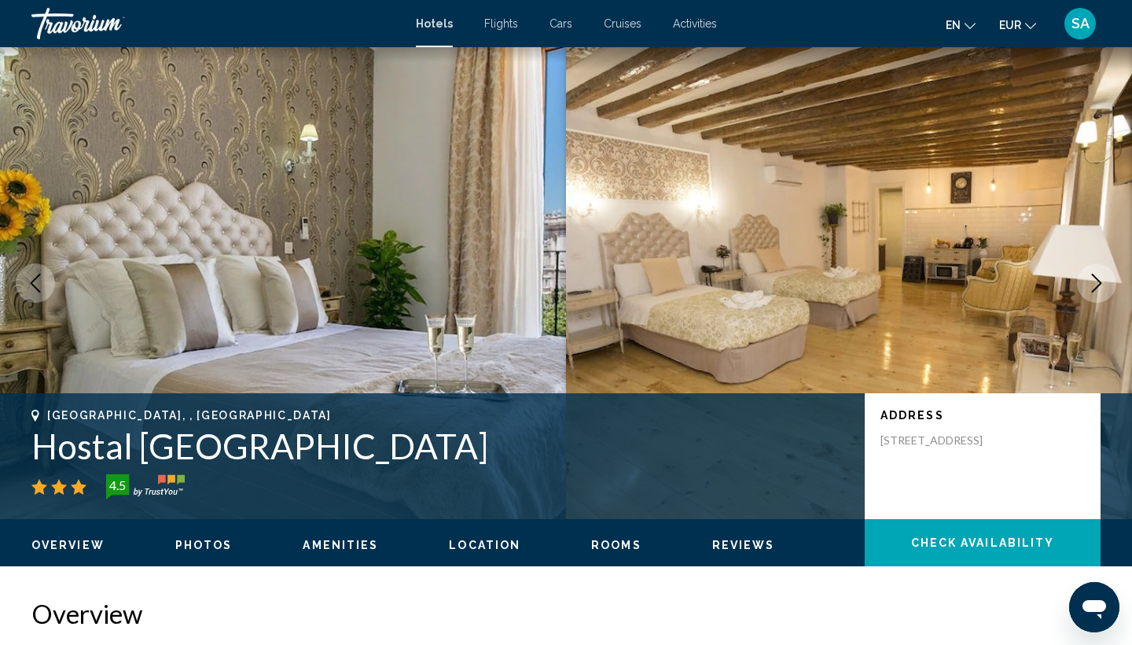
scroll to position [0, 0]
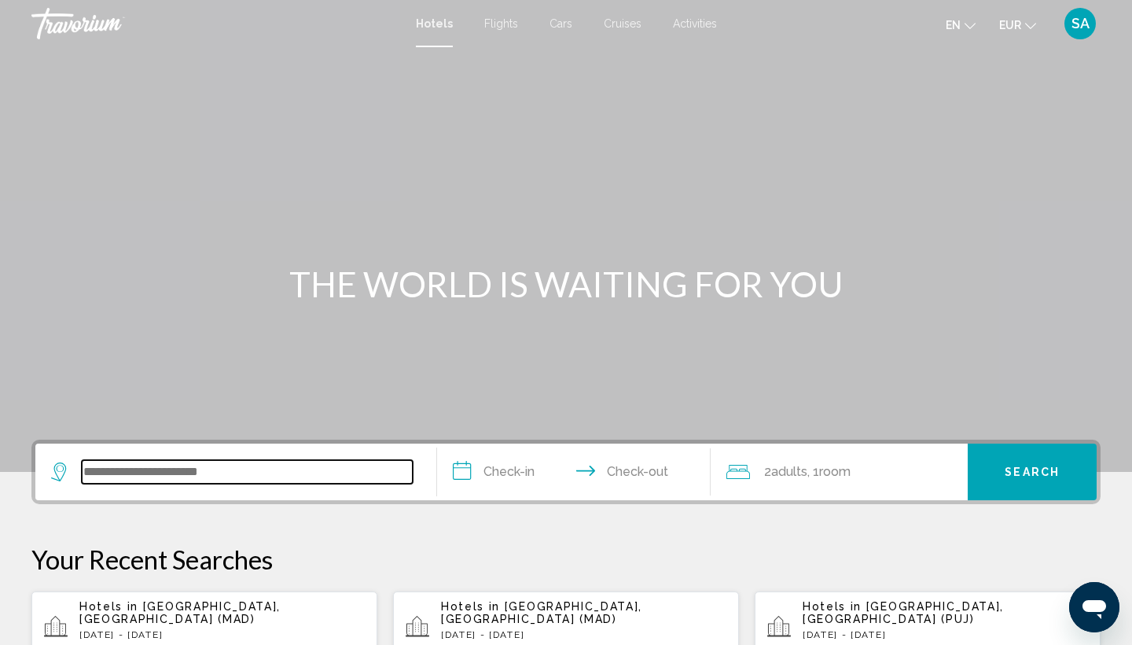
click at [146, 476] on input "Search widget" at bounding box center [247, 472] width 331 height 24
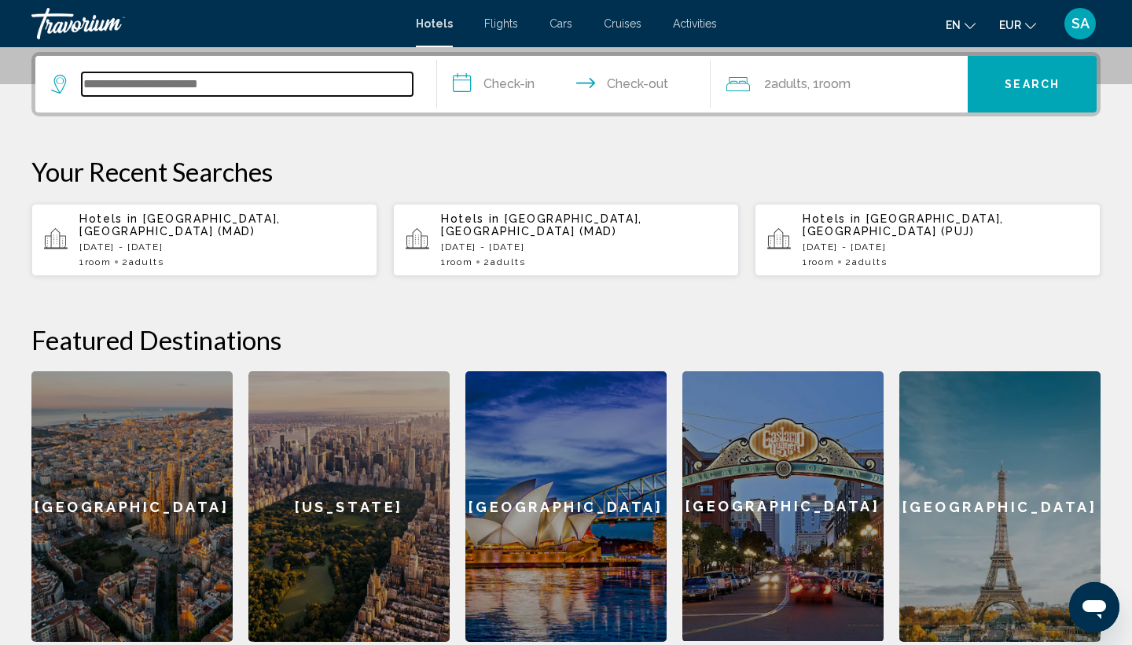
scroll to position [388, 0]
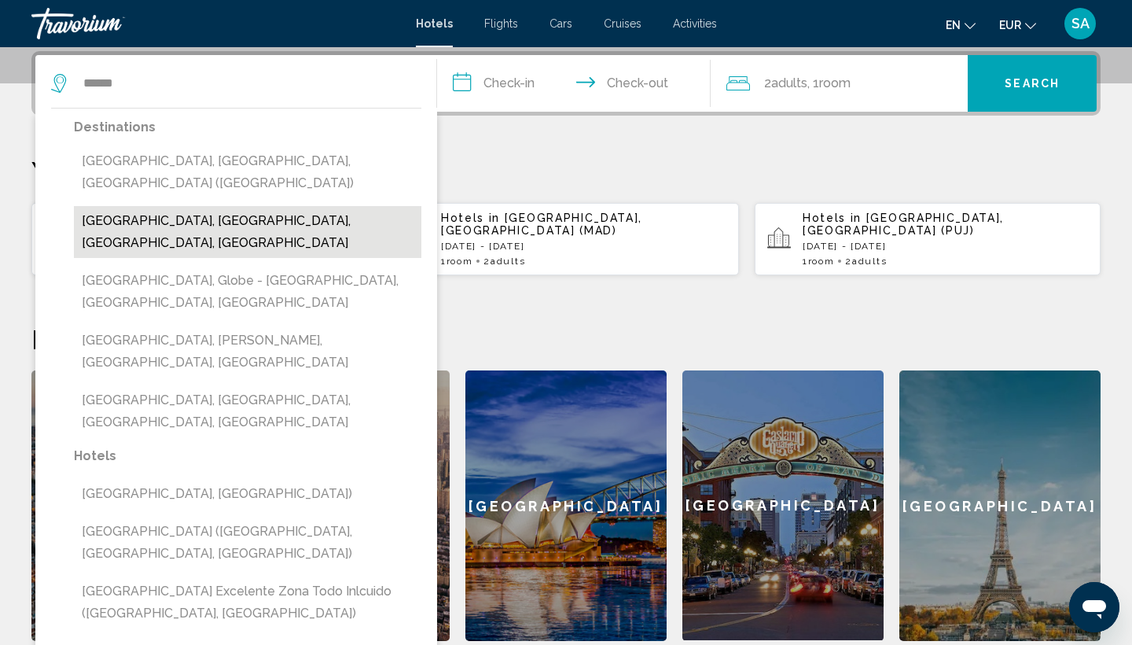
click at [197, 206] on button "[GEOGRAPHIC_DATA], [GEOGRAPHIC_DATA], [GEOGRAPHIC_DATA], [GEOGRAPHIC_DATA]" at bounding box center [248, 232] width 348 height 52
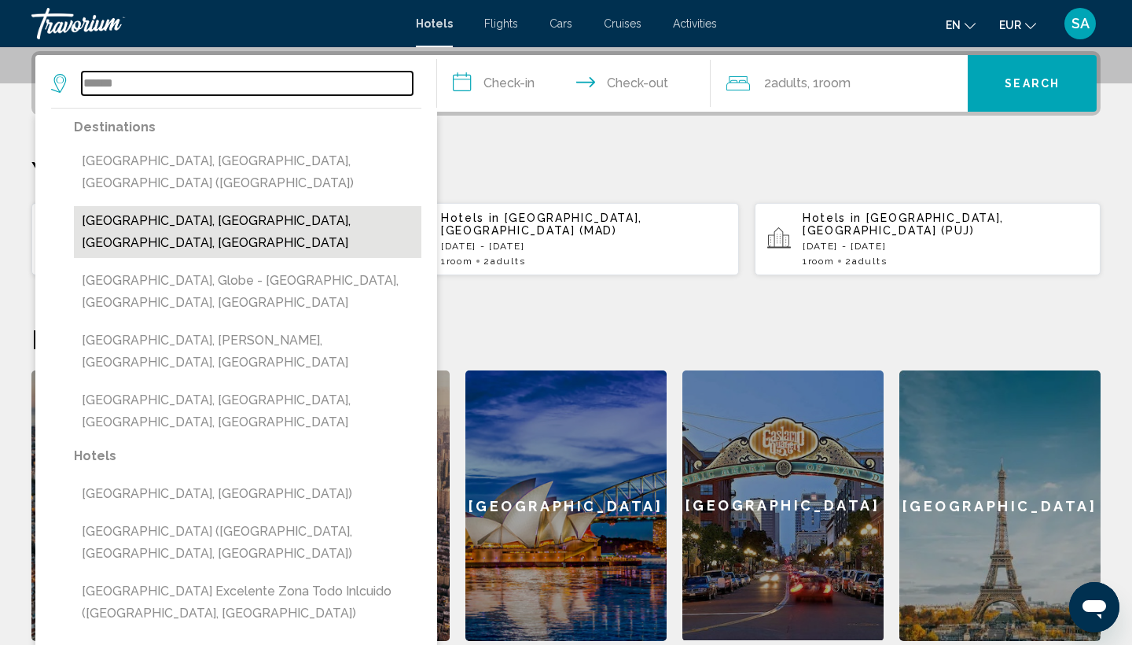
type input "**********"
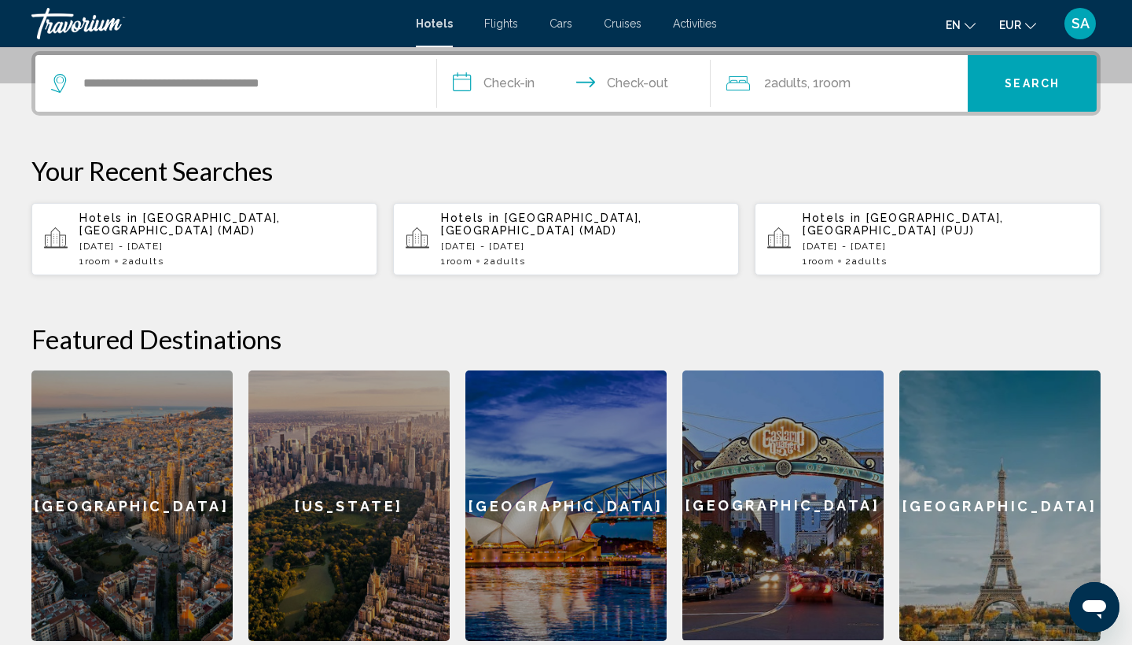
click at [506, 83] on input "**********" at bounding box center [577, 85] width 280 height 61
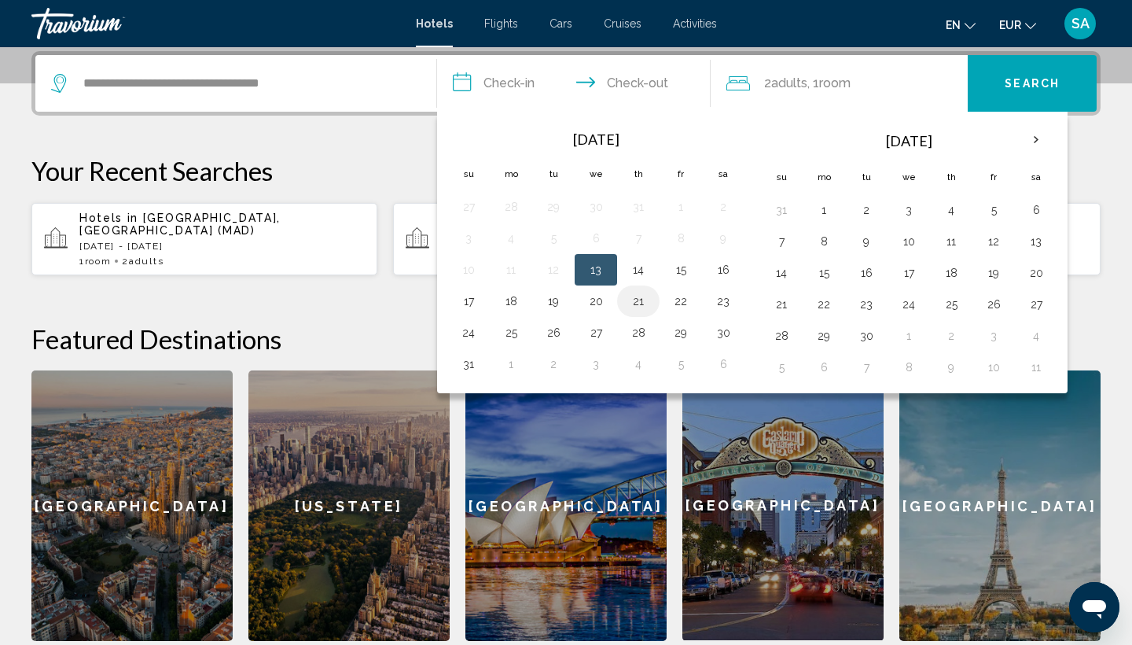
click at [635, 307] on button "21" at bounding box center [638, 301] width 25 height 22
click at [477, 332] on button "24" at bounding box center [468, 333] width 25 height 22
type input "**********"
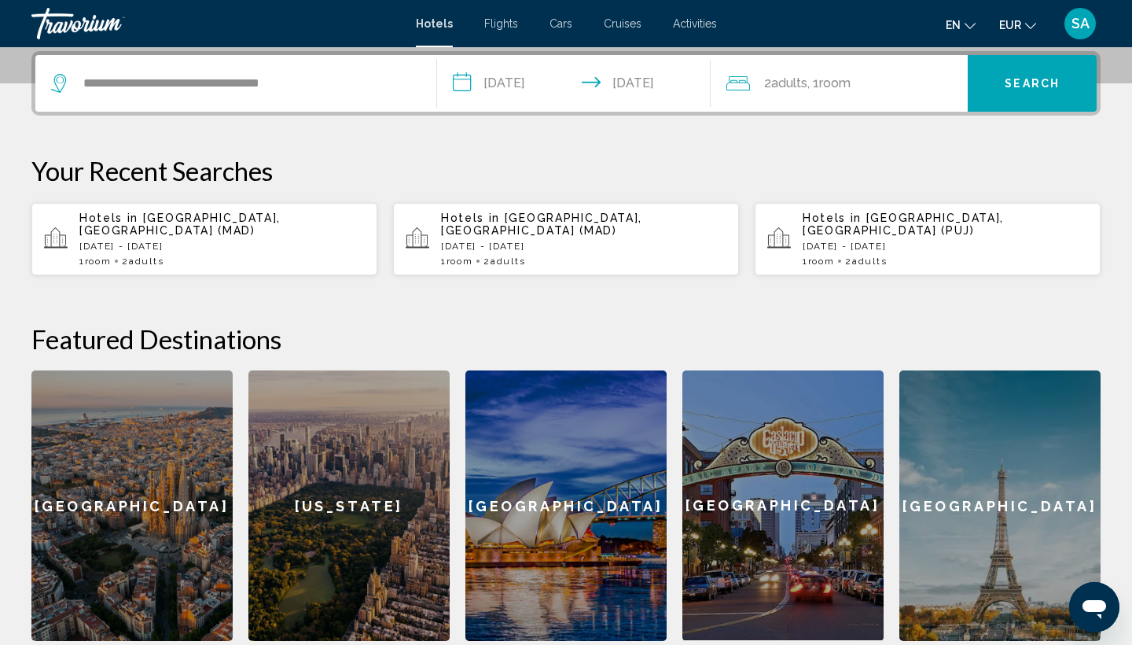
click at [1049, 86] on span "Search" at bounding box center [1032, 84] width 55 height 13
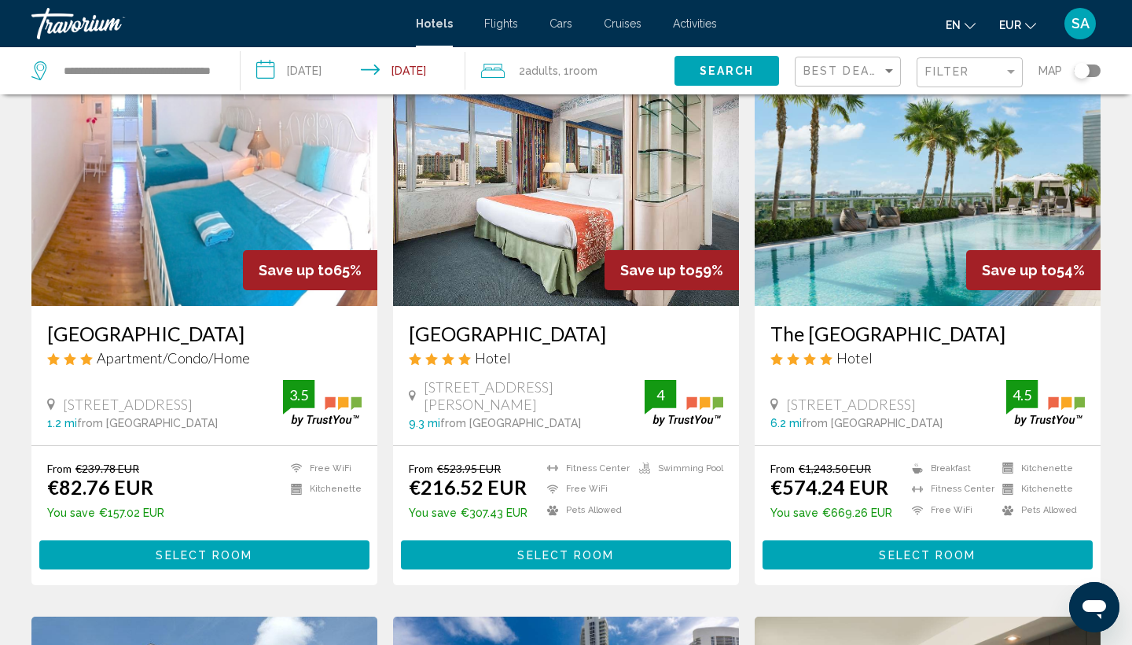
scroll to position [83, 0]
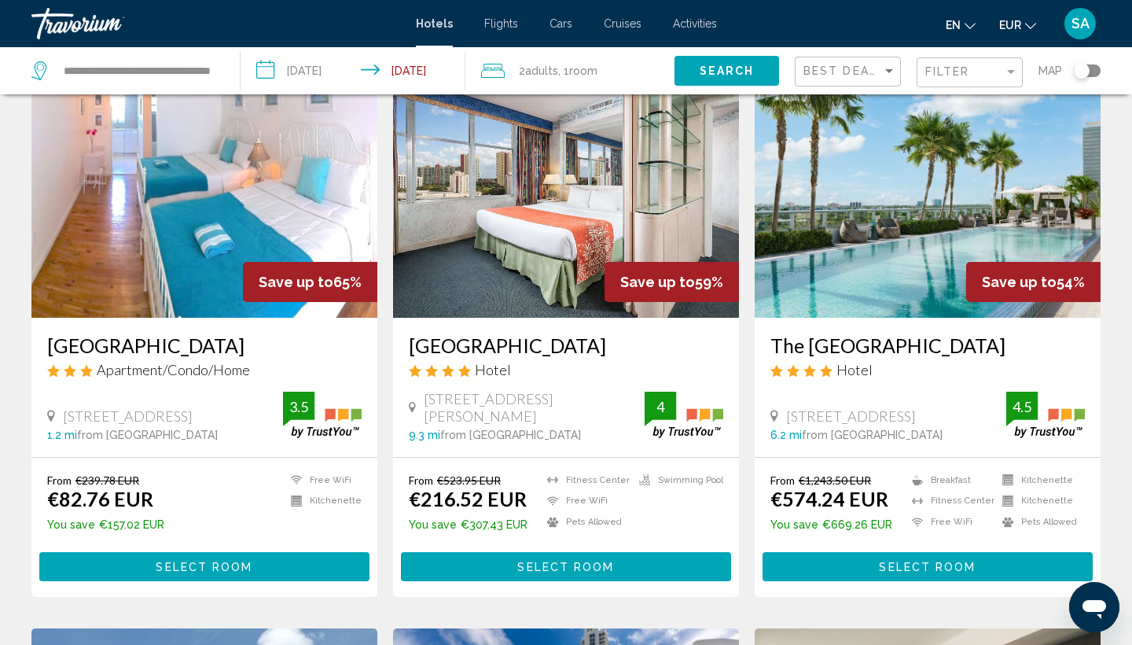
click at [502, 295] on img "Main content" at bounding box center [566, 192] width 346 height 252
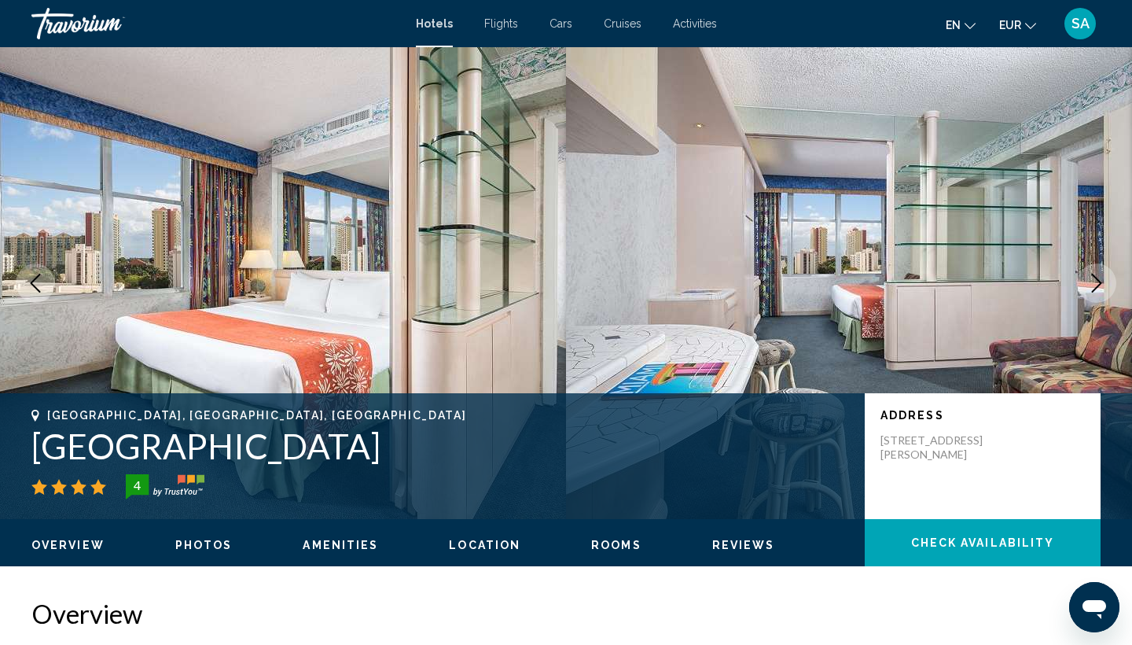
click at [1093, 283] on icon "Next image" at bounding box center [1096, 283] width 19 height 19
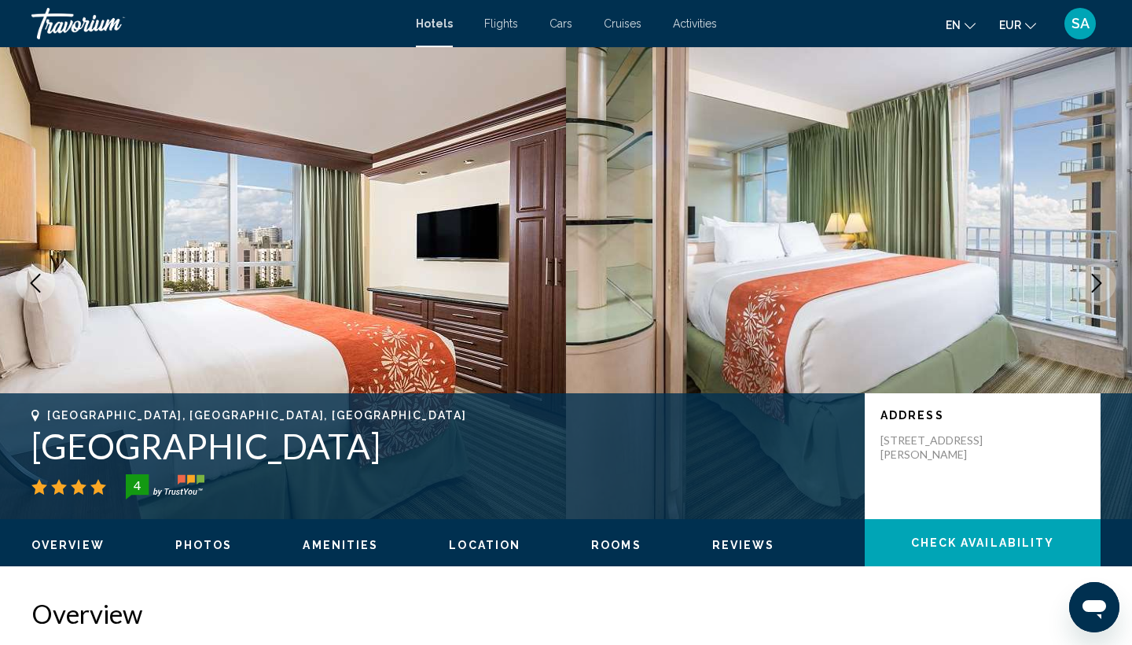
click at [1094, 285] on icon "Next image" at bounding box center [1096, 283] width 19 height 19
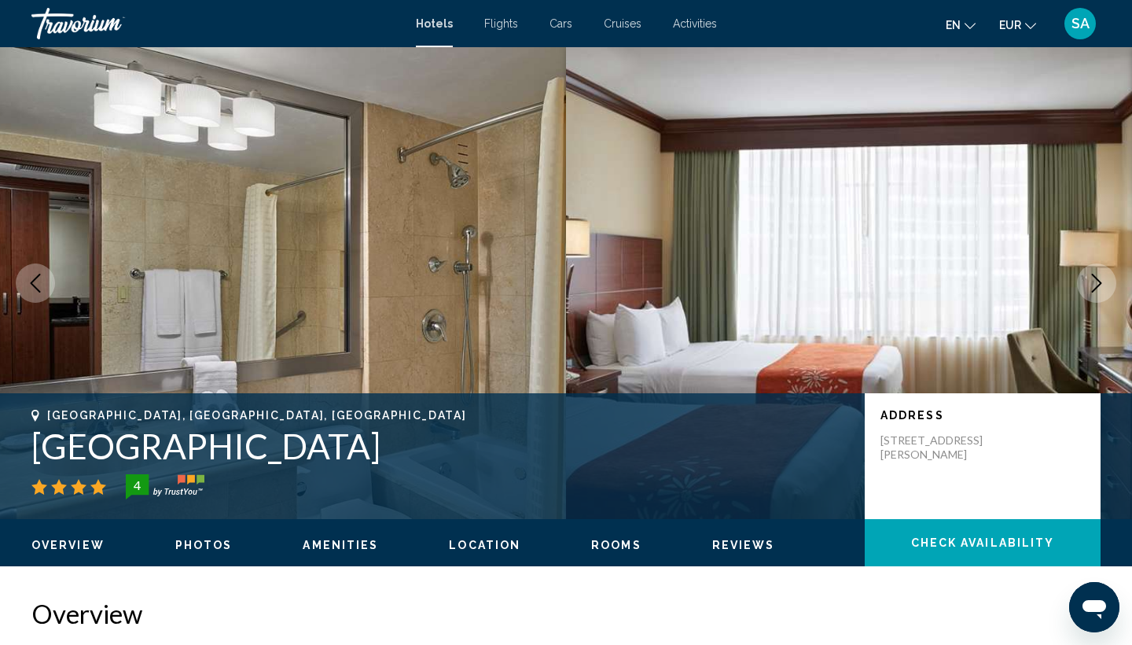
click at [1094, 286] on icon "Next image" at bounding box center [1096, 283] width 19 height 19
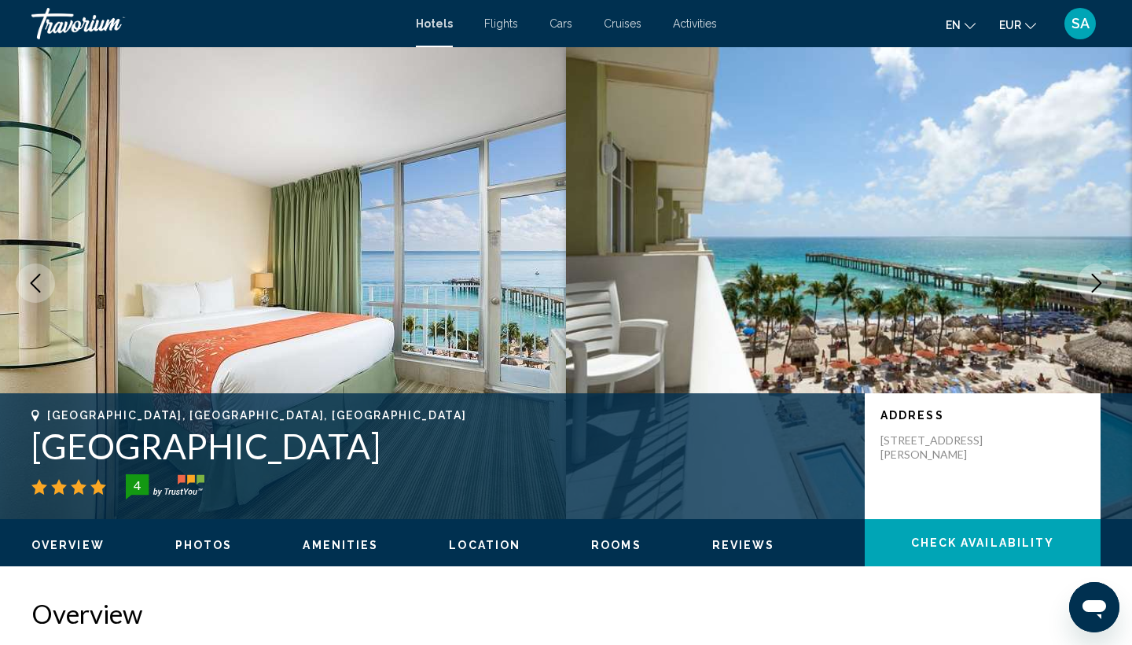
click at [1094, 286] on icon "Next image" at bounding box center [1096, 283] width 19 height 19
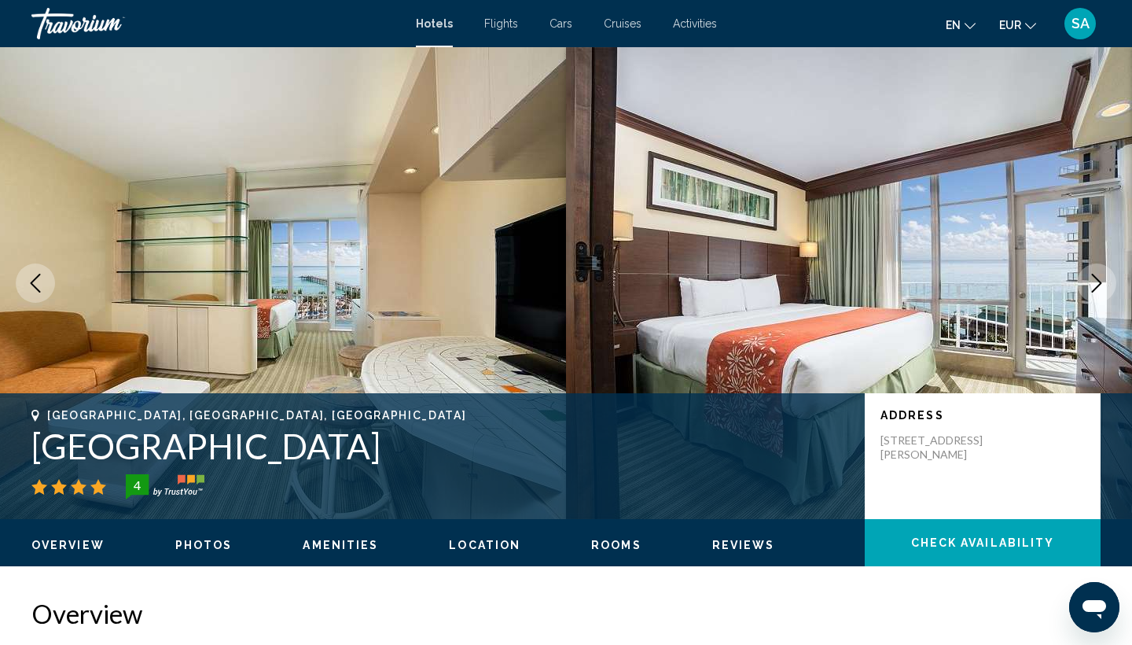
click at [1094, 286] on icon "Next image" at bounding box center [1096, 283] width 19 height 19
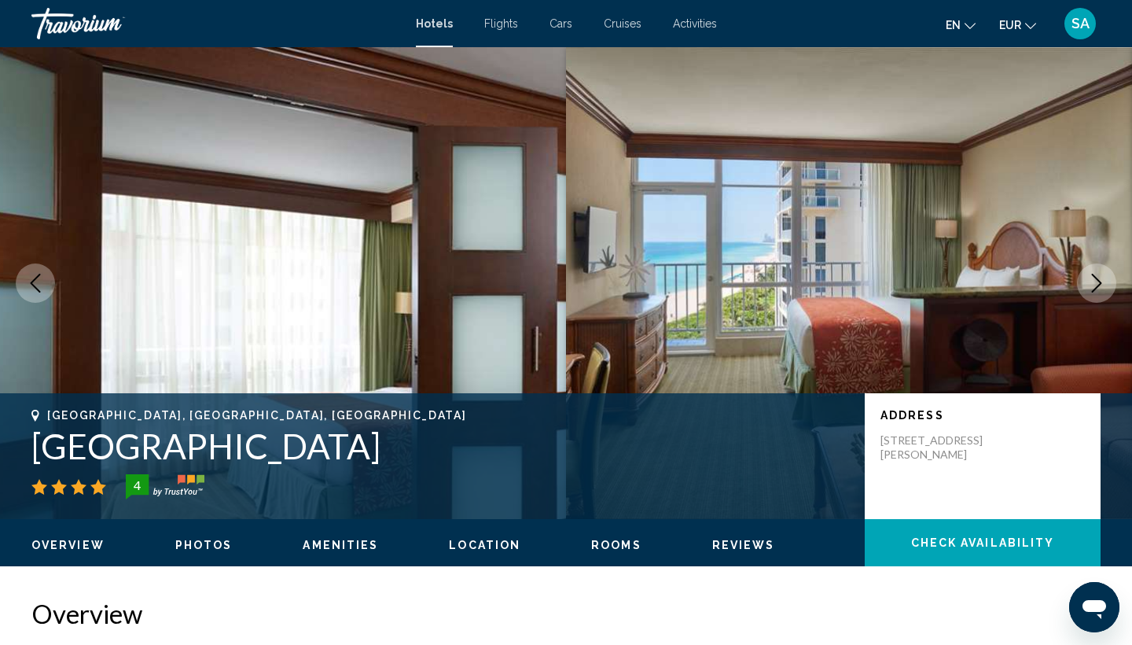
click at [1094, 286] on icon "Next image" at bounding box center [1096, 283] width 19 height 19
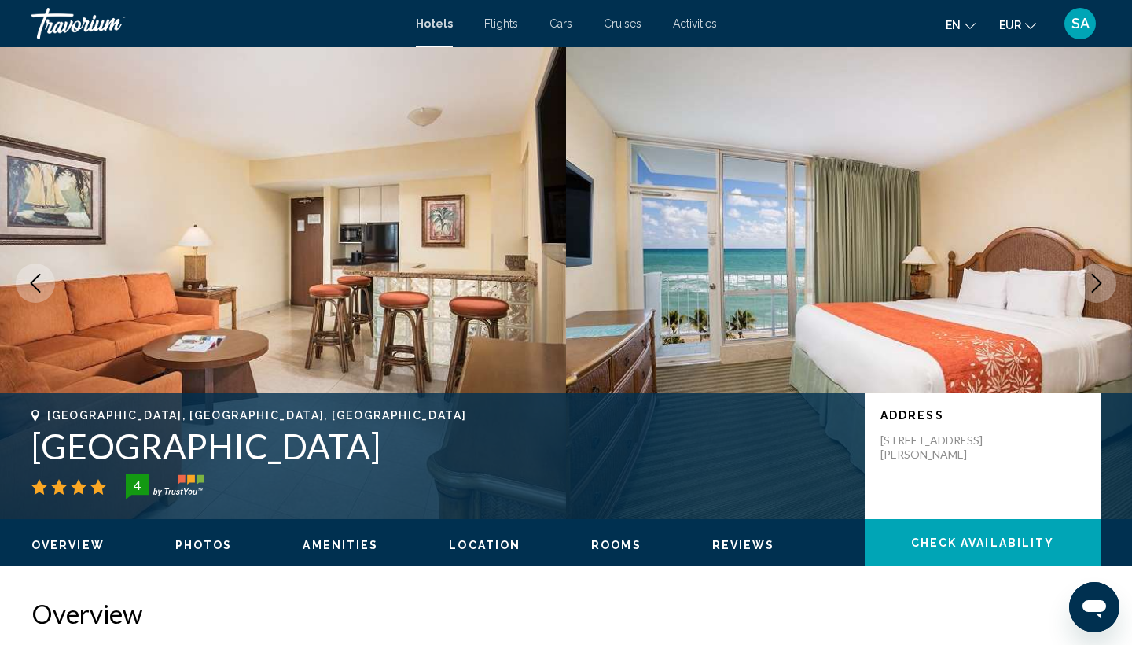
click at [392, 458] on h1 "Newport Beachside Hotel & Resort" at bounding box center [440, 445] width 818 height 41
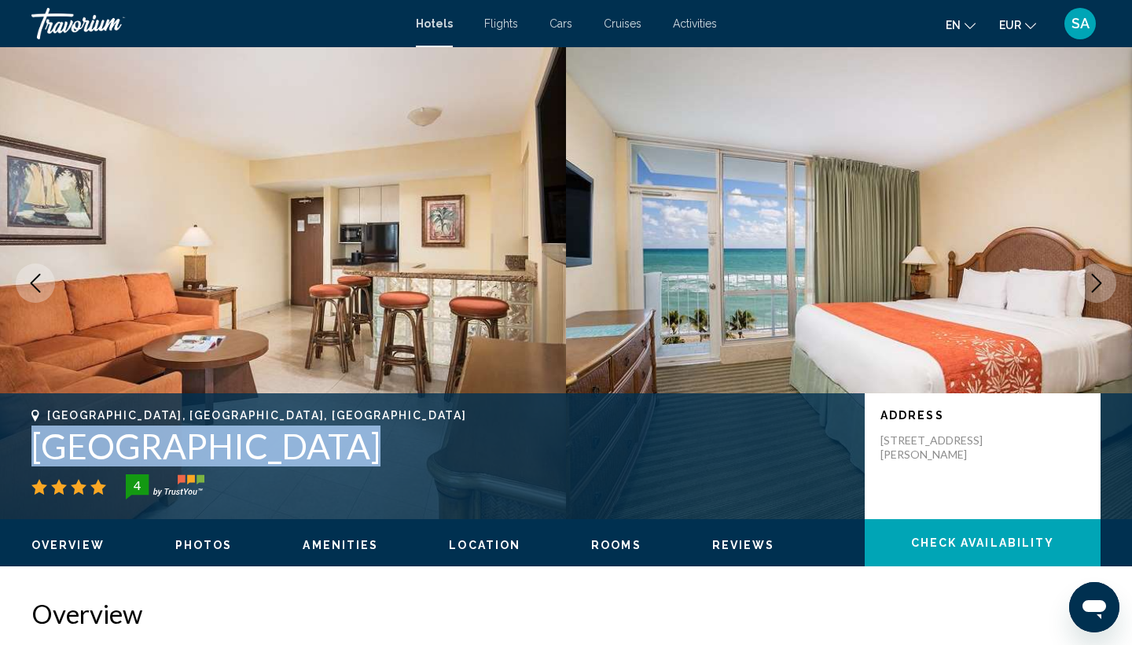
click at [392, 458] on h1 "Newport Beachside Hotel & Resort" at bounding box center [440, 445] width 818 height 41
copy h1 "Newport Beachside Hotel & Resort"
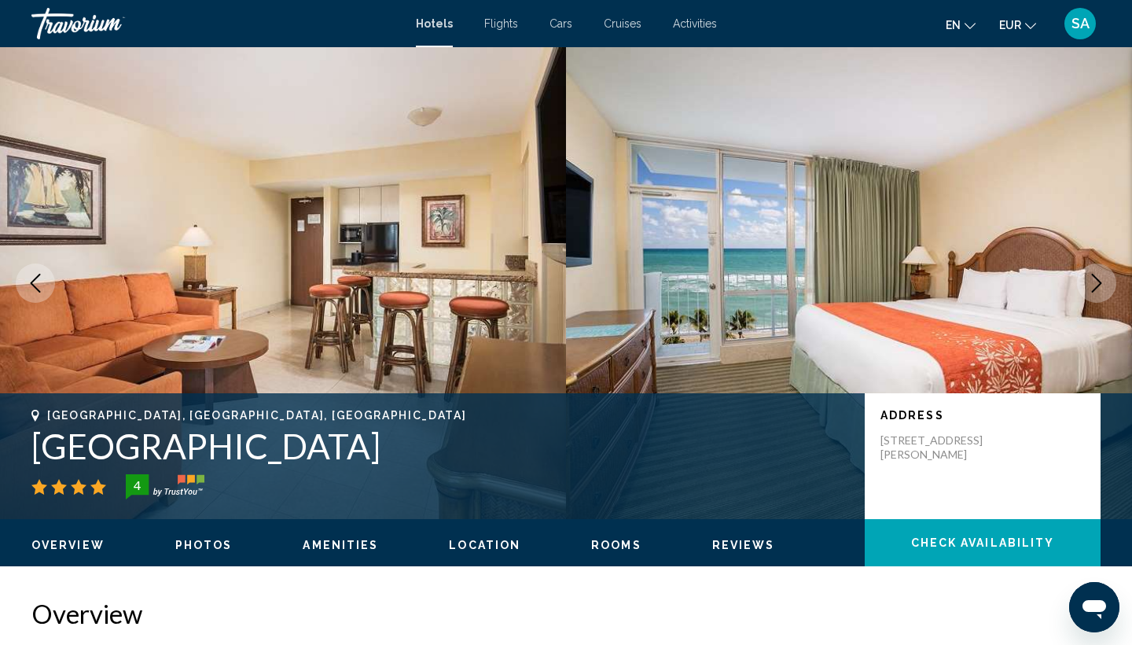
click at [340, 600] on h2 "Overview" at bounding box center [565, 613] width 1069 height 31
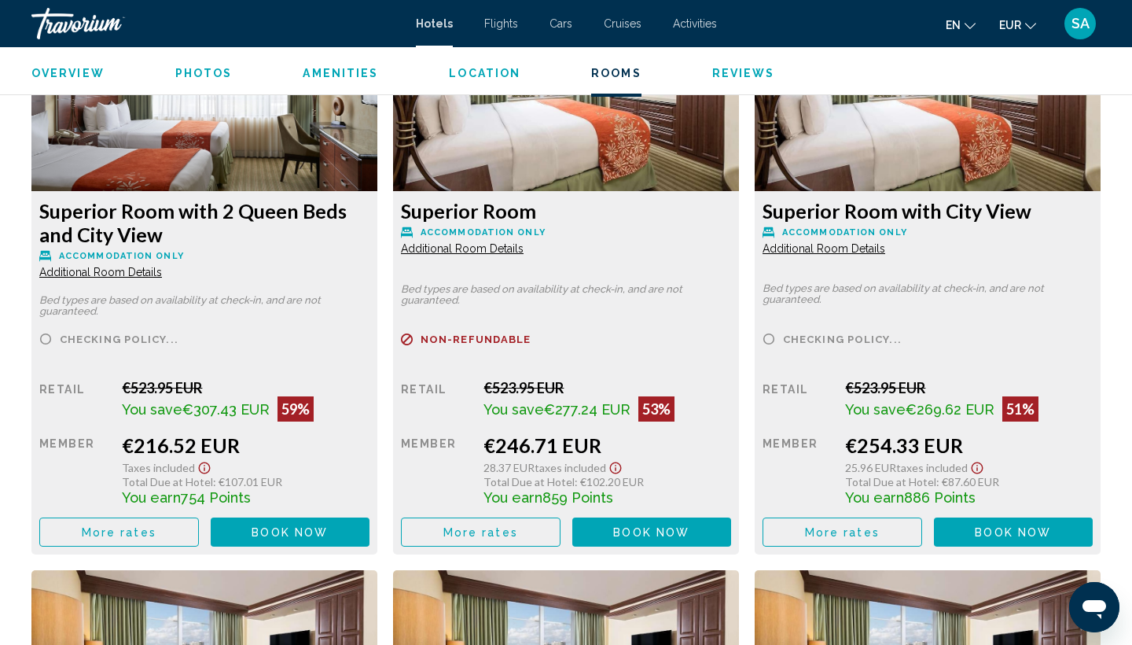
scroll to position [2230, 0]
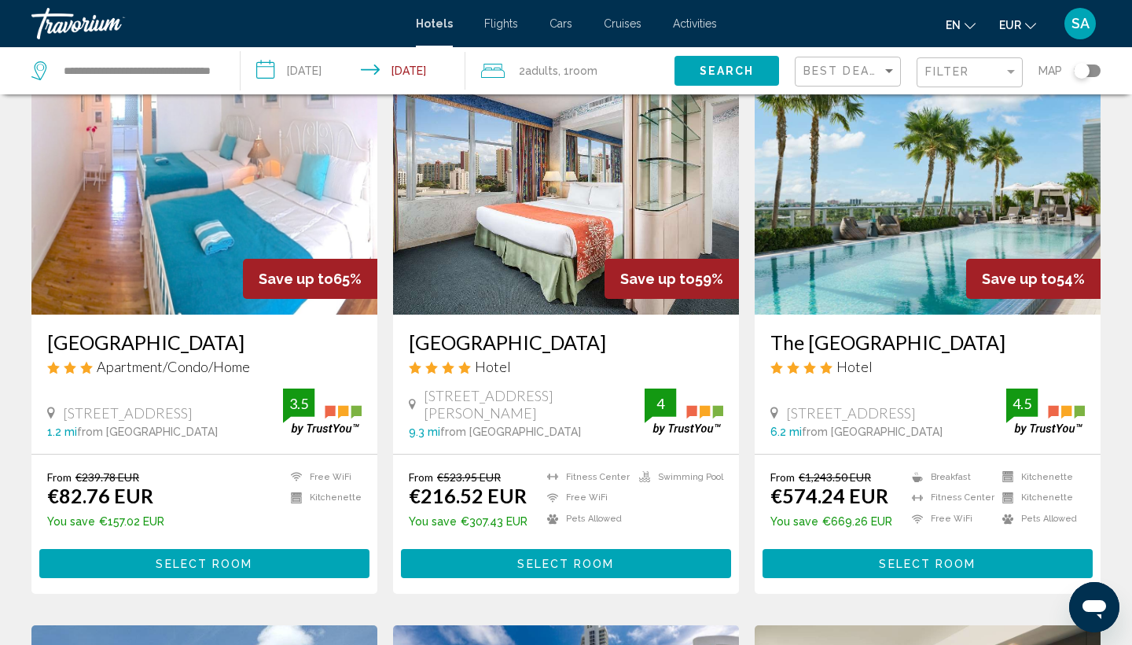
scroll to position [82, 0]
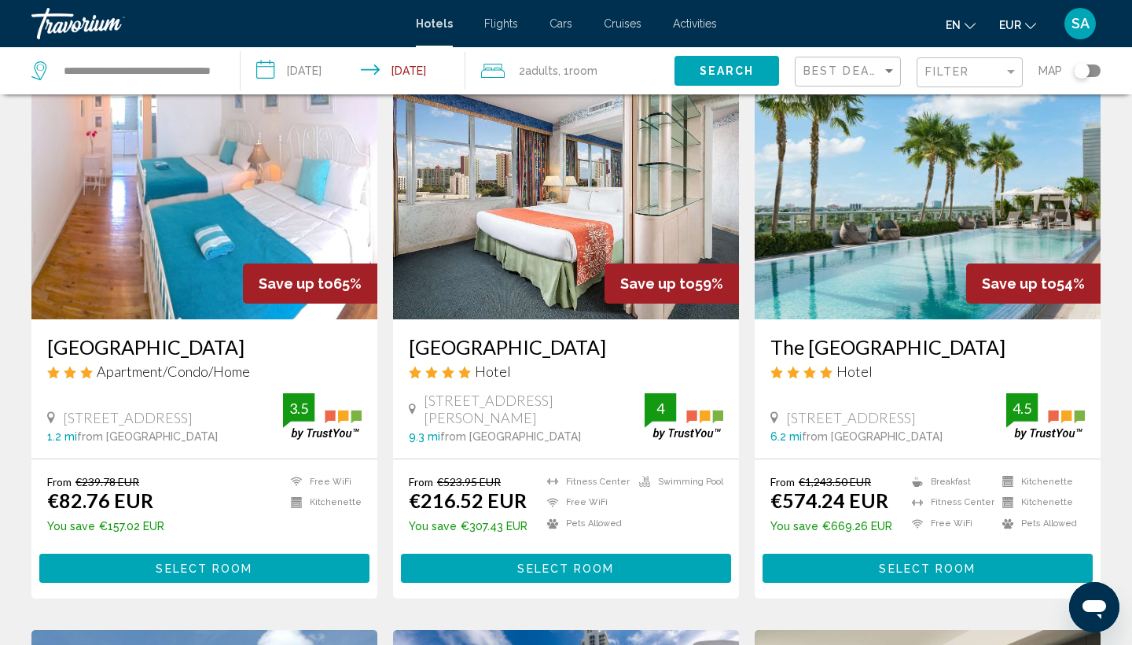
click at [811, 207] on img "Main content" at bounding box center [928, 194] width 346 height 252
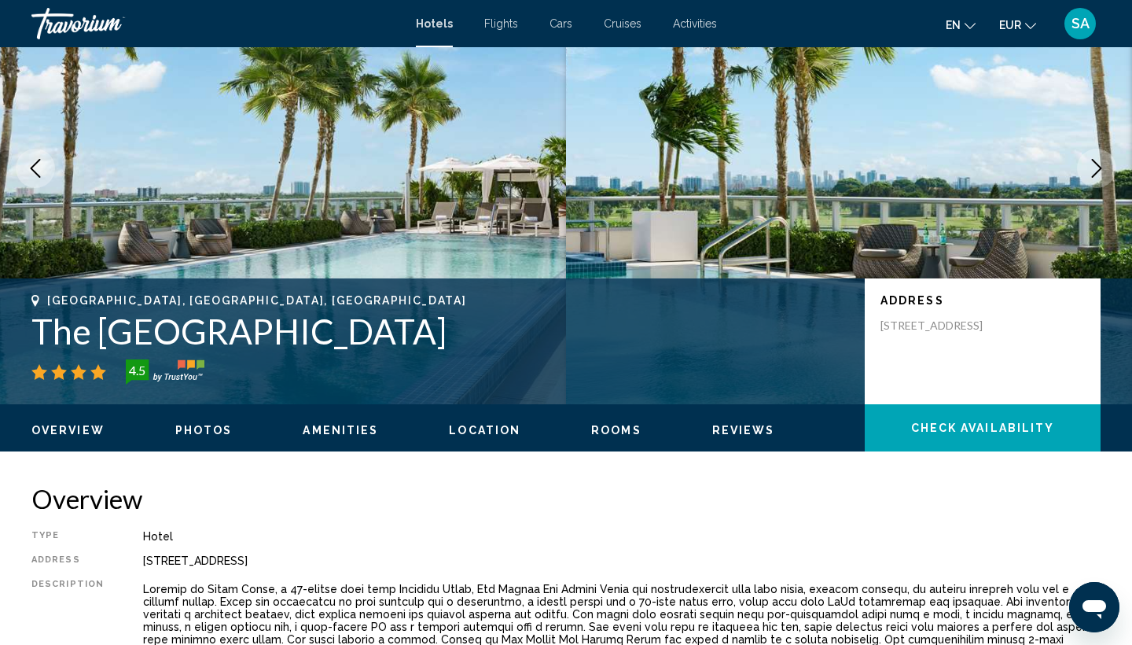
scroll to position [119, 0]
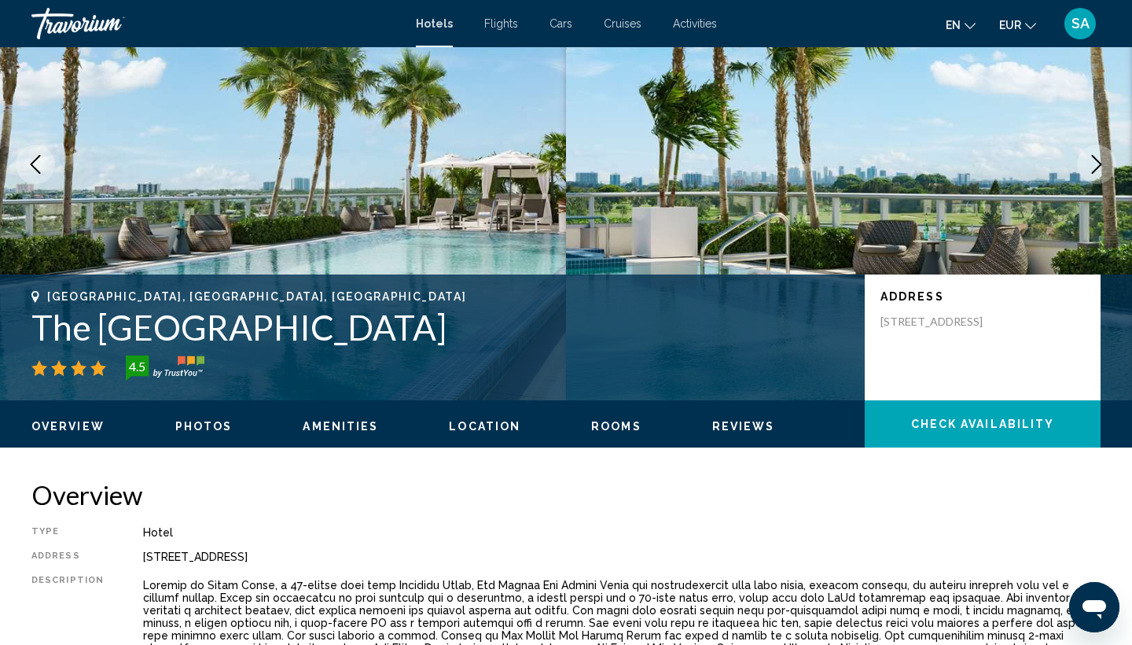
click at [385, 326] on h1 "The Altair Hotel Bay Harbor" at bounding box center [440, 327] width 818 height 41
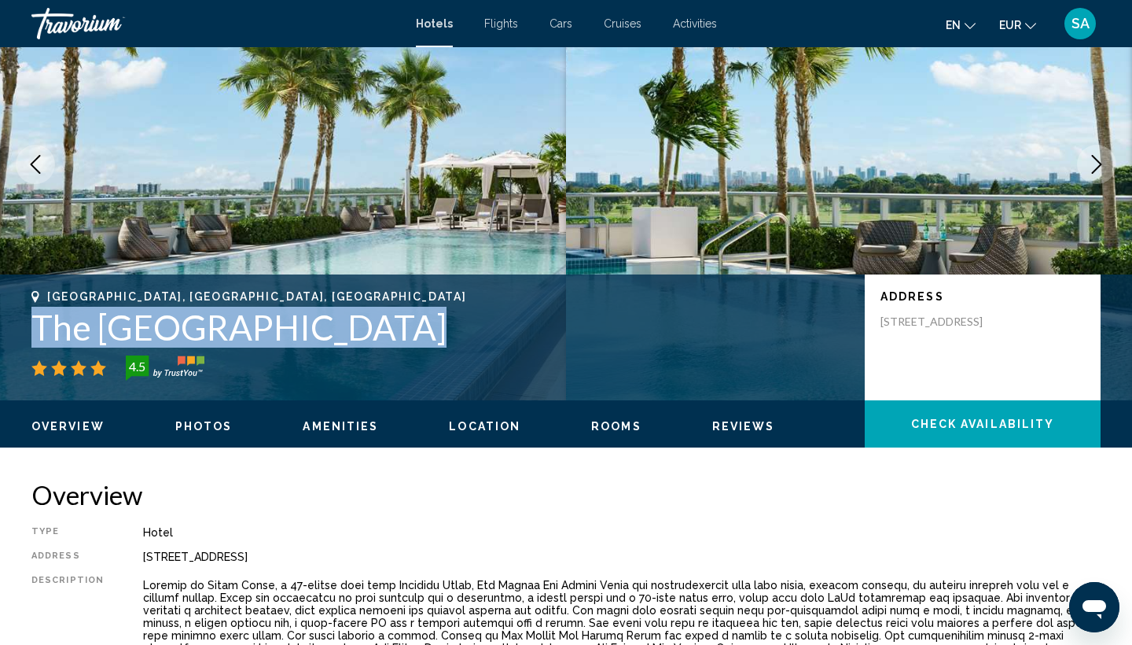
click at [385, 326] on h1 "The Altair Hotel Bay Harbor" at bounding box center [440, 327] width 818 height 41
copy h1 "The Altair Hotel Bay Harbor"
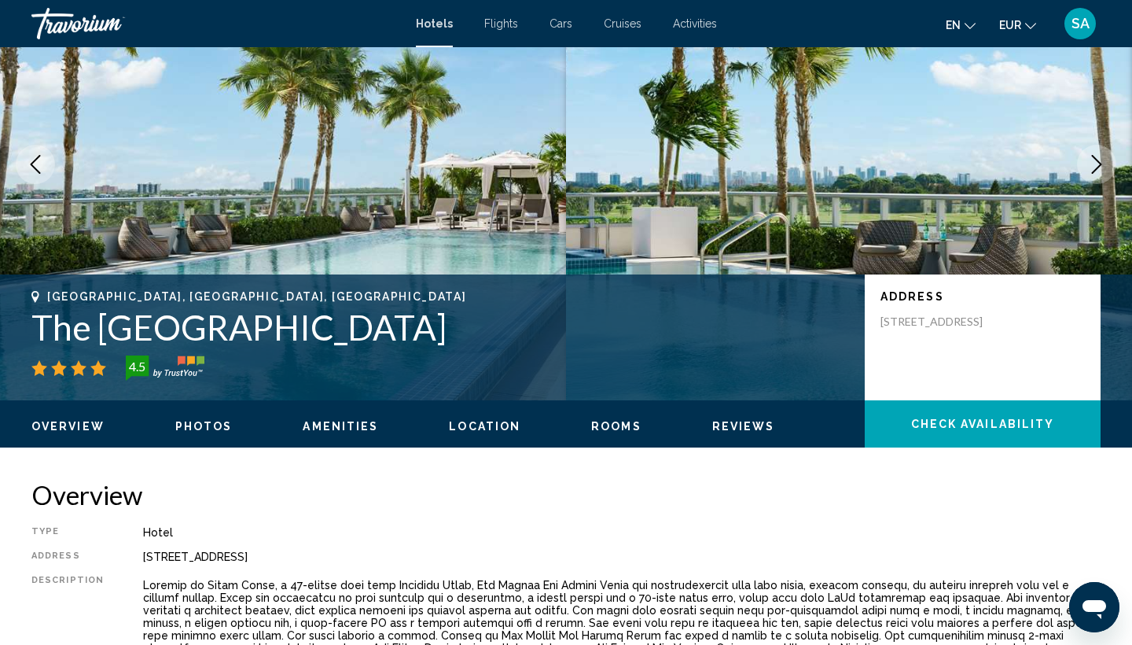
click at [452, 483] on h2 "Overview" at bounding box center [565, 494] width 1069 height 31
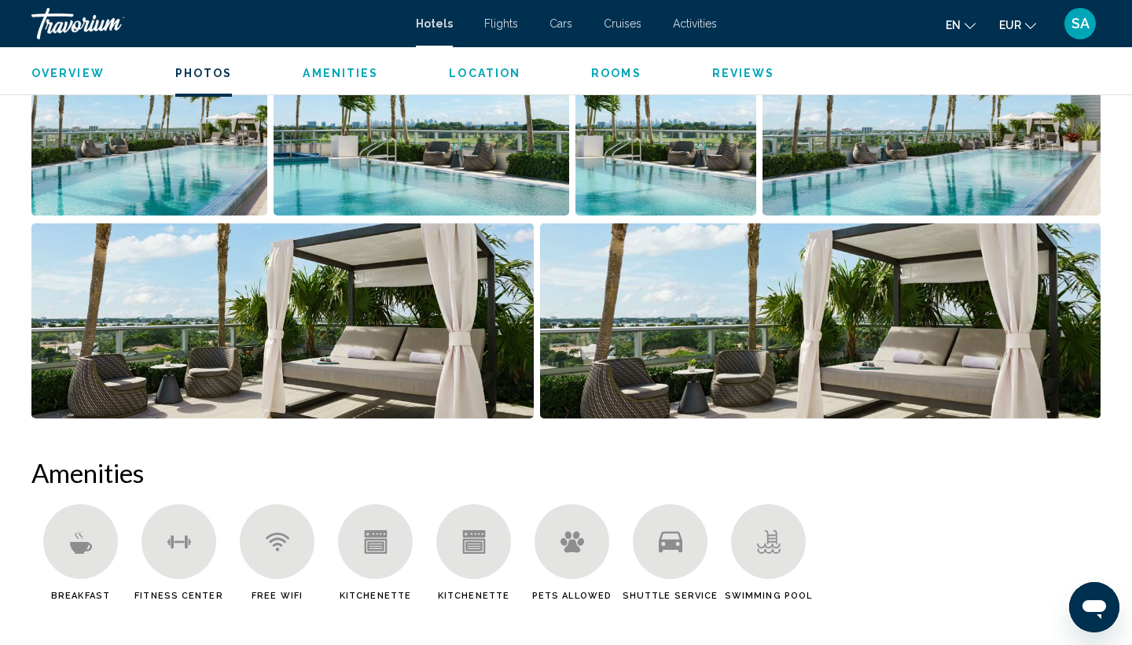
scroll to position [756, 0]
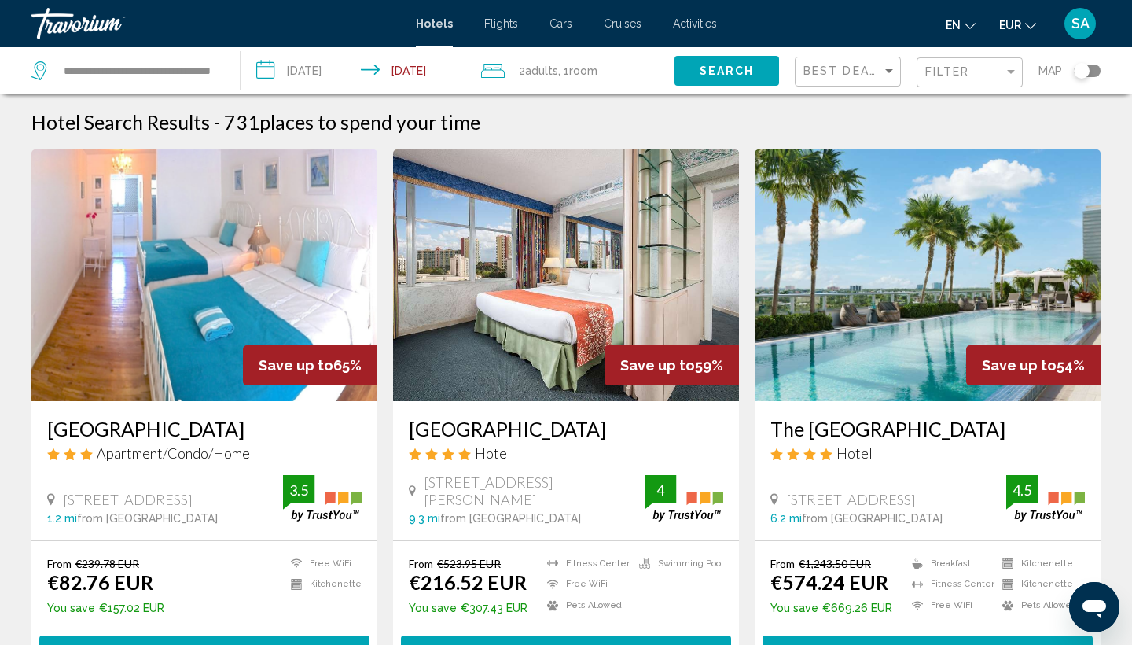
click at [559, 65] on span ", 1 Room rooms" at bounding box center [577, 71] width 39 height 22
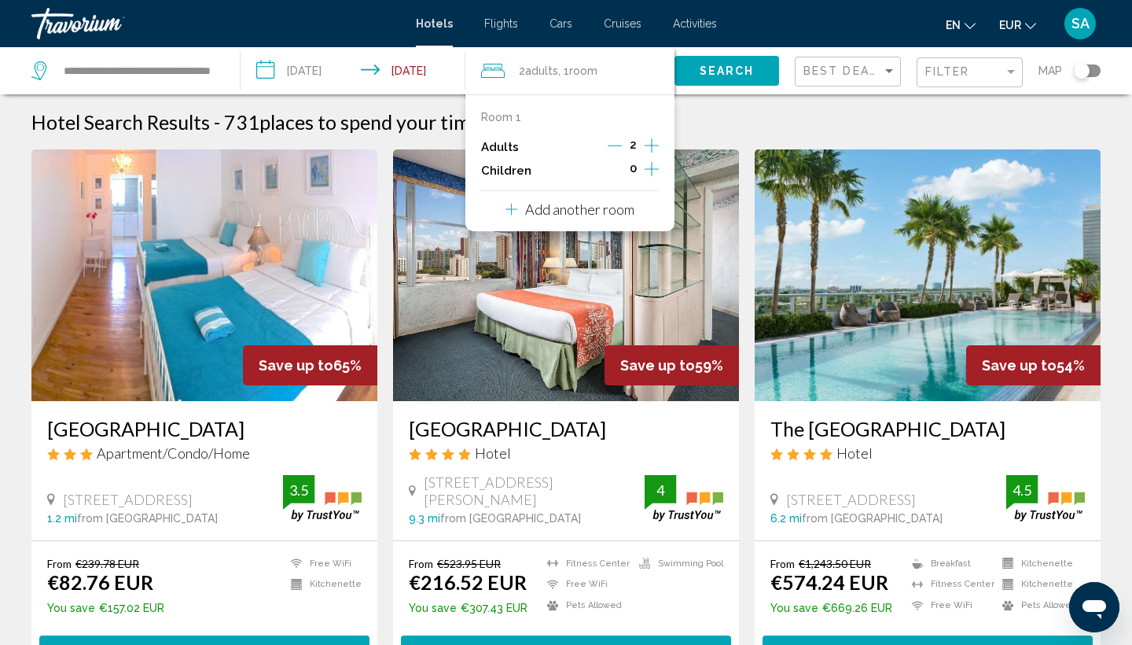
click at [653, 143] on icon "Increment adults" at bounding box center [652, 145] width 14 height 19
click at [739, 83] on button "Search" at bounding box center [727, 70] width 105 height 29
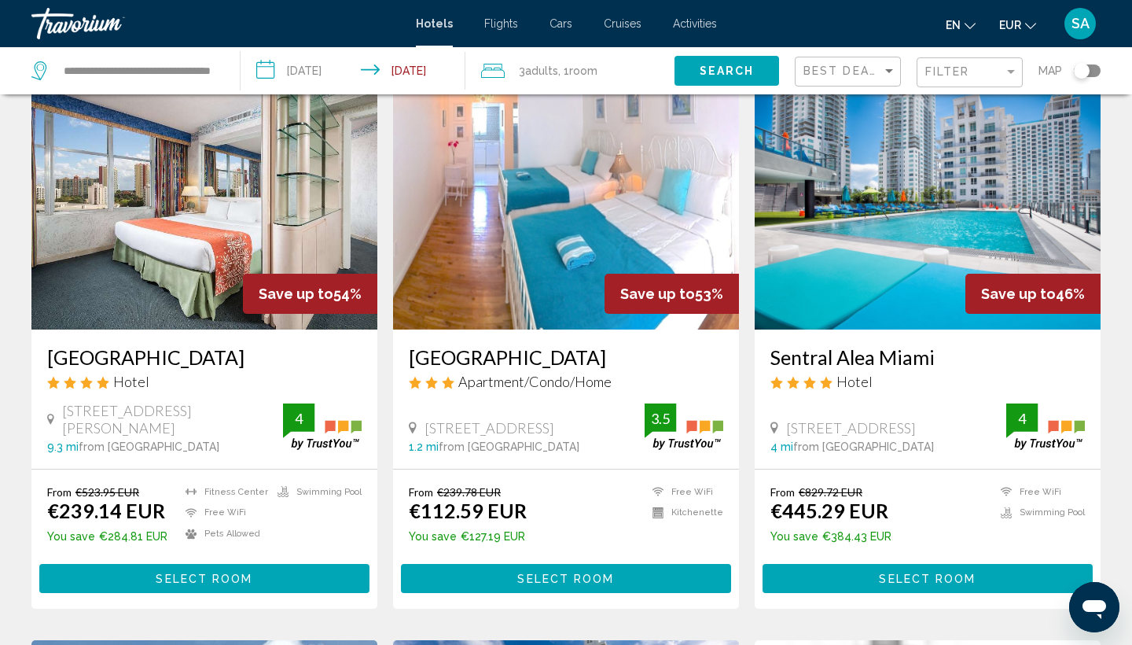
scroll to position [79, 0]
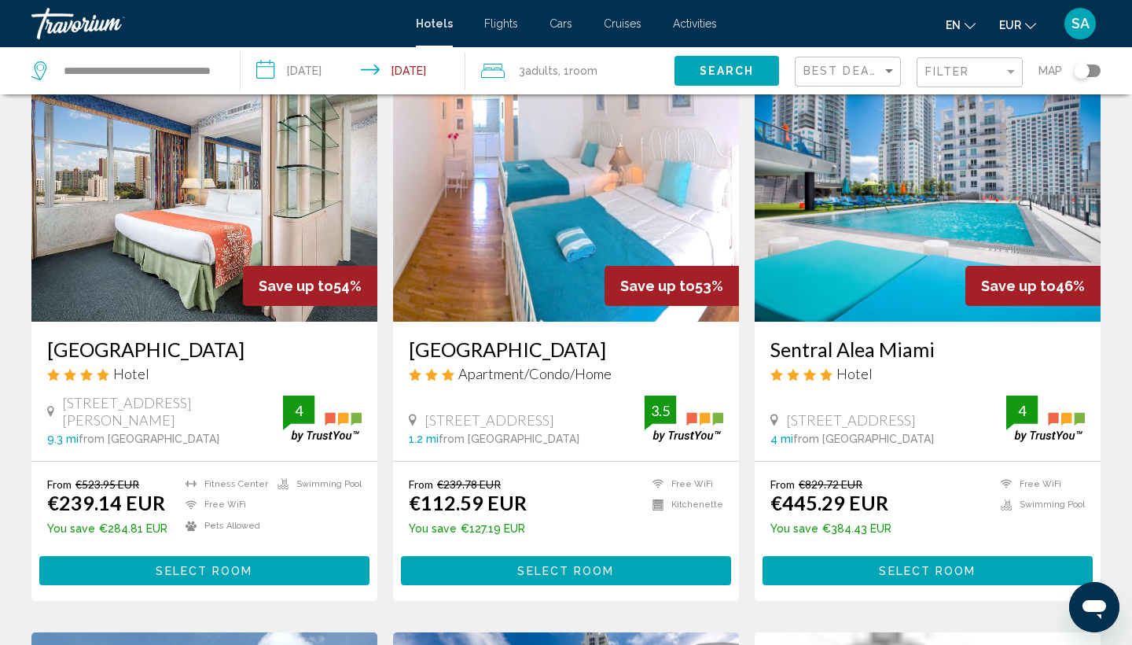
click at [910, 193] on img "Main content" at bounding box center [928, 196] width 346 height 252
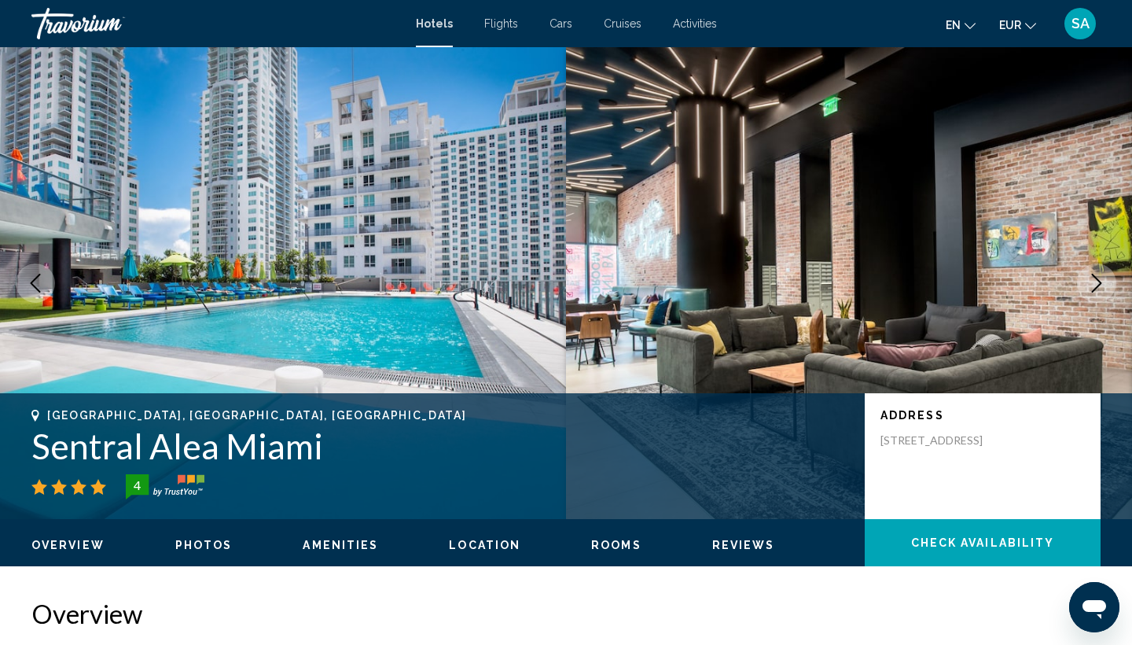
click at [1105, 282] on icon "Next image" at bounding box center [1096, 283] width 19 height 19
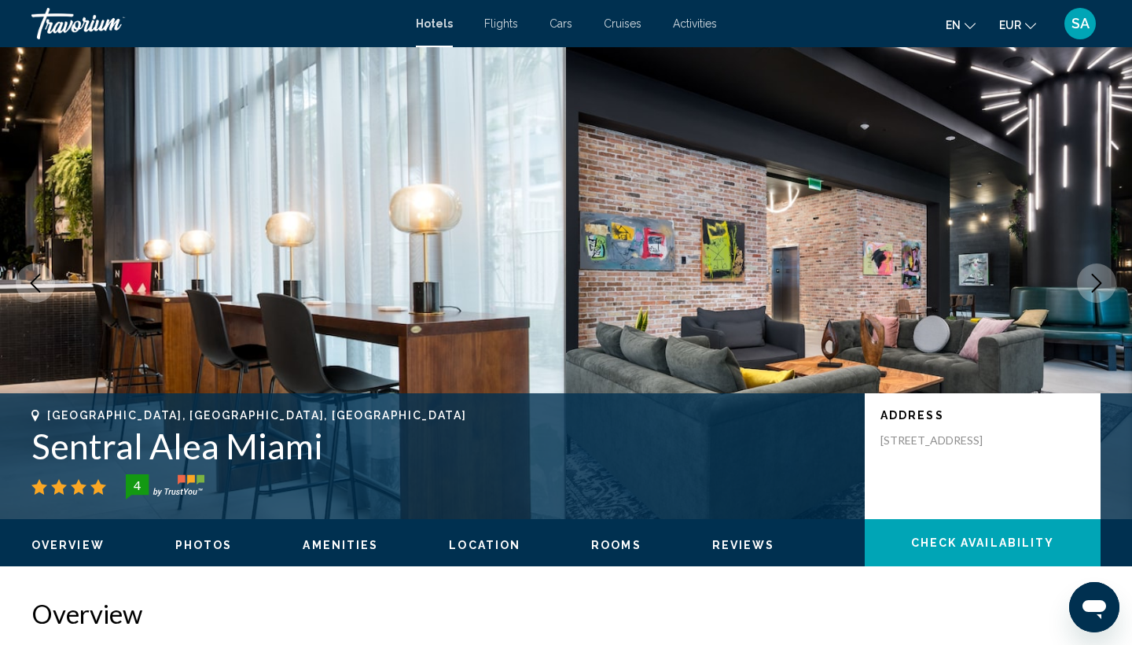
click at [1105, 284] on icon "Next image" at bounding box center [1096, 283] width 19 height 19
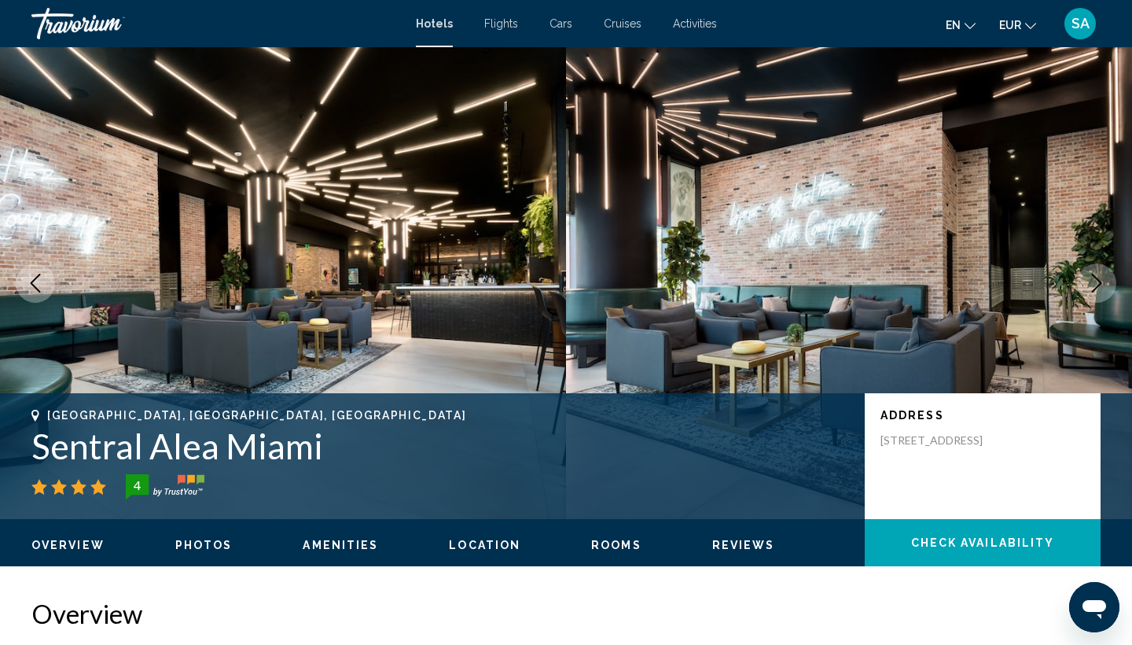
click at [1105, 284] on icon "Next image" at bounding box center [1096, 283] width 19 height 19
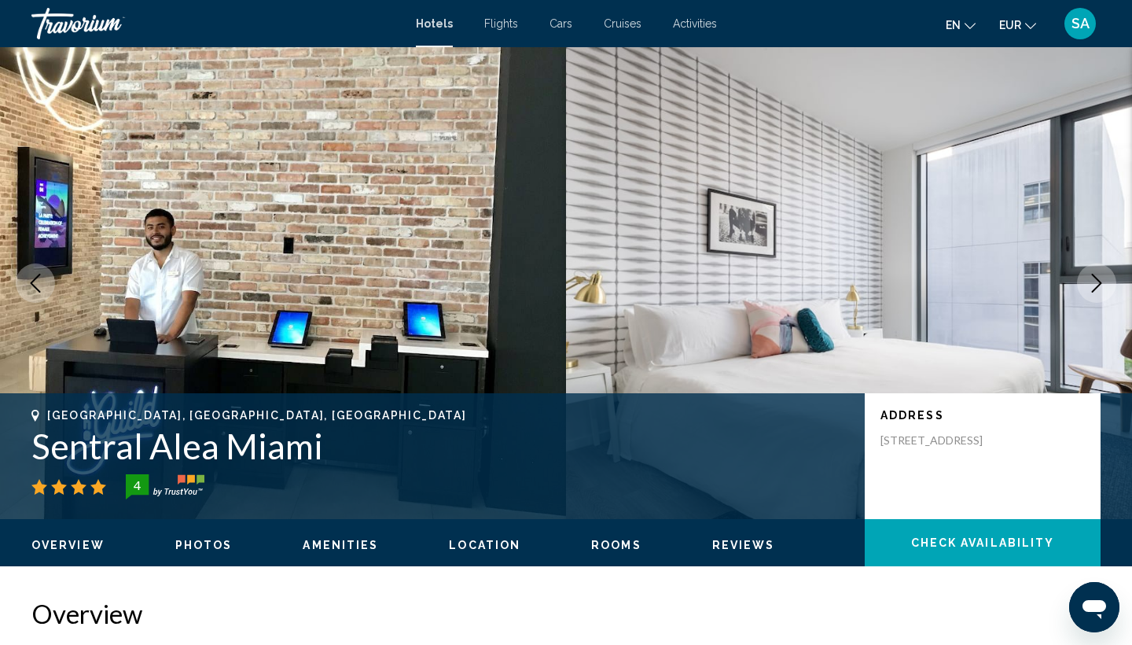
click at [1105, 284] on icon "Next image" at bounding box center [1096, 283] width 19 height 19
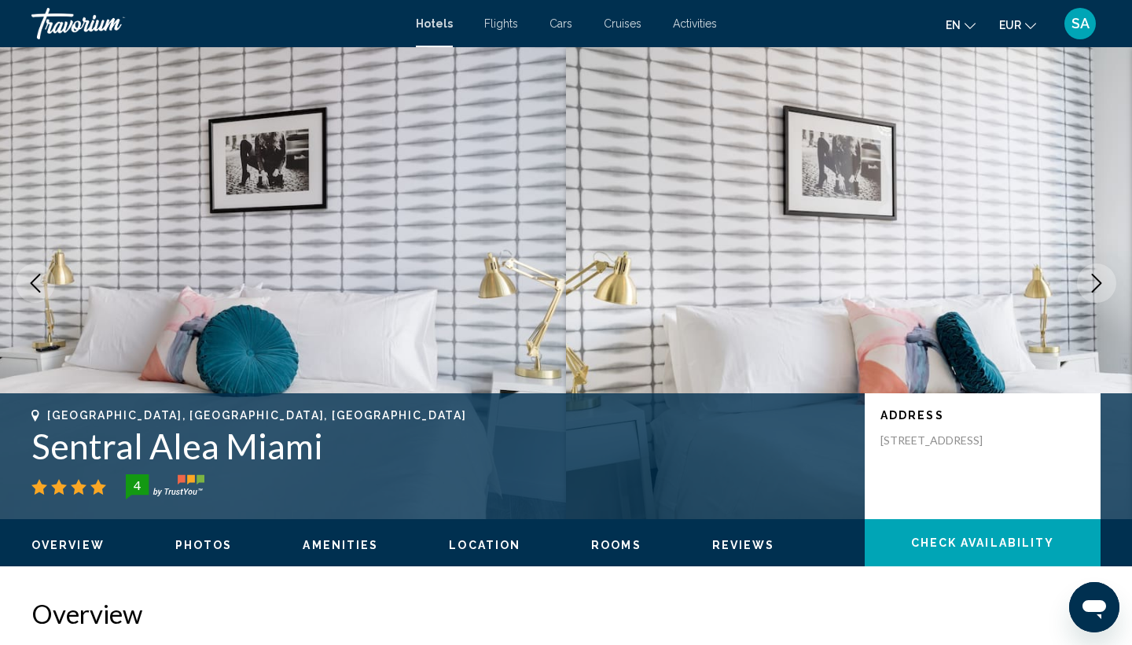
click at [1105, 284] on icon "Next image" at bounding box center [1096, 283] width 19 height 19
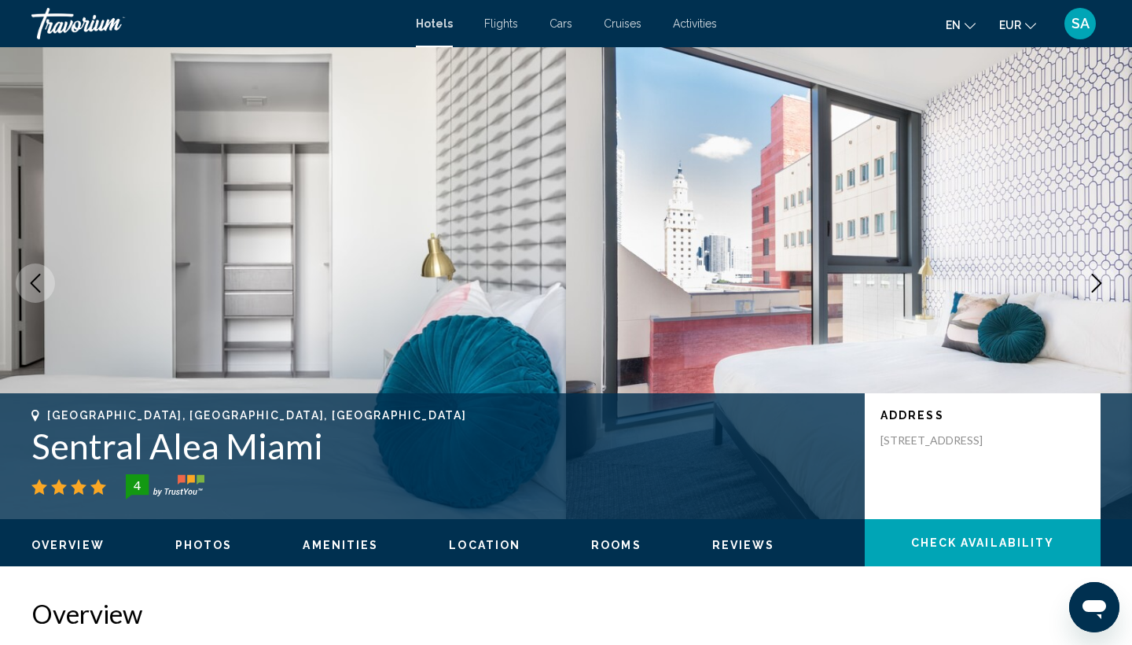
click at [1105, 284] on icon "Next image" at bounding box center [1096, 283] width 19 height 19
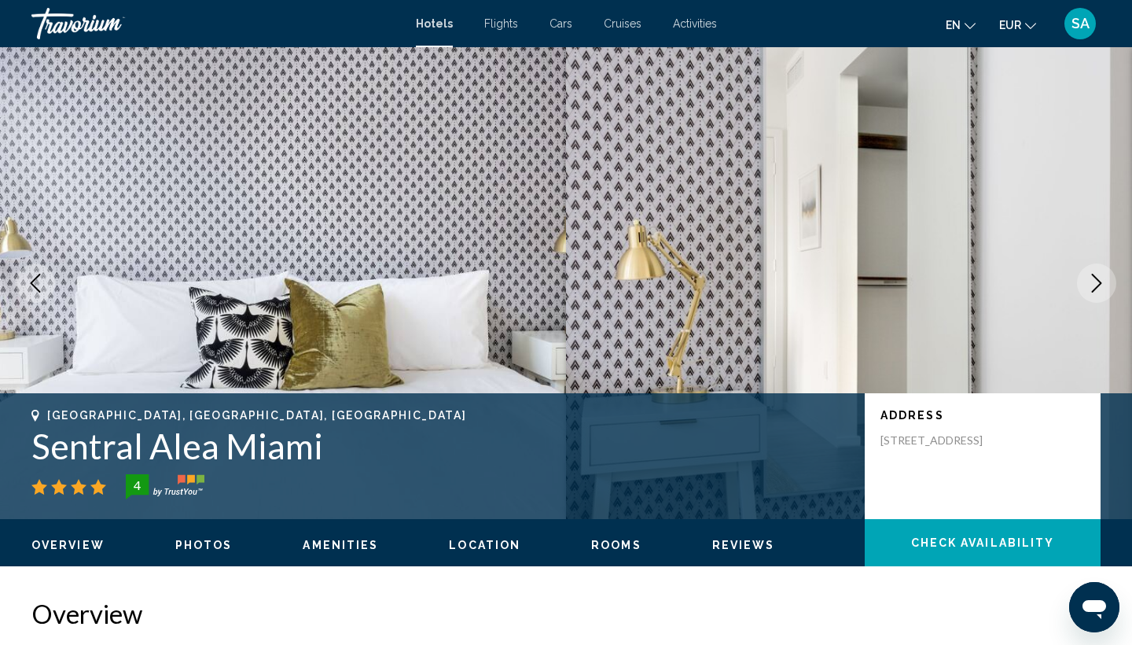
click at [1105, 284] on icon "Next image" at bounding box center [1096, 283] width 19 height 19
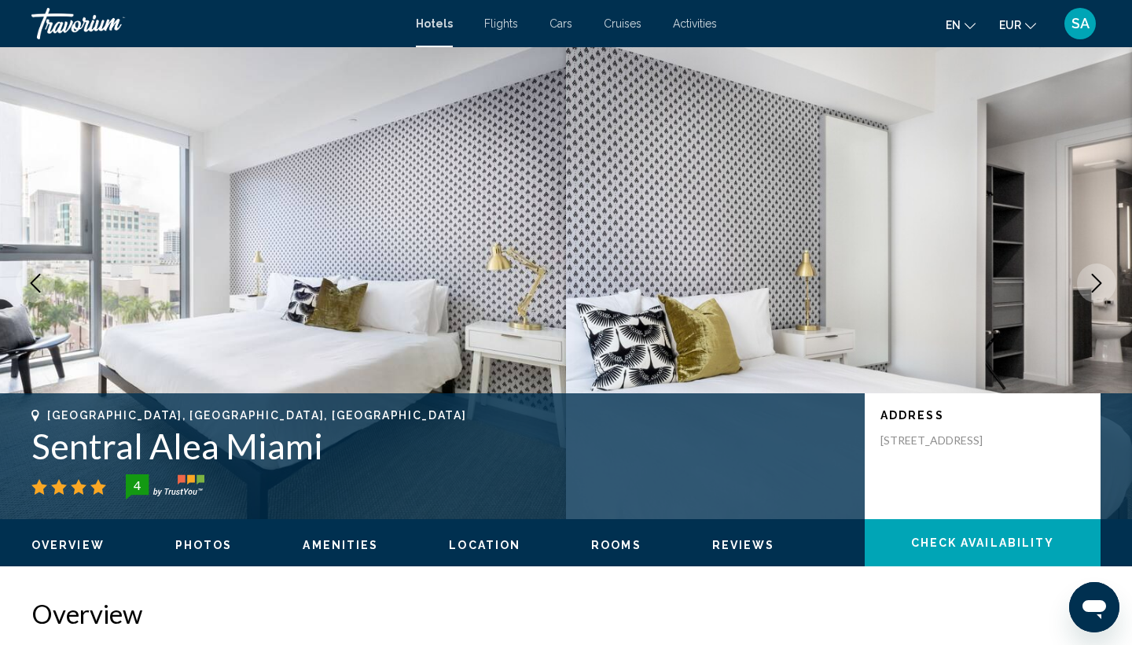
click at [1105, 284] on icon "Next image" at bounding box center [1096, 283] width 19 height 19
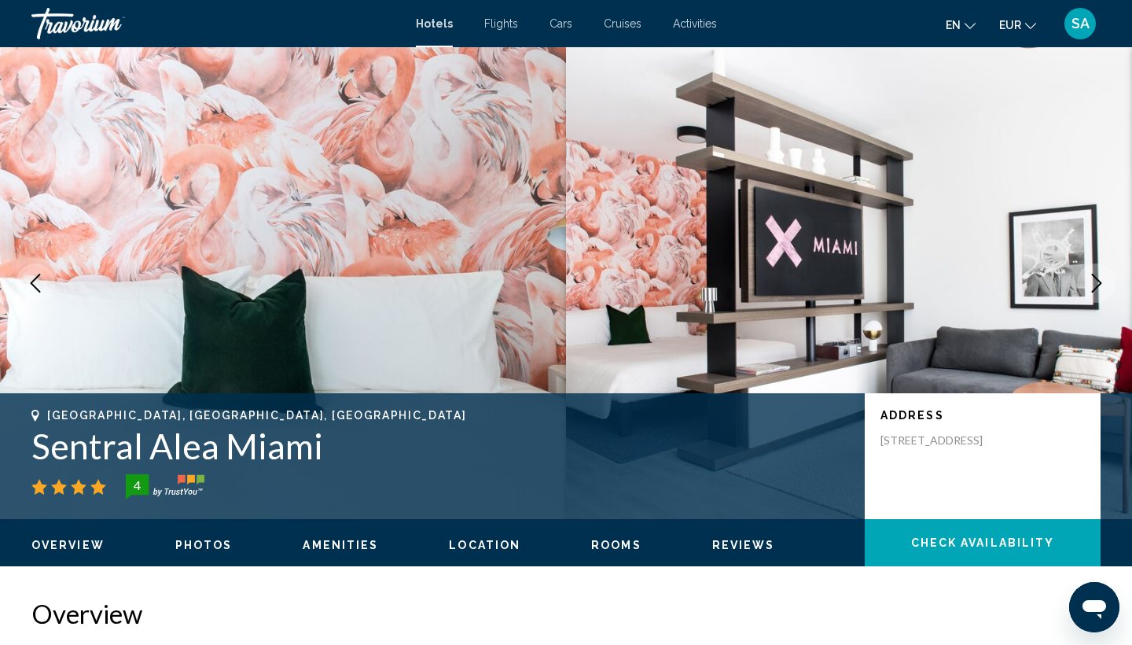
click at [1105, 284] on icon "Next image" at bounding box center [1096, 283] width 19 height 19
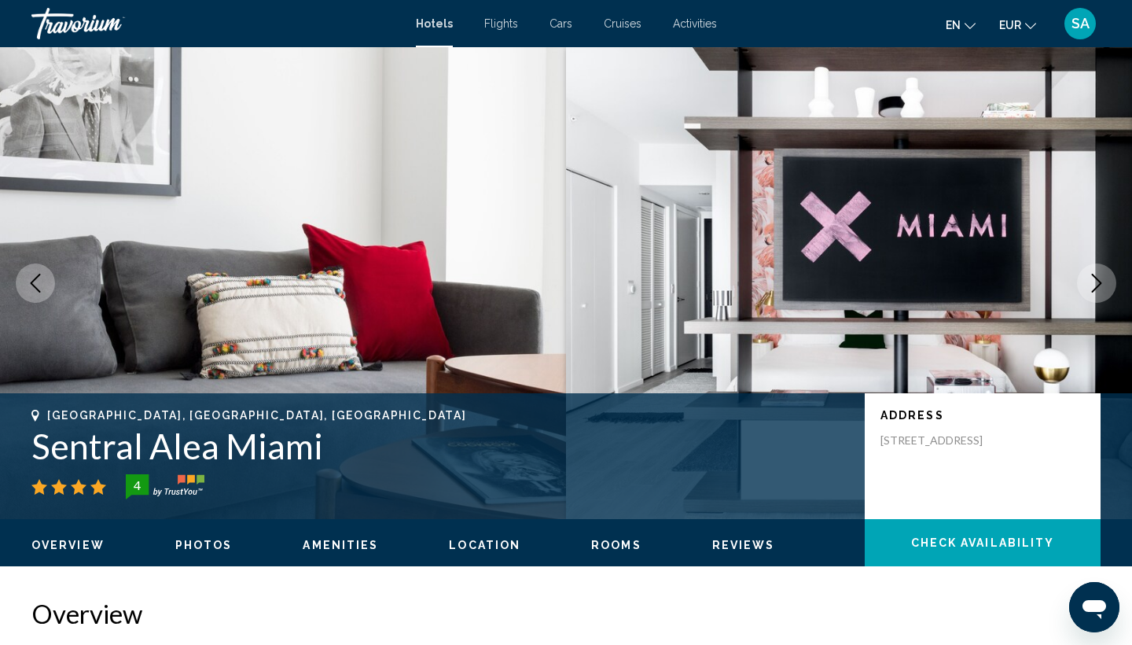
click at [1105, 284] on icon "Next image" at bounding box center [1096, 283] width 19 height 19
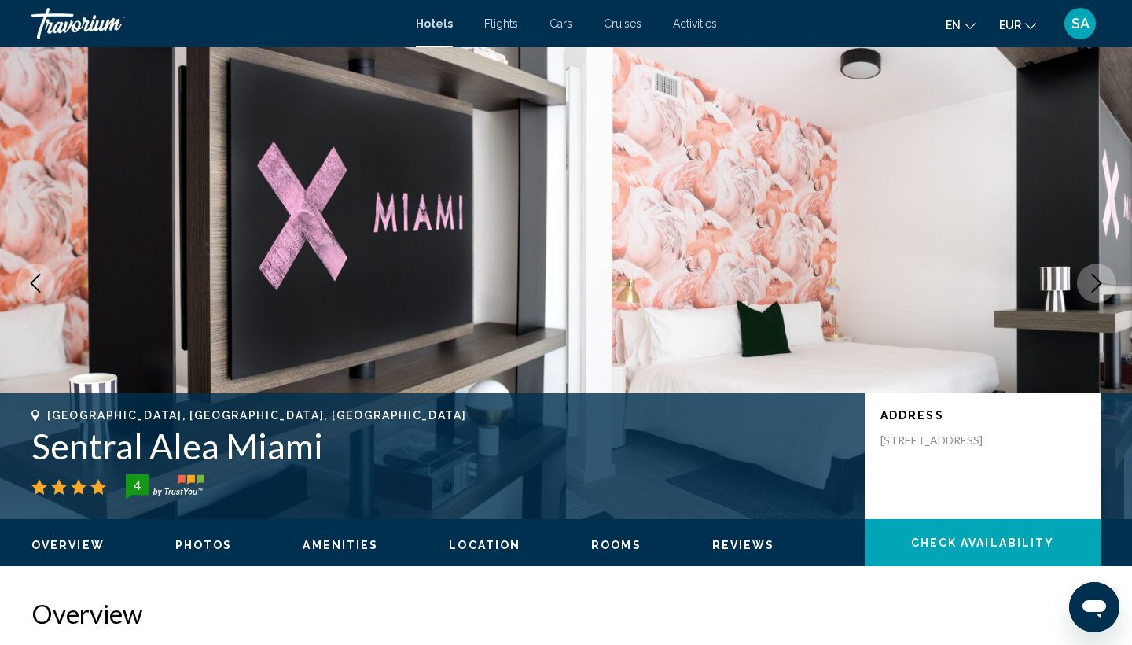
click at [1105, 284] on icon "Next image" at bounding box center [1096, 283] width 19 height 19
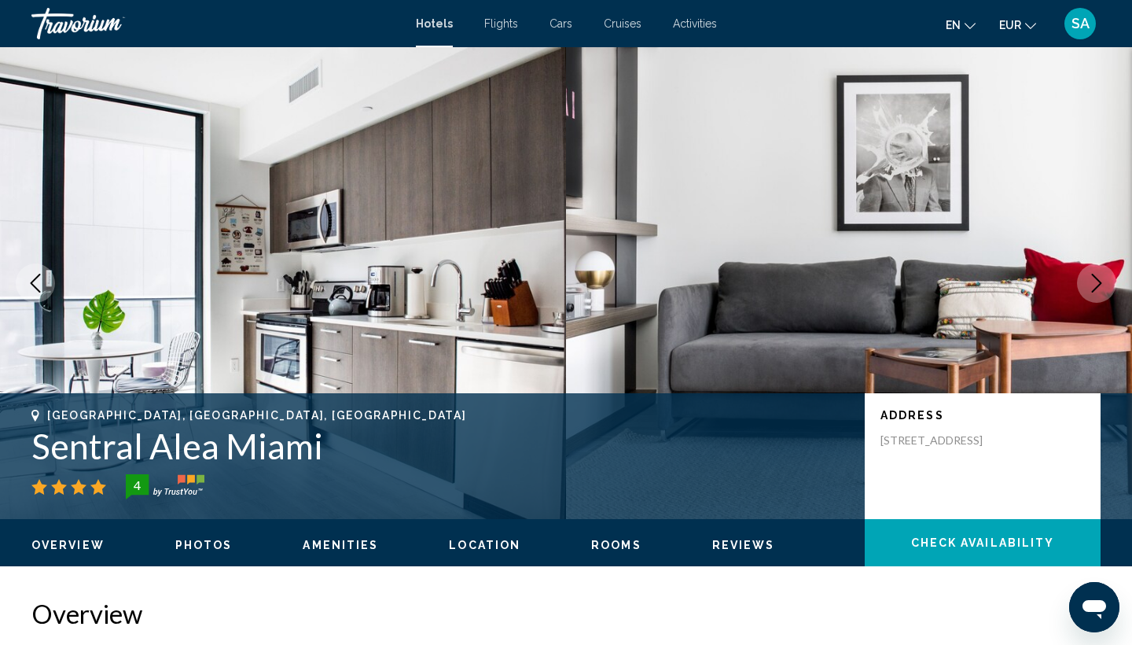
click at [1105, 284] on icon "Next image" at bounding box center [1096, 283] width 19 height 19
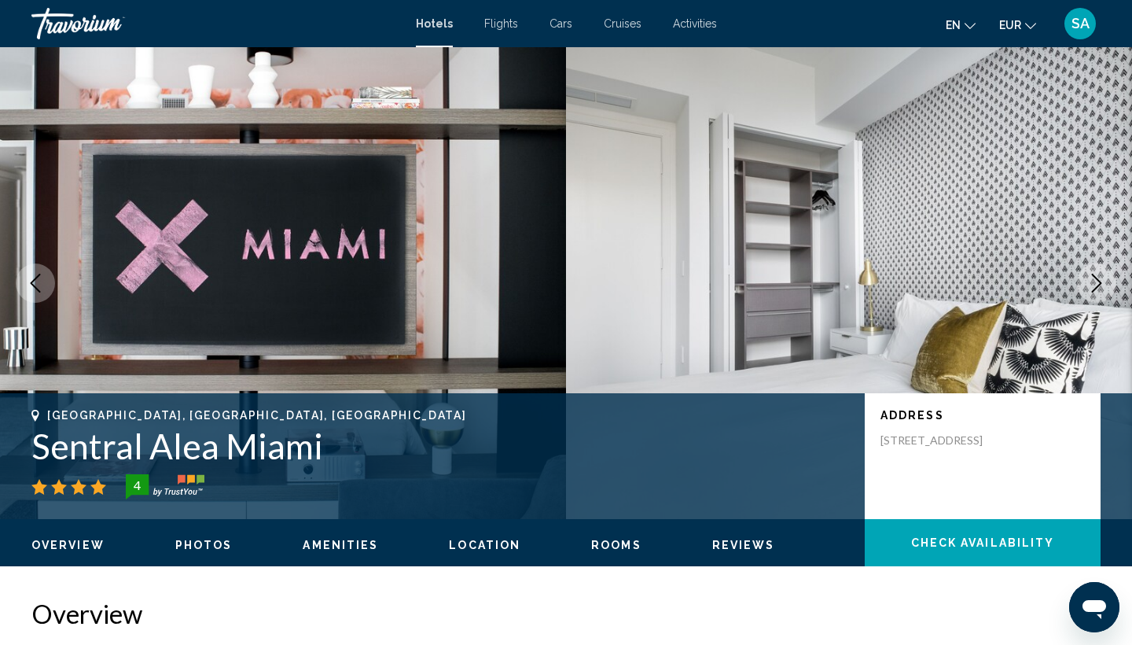
click at [1105, 284] on icon "Next image" at bounding box center [1096, 283] width 19 height 19
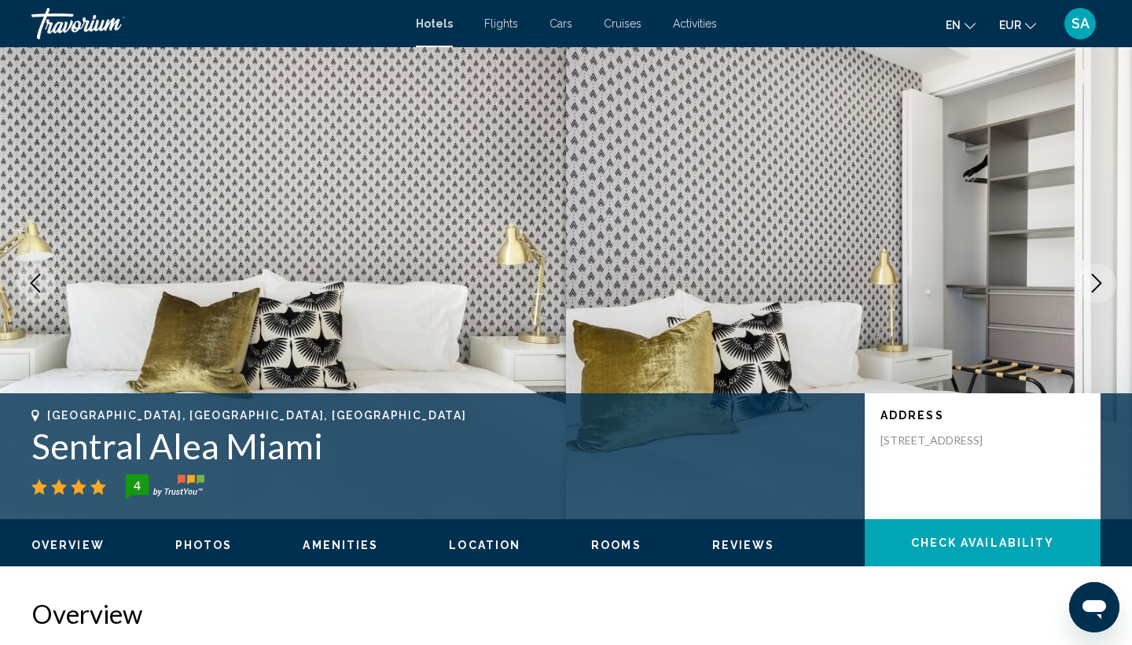
click at [1105, 284] on icon "Next image" at bounding box center [1096, 283] width 19 height 19
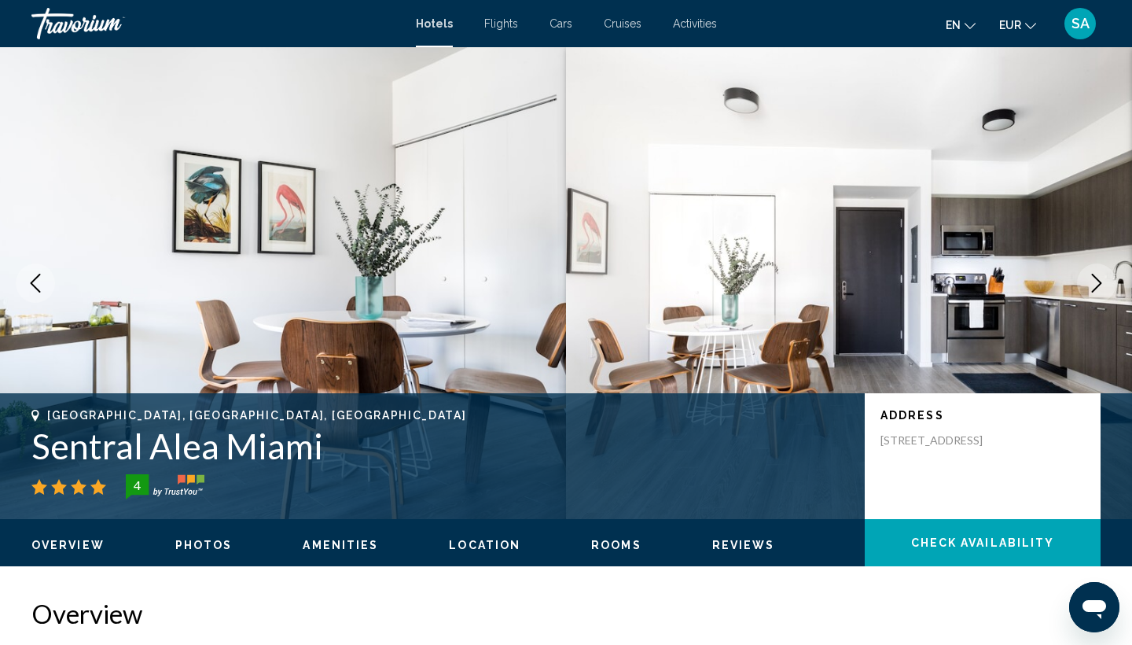
click at [1105, 284] on icon "Next image" at bounding box center [1096, 283] width 19 height 19
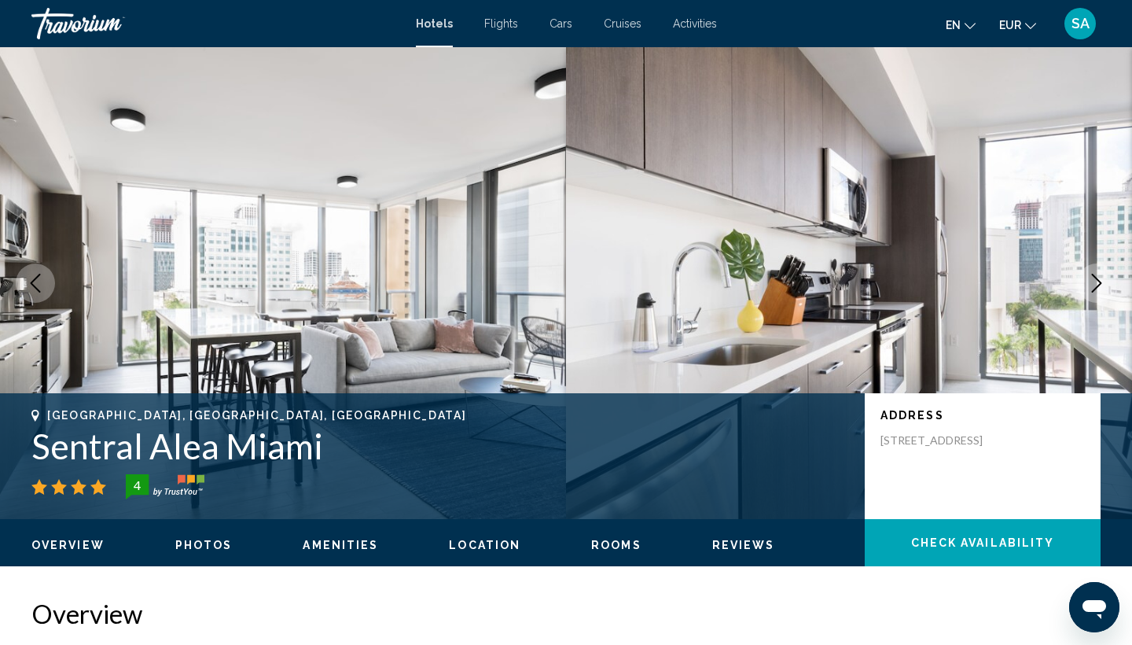
click at [1105, 284] on icon "Next image" at bounding box center [1096, 283] width 19 height 19
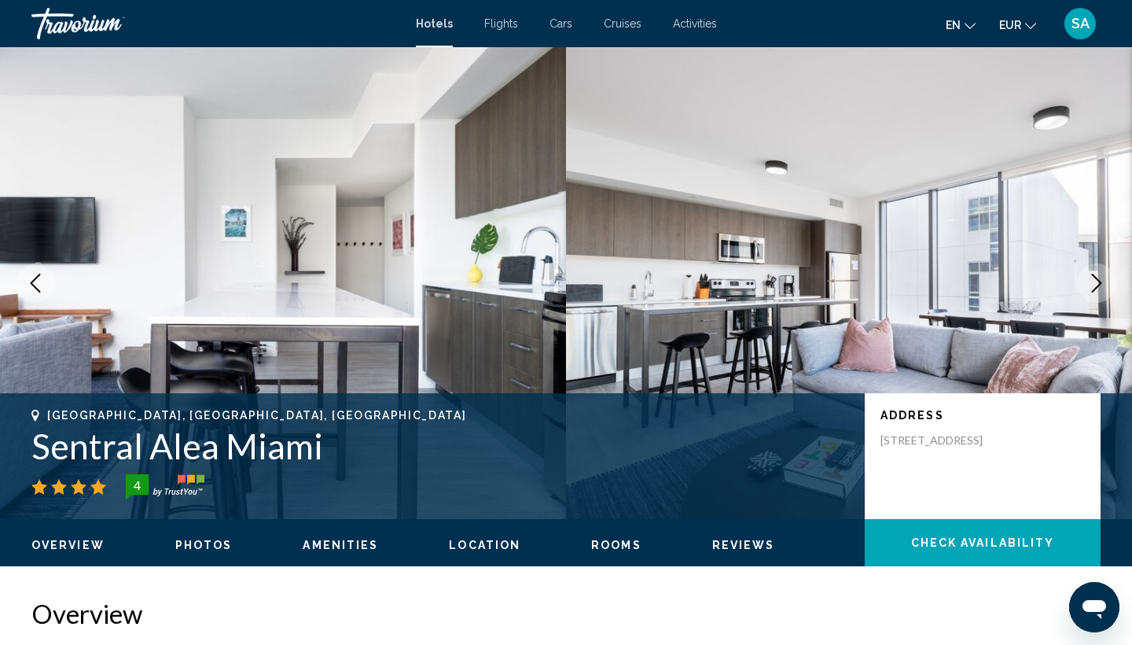
click at [1105, 284] on icon "Next image" at bounding box center [1096, 283] width 19 height 19
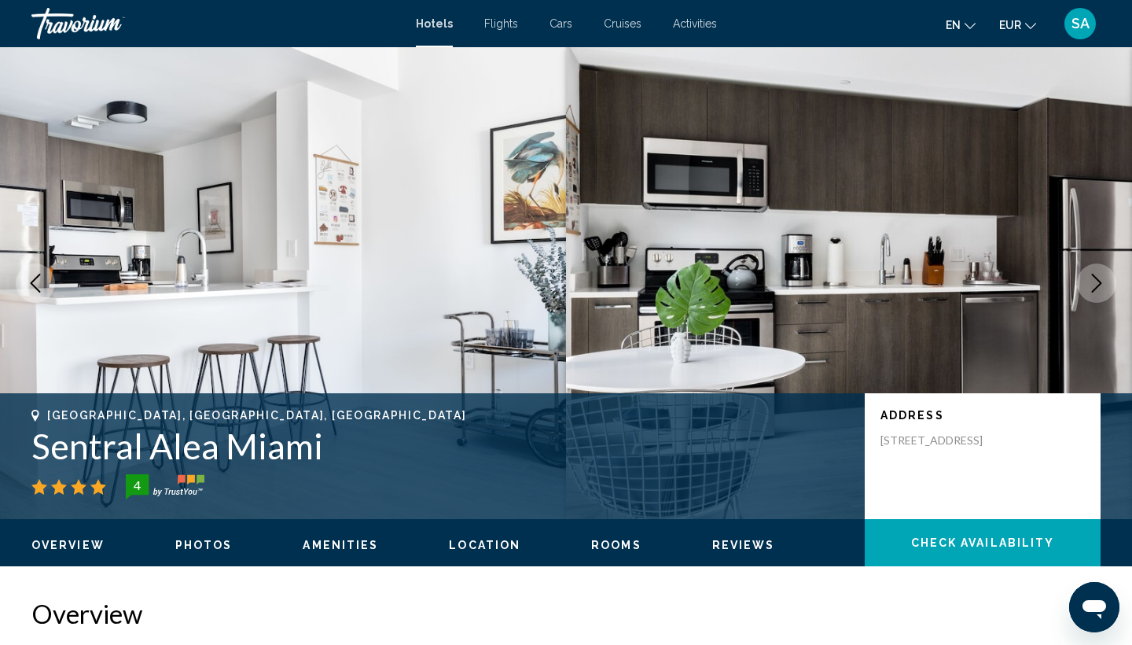
click at [1105, 284] on icon "Next image" at bounding box center [1096, 283] width 19 height 19
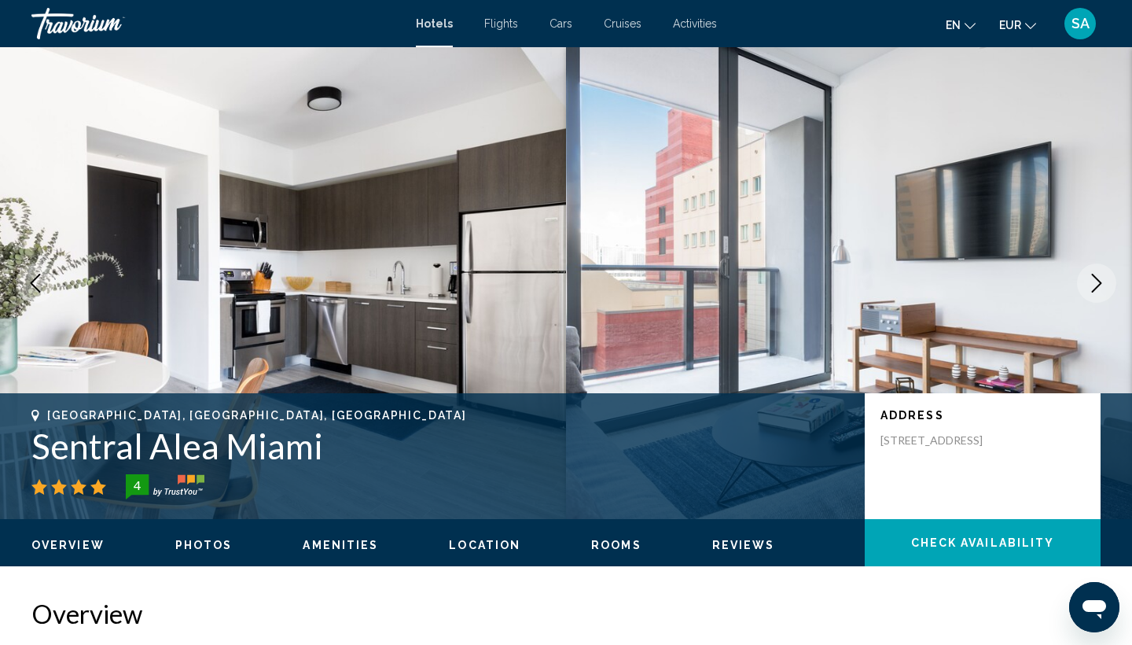
click at [1105, 284] on icon "Next image" at bounding box center [1096, 283] width 19 height 19
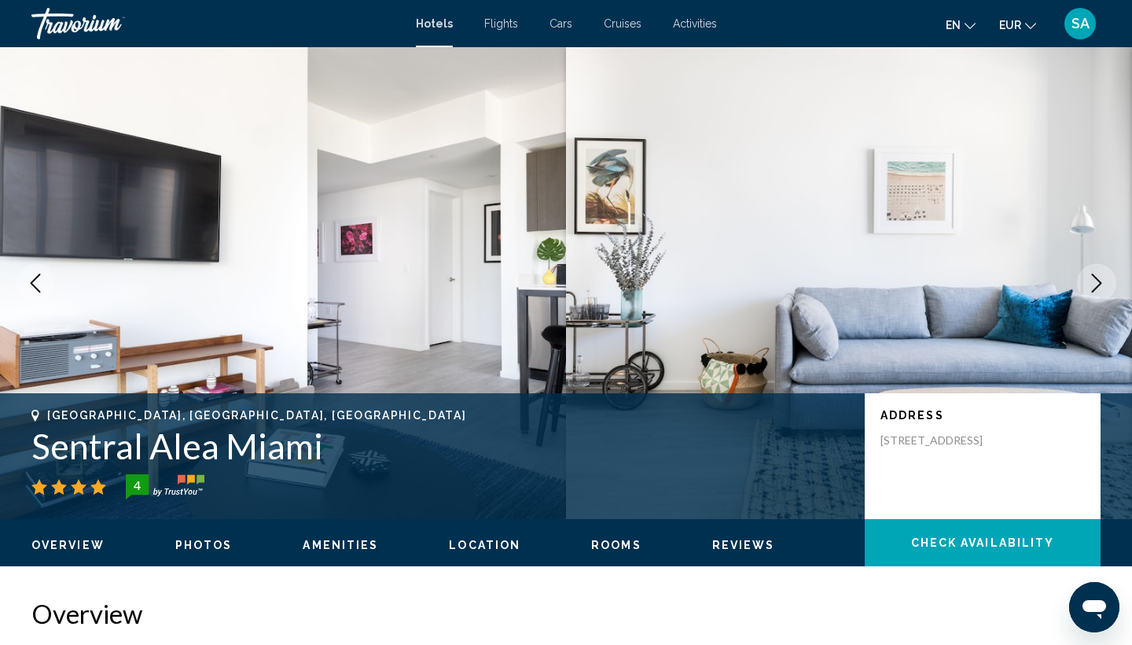
click at [1105, 284] on icon "Next image" at bounding box center [1096, 283] width 19 height 19
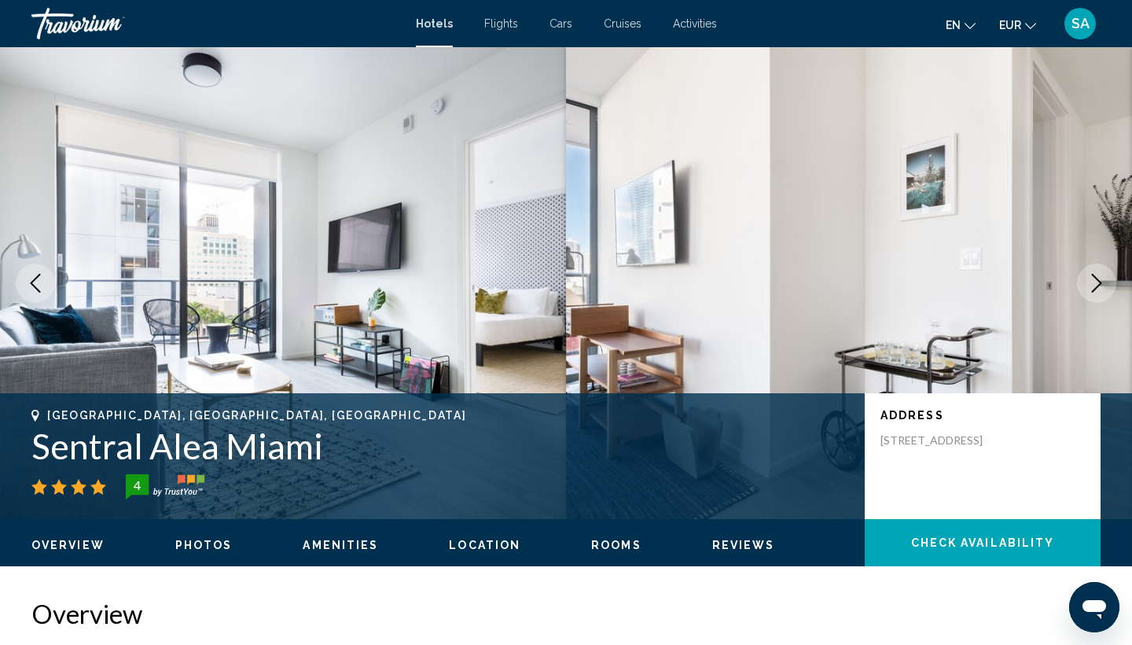
click at [1105, 284] on icon "Next image" at bounding box center [1096, 283] width 19 height 19
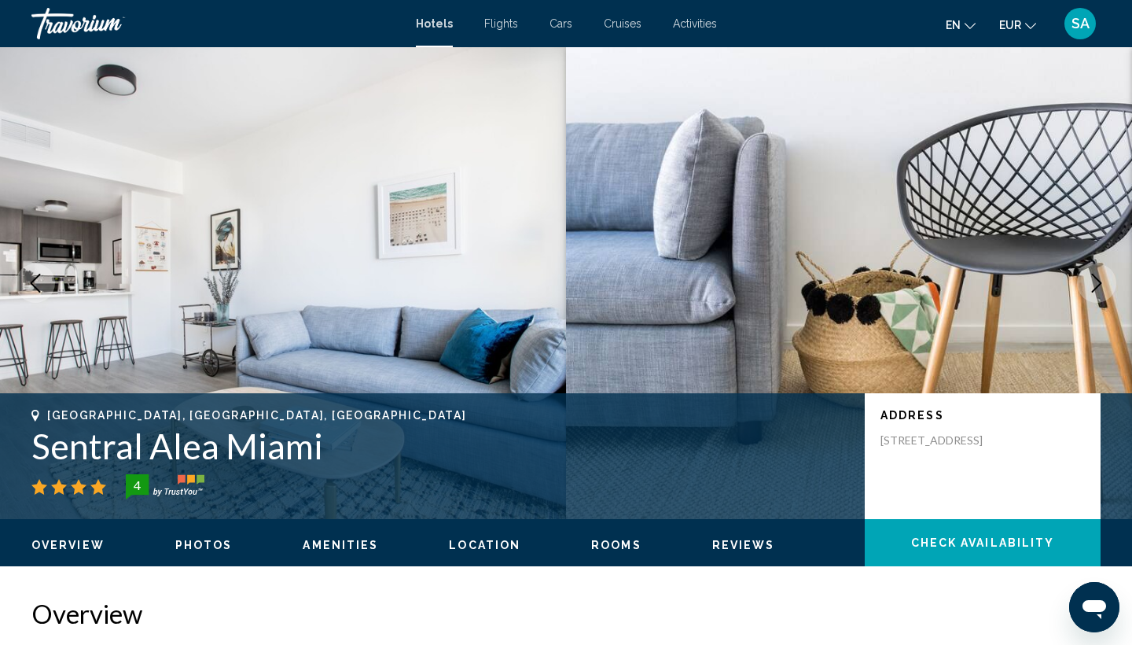
click at [1105, 284] on icon "Next image" at bounding box center [1096, 283] width 19 height 19
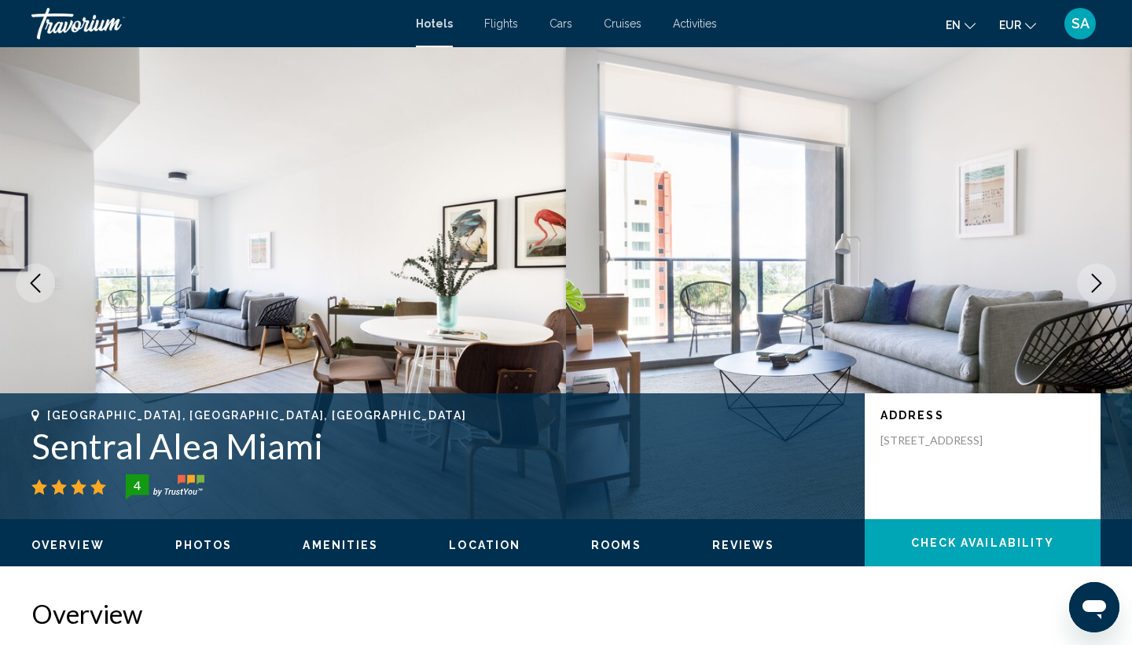
click at [1105, 284] on icon "Next image" at bounding box center [1096, 283] width 19 height 19
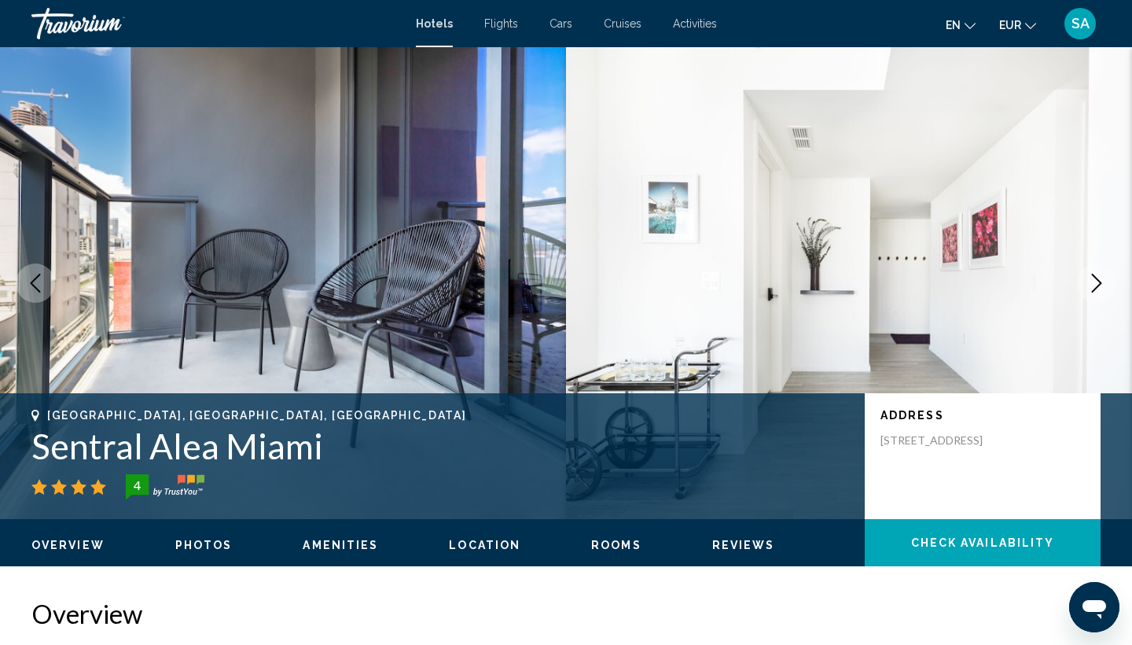
click at [1105, 284] on icon "Next image" at bounding box center [1096, 283] width 19 height 19
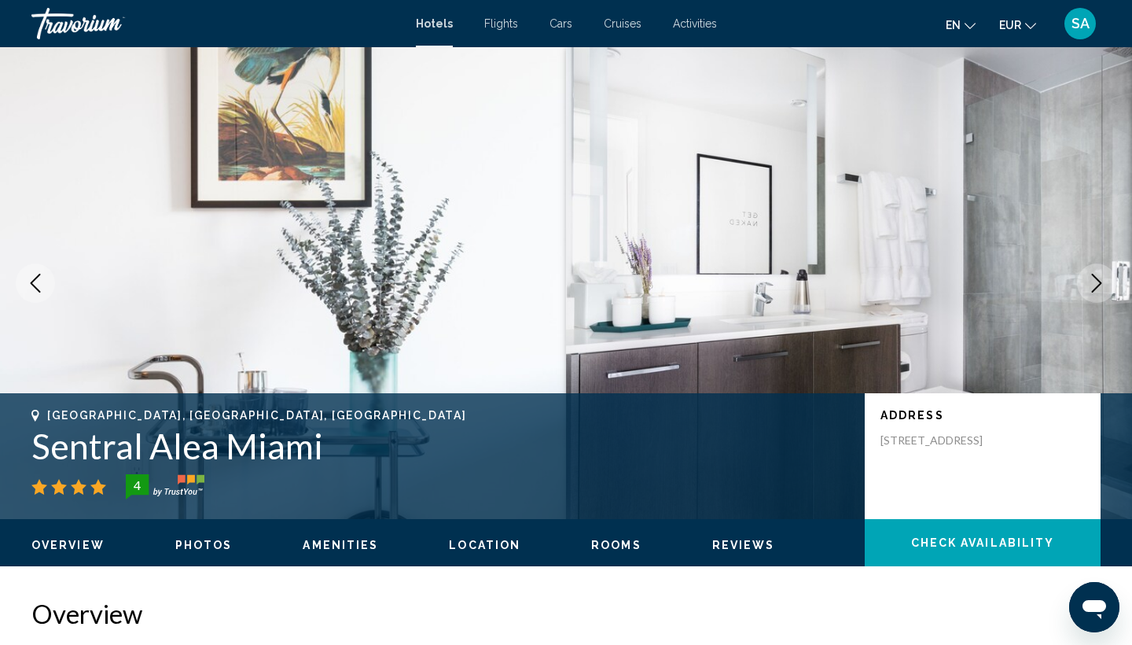
click at [1105, 284] on icon "Next image" at bounding box center [1096, 283] width 19 height 19
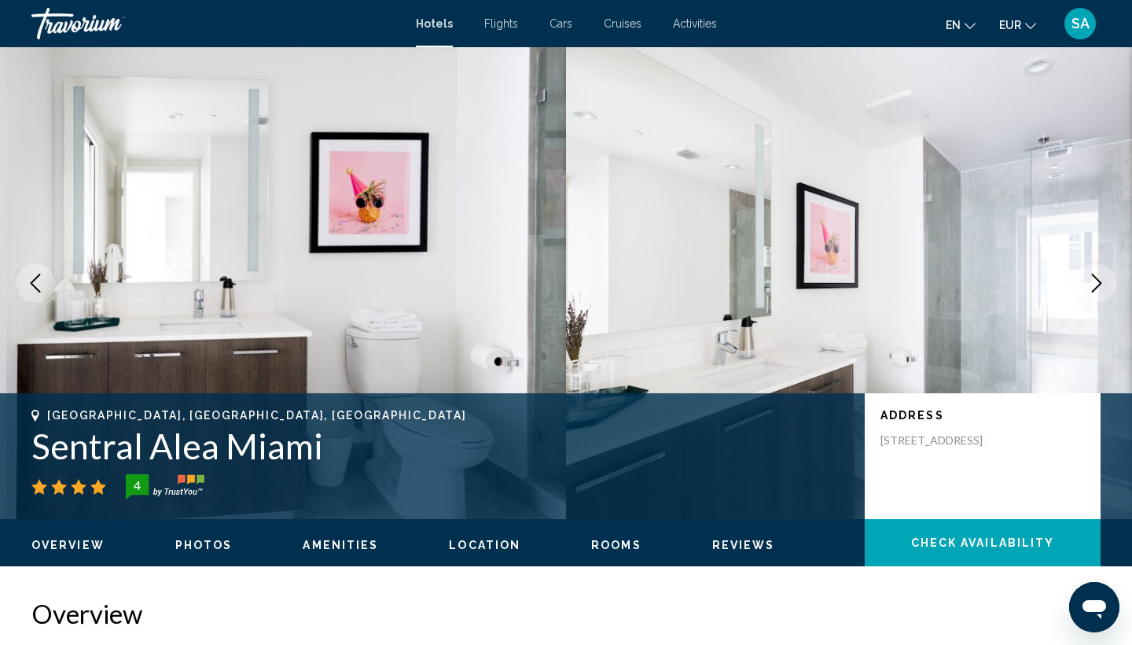
click at [1105, 284] on icon "Next image" at bounding box center [1096, 283] width 19 height 19
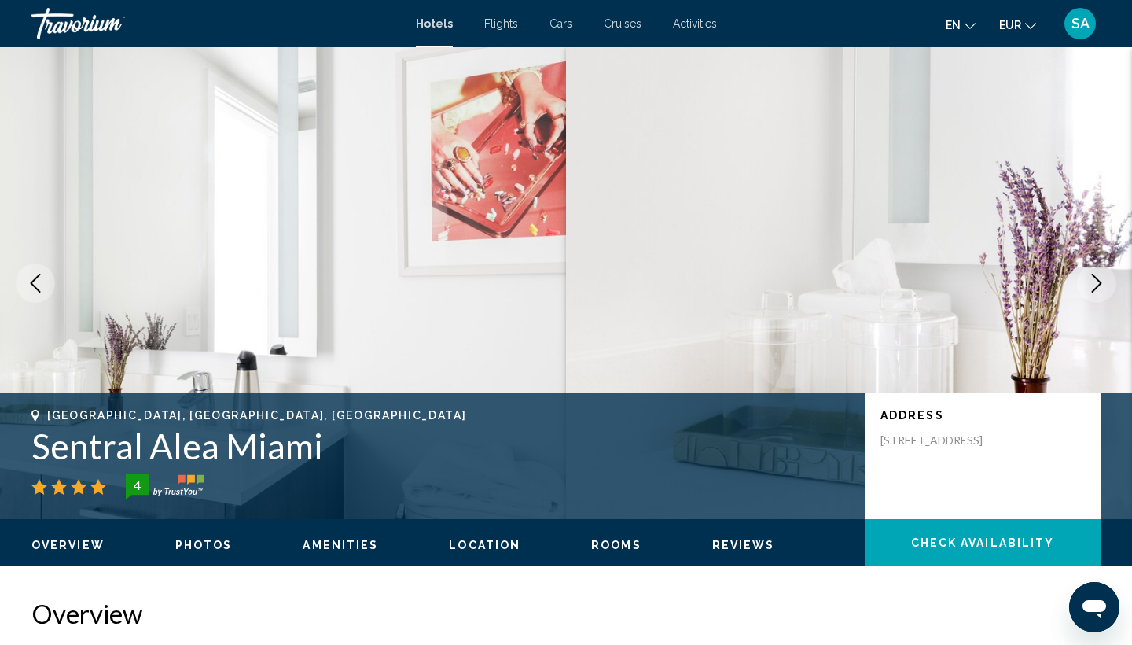
click at [1105, 284] on icon "Next image" at bounding box center [1096, 283] width 19 height 19
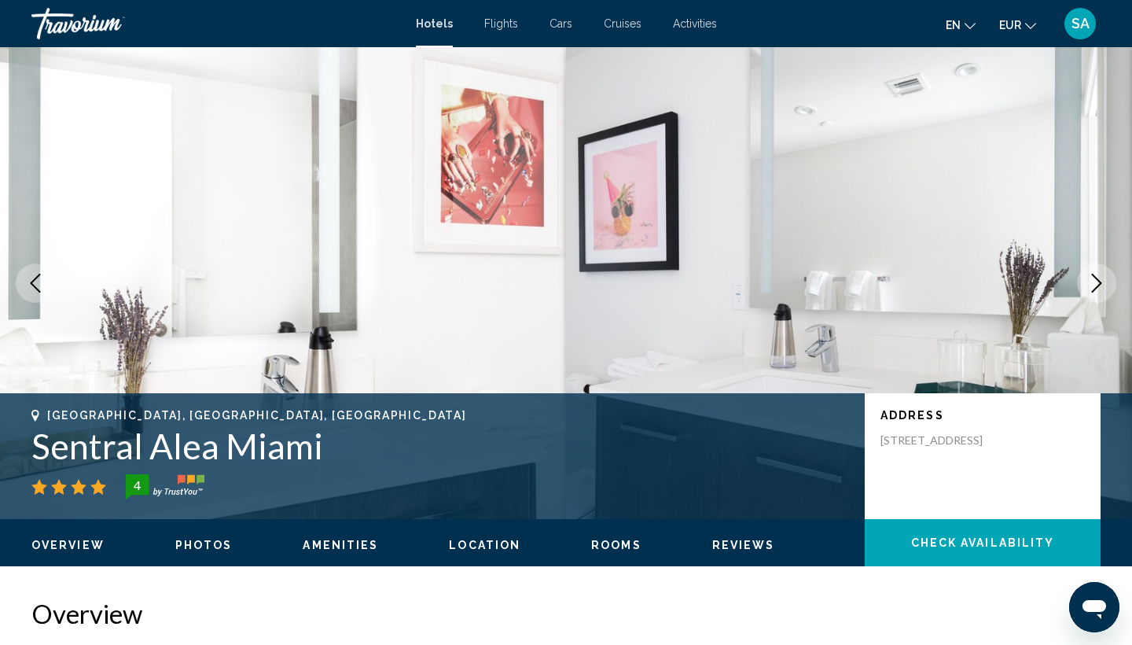
click at [1105, 284] on icon "Next image" at bounding box center [1096, 283] width 19 height 19
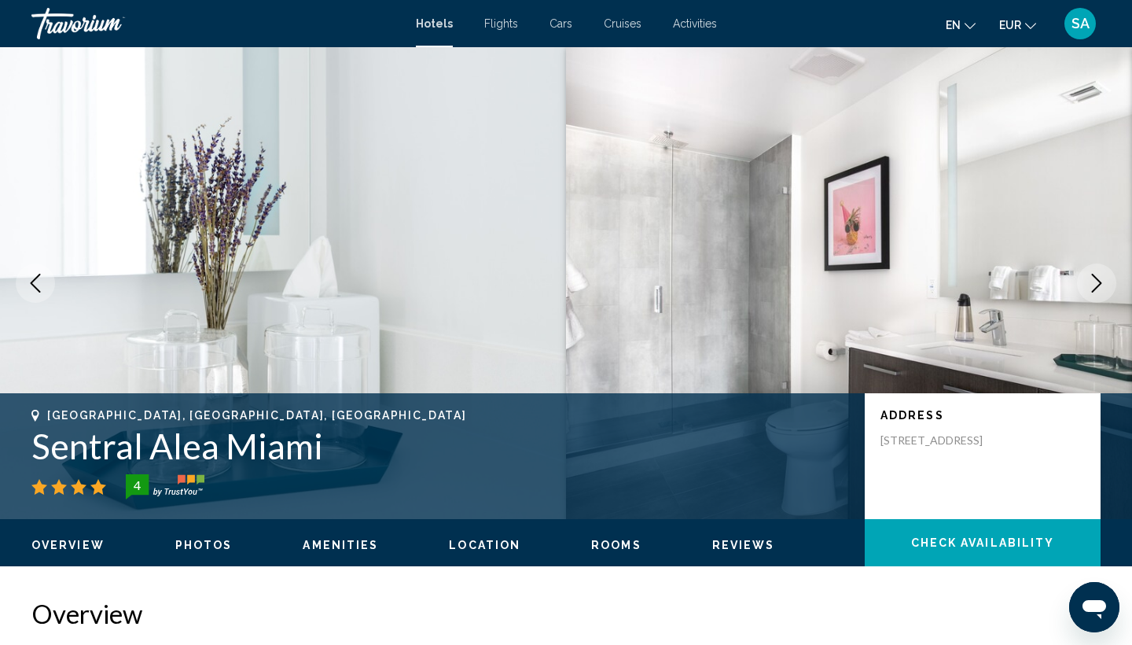
click at [1105, 284] on icon "Next image" at bounding box center [1096, 283] width 19 height 19
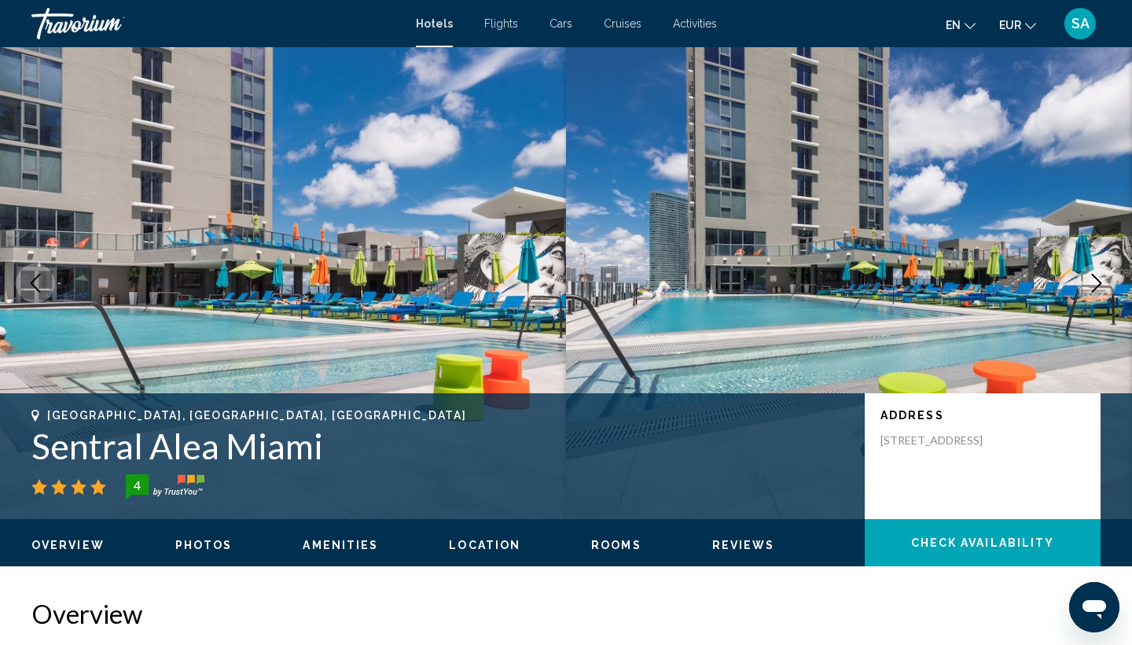
click at [1105, 284] on icon "Next image" at bounding box center [1096, 283] width 19 height 19
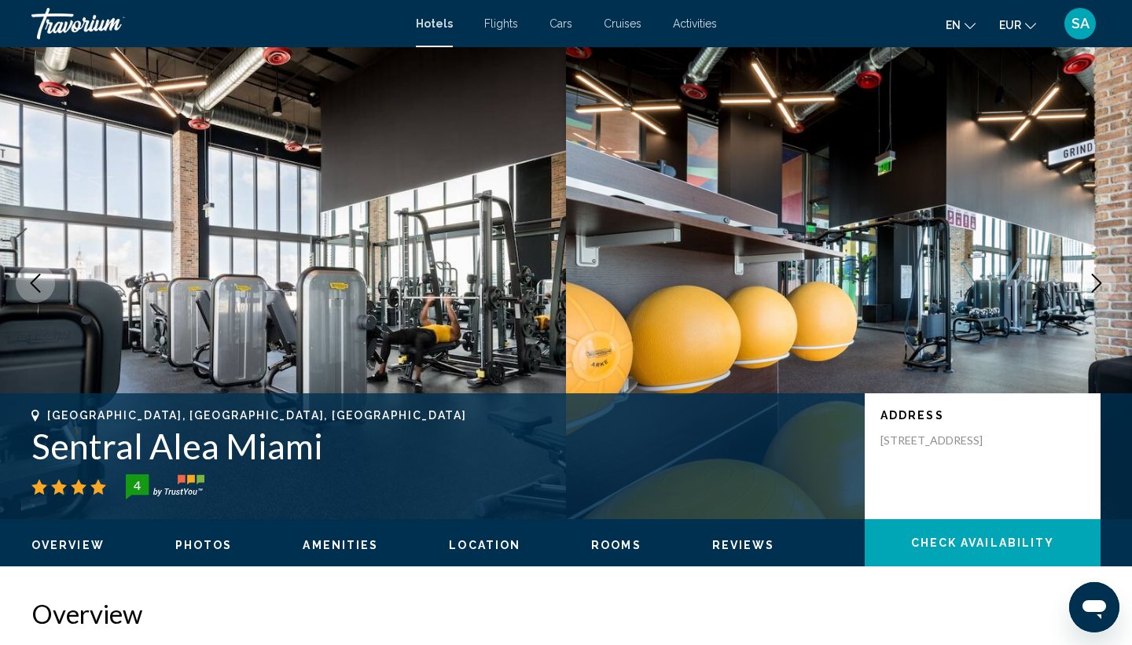
click at [1105, 284] on icon "Next image" at bounding box center [1096, 283] width 19 height 19
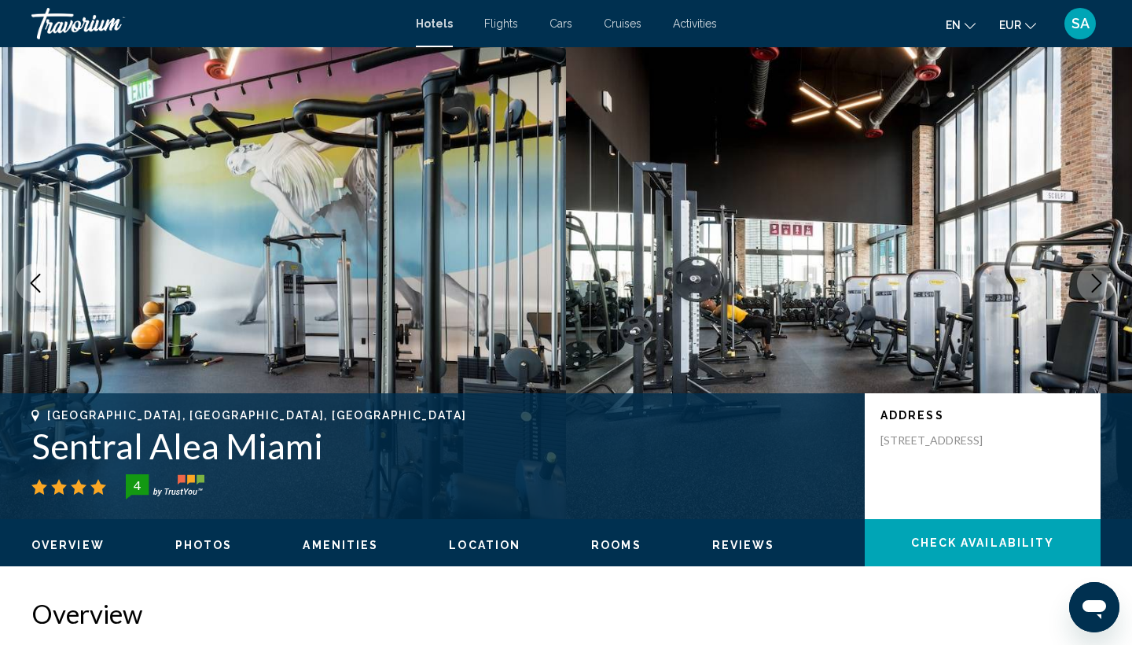
click at [1105, 284] on icon "Next image" at bounding box center [1096, 283] width 19 height 19
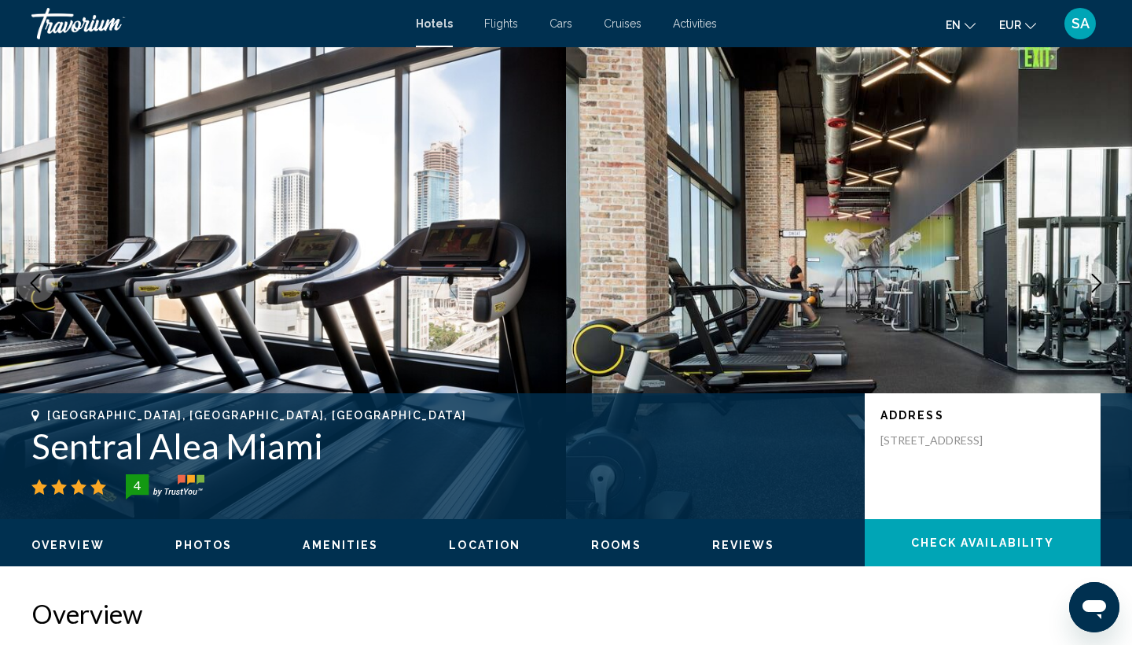
click at [1105, 284] on icon "Next image" at bounding box center [1096, 283] width 19 height 19
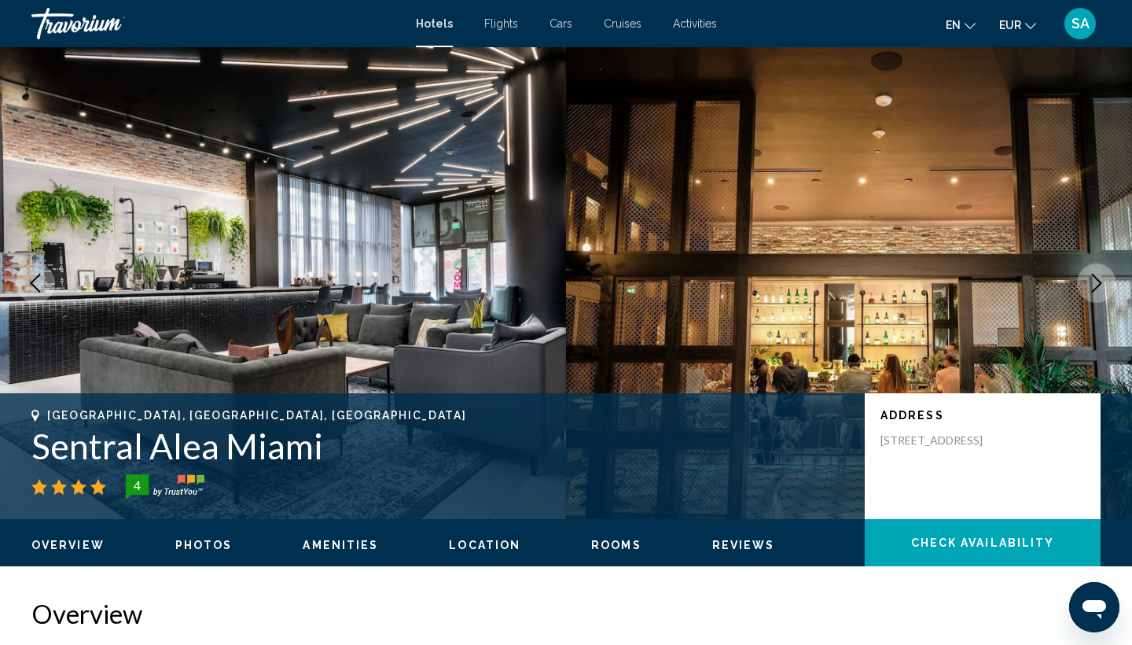
click at [1105, 284] on icon "Next image" at bounding box center [1096, 283] width 19 height 19
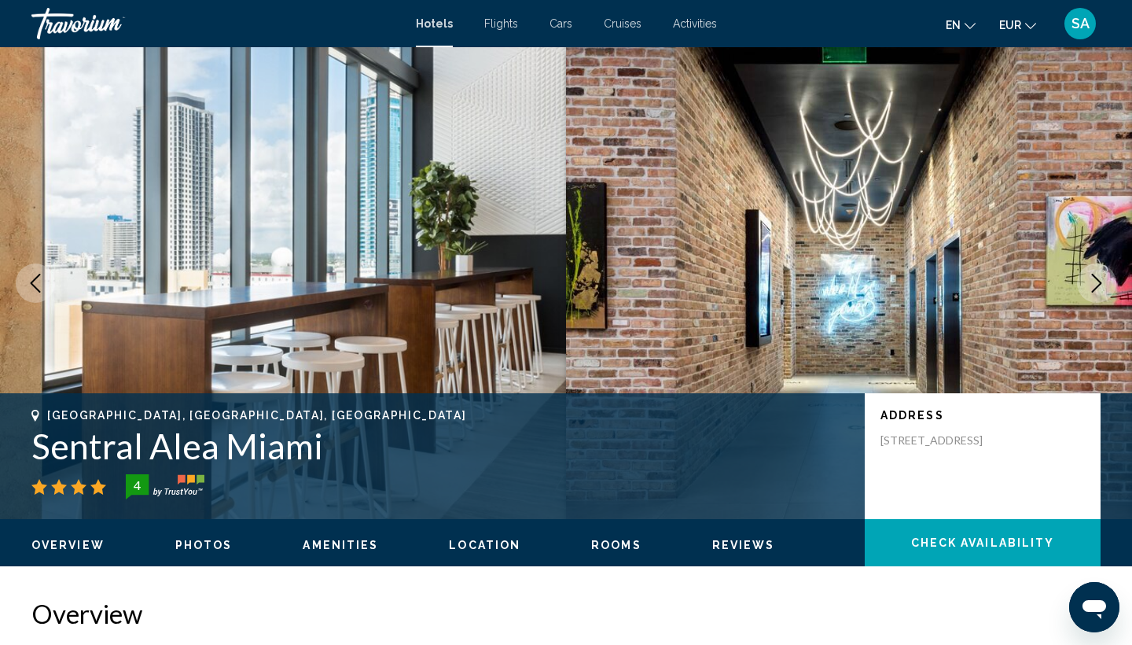
click at [1105, 285] on icon "Next image" at bounding box center [1096, 283] width 19 height 19
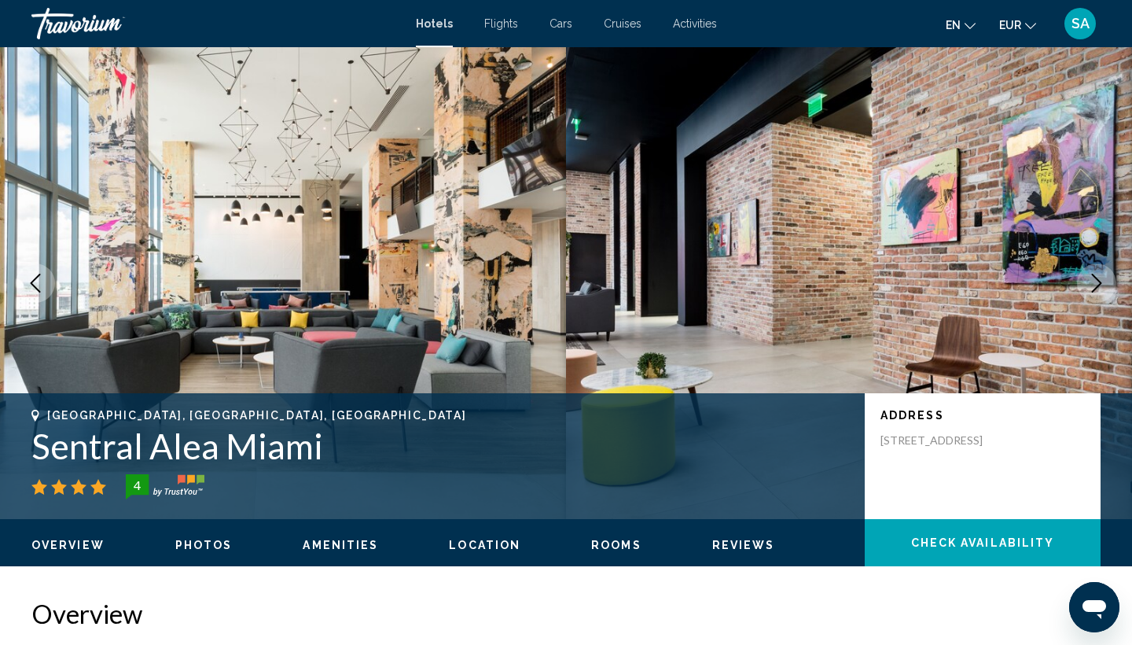
click at [1105, 285] on icon "Next image" at bounding box center [1096, 283] width 19 height 19
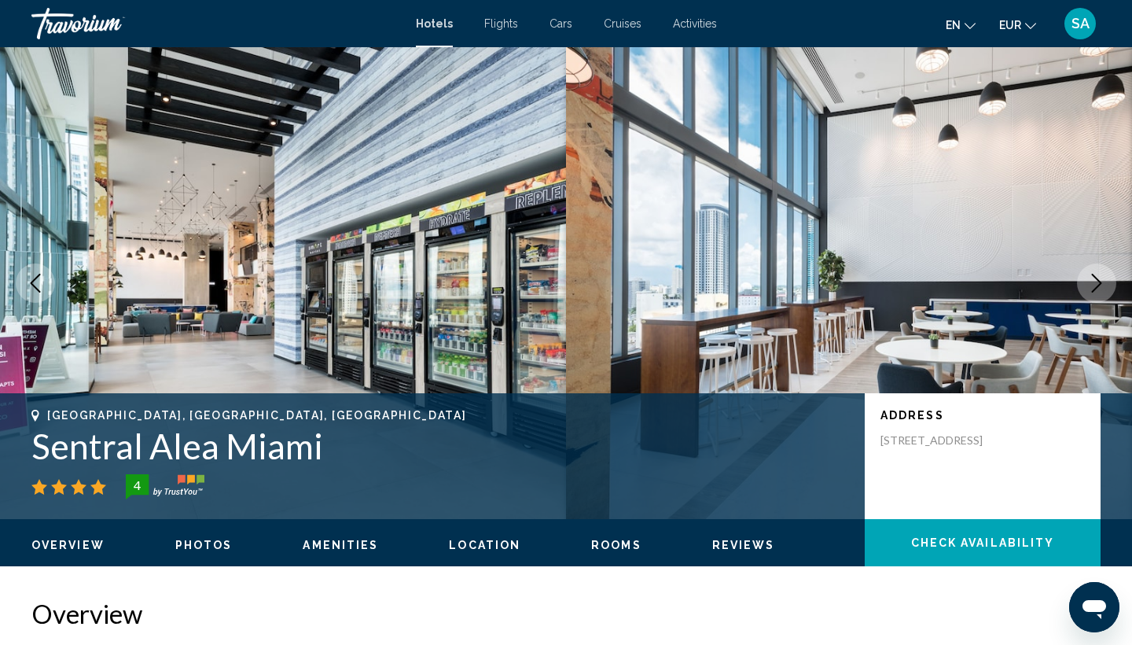
click at [1105, 285] on icon "Next image" at bounding box center [1096, 283] width 19 height 19
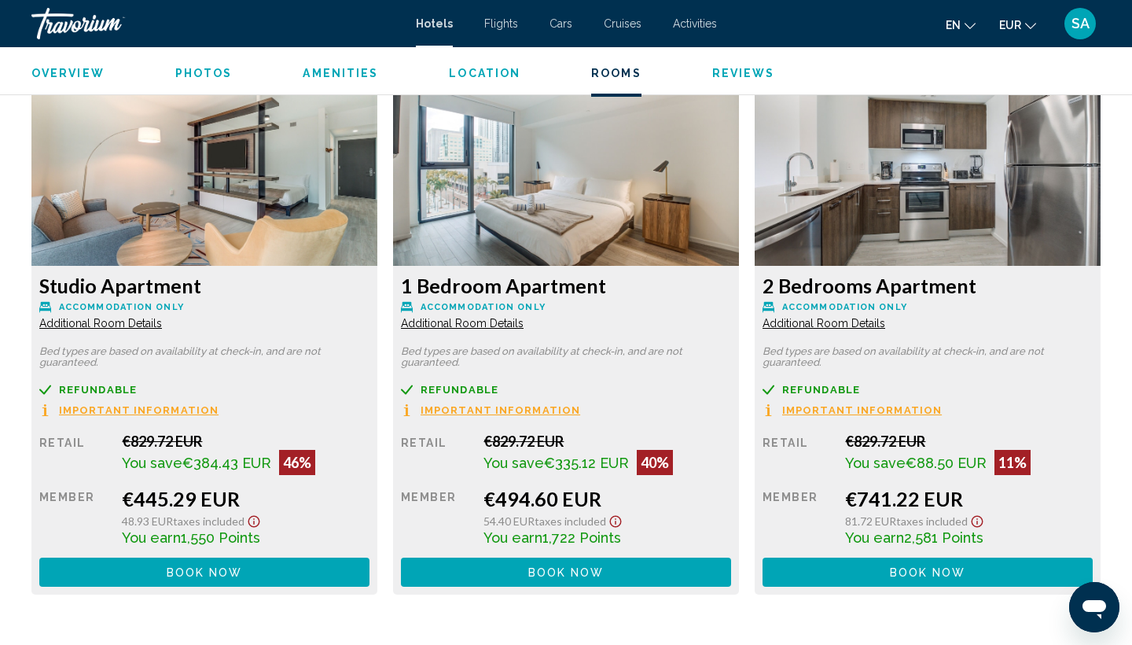
scroll to position [2143, 0]
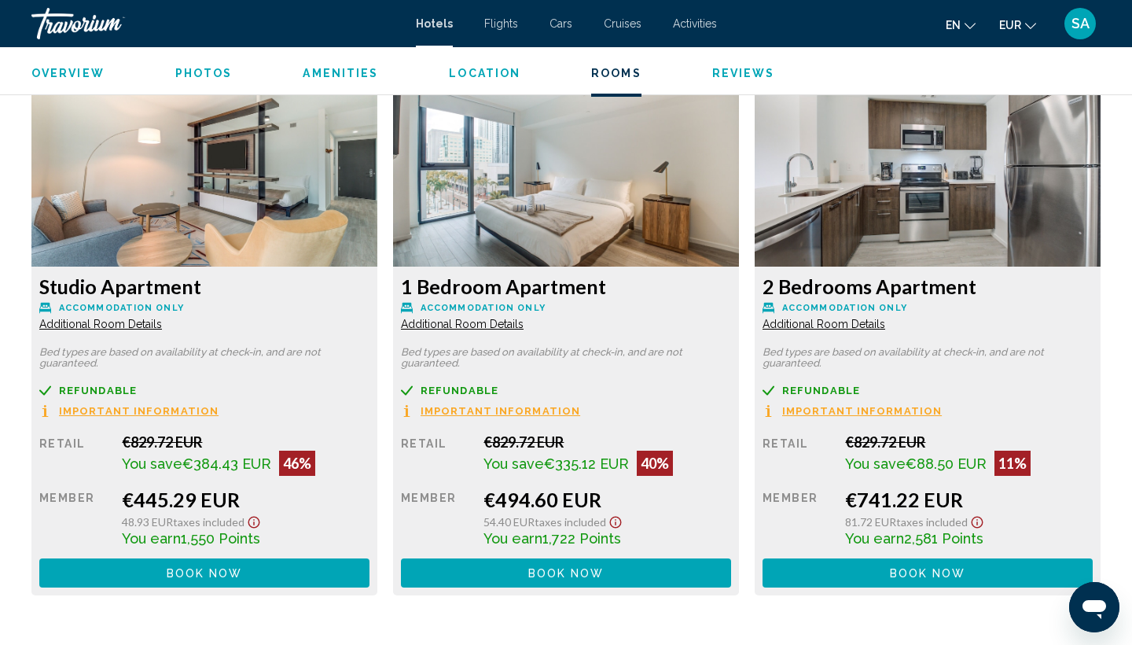
click at [162, 327] on span "Additional Room Details" at bounding box center [100, 324] width 123 height 13
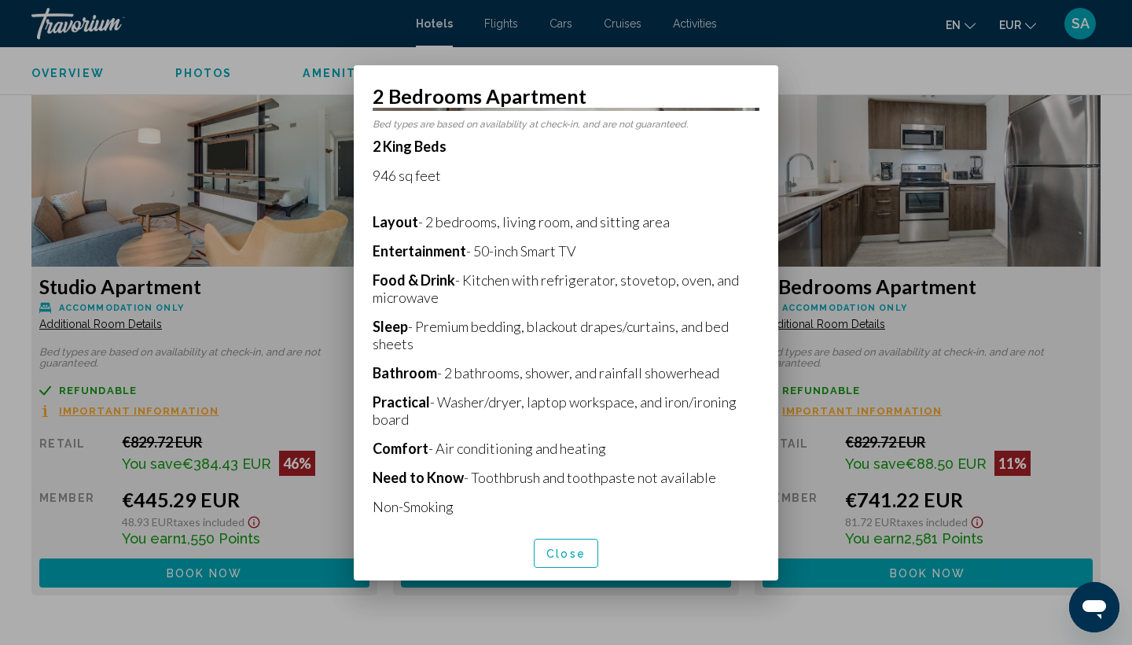
scroll to position [263, 0]
click at [572, 558] on span "Close" at bounding box center [565, 553] width 39 height 13
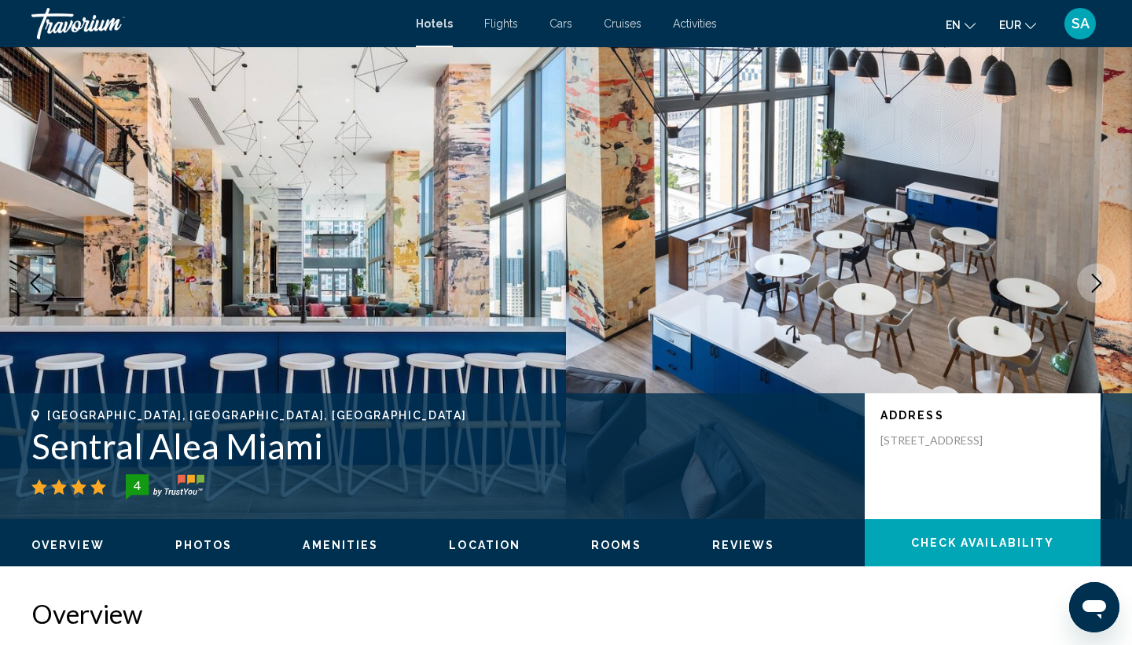
scroll to position [0, 0]
click at [138, 451] on h1 "Sentral Alea Miami" at bounding box center [440, 445] width 818 height 41
copy h1 "Sentral Alea Miami"
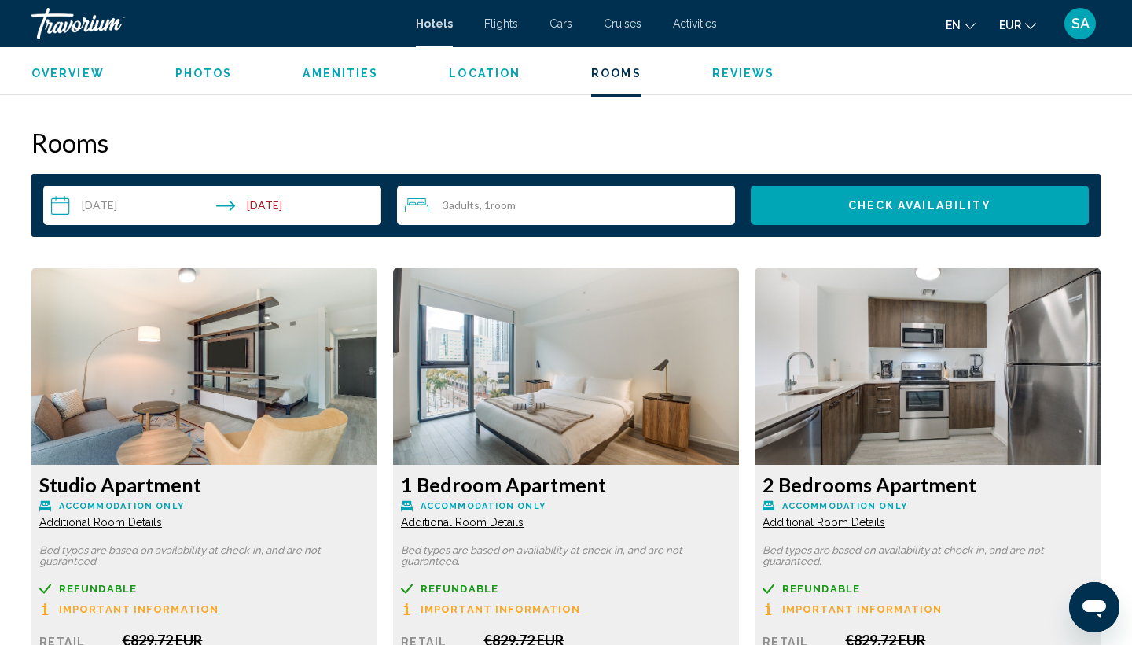
scroll to position [1936, 0]
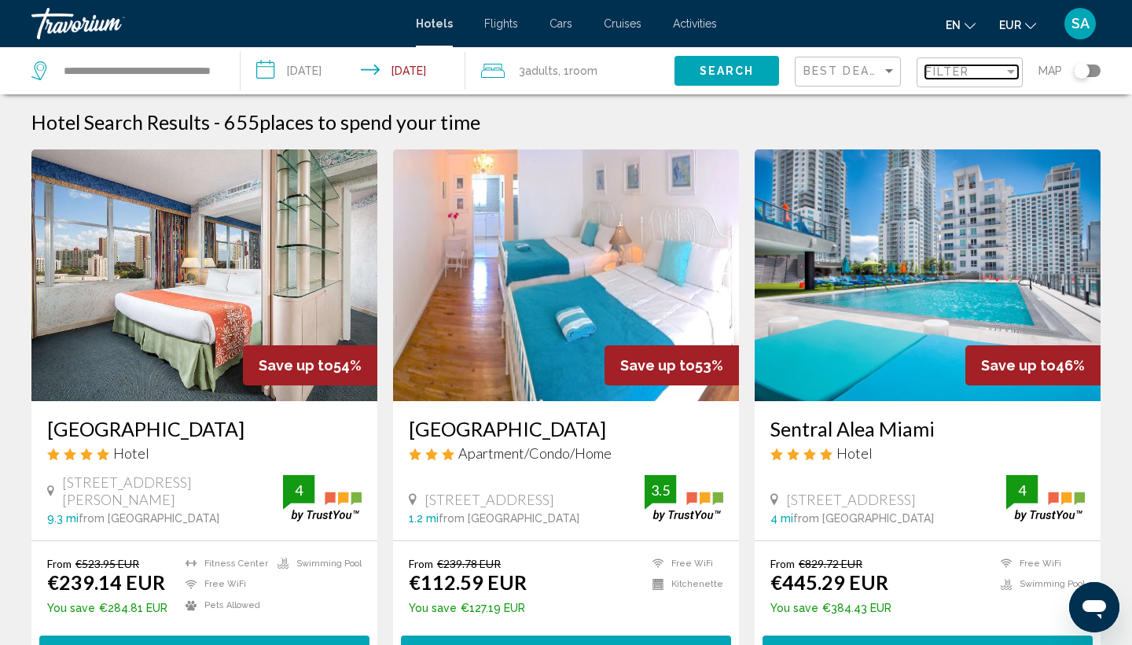
click at [983, 75] on div "Filter" at bounding box center [964, 71] width 79 height 13
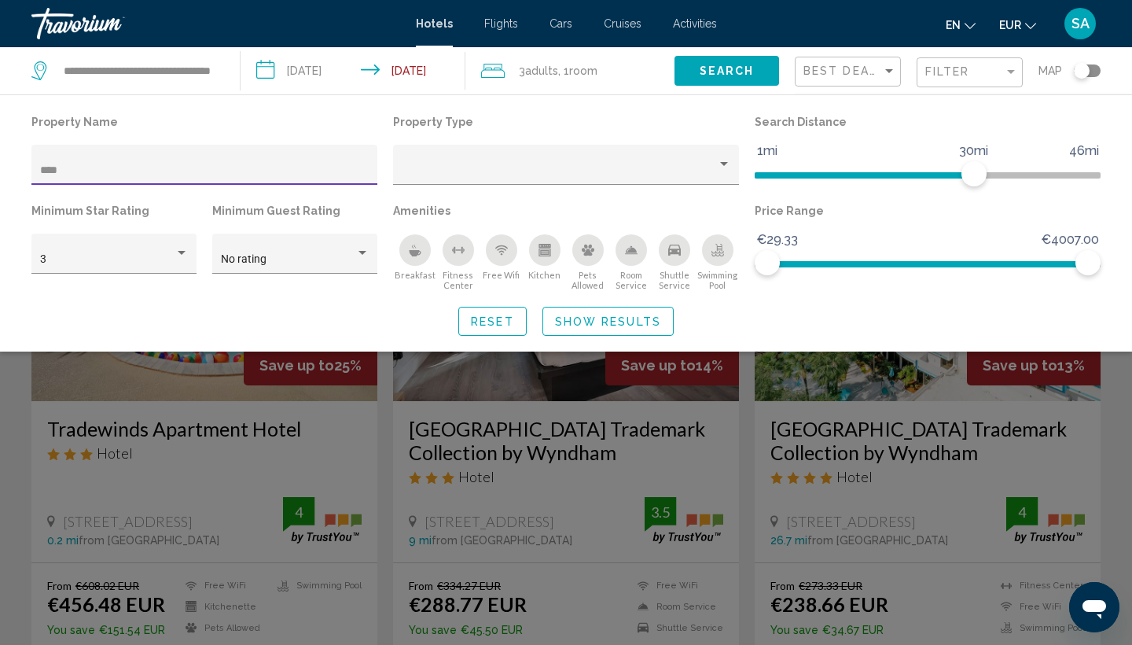
type input "****"
click at [205, 499] on div "Search widget" at bounding box center [566, 440] width 1132 height 409
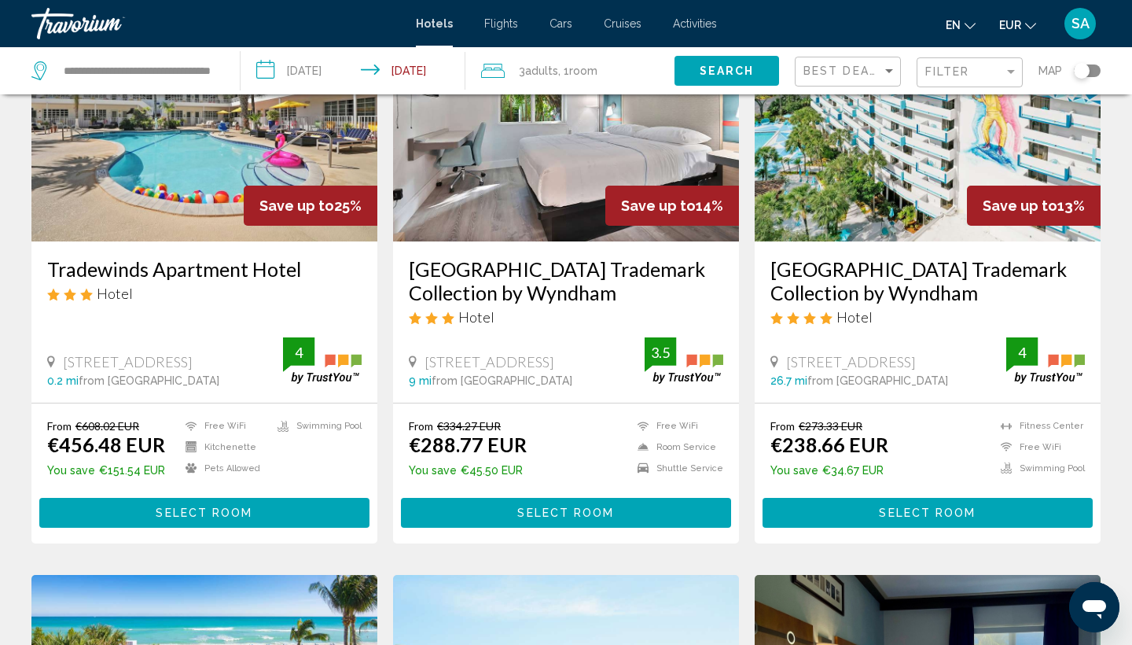
scroll to position [164, 0]
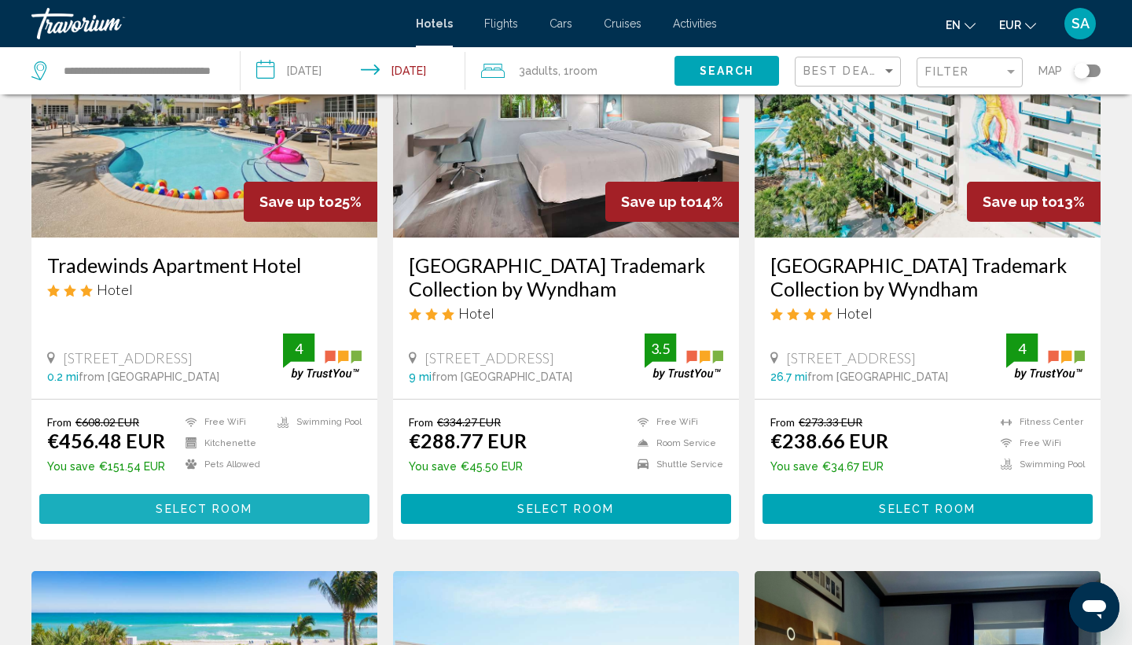
click at [203, 507] on span "Select Room" at bounding box center [204, 509] width 97 height 13
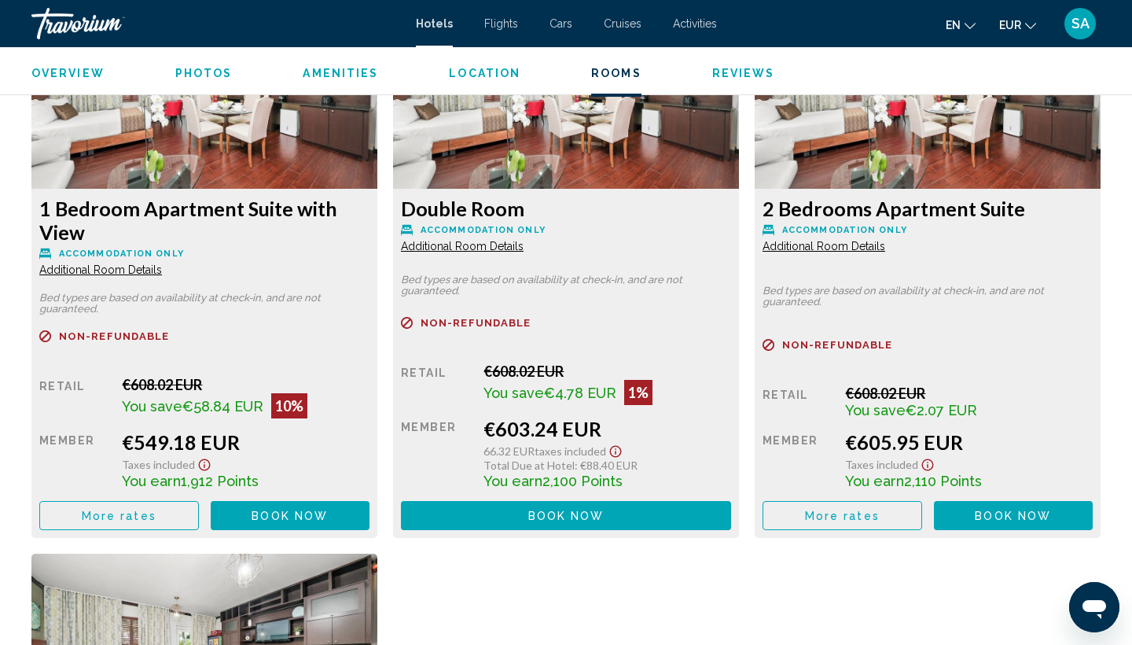
scroll to position [3914, 0]
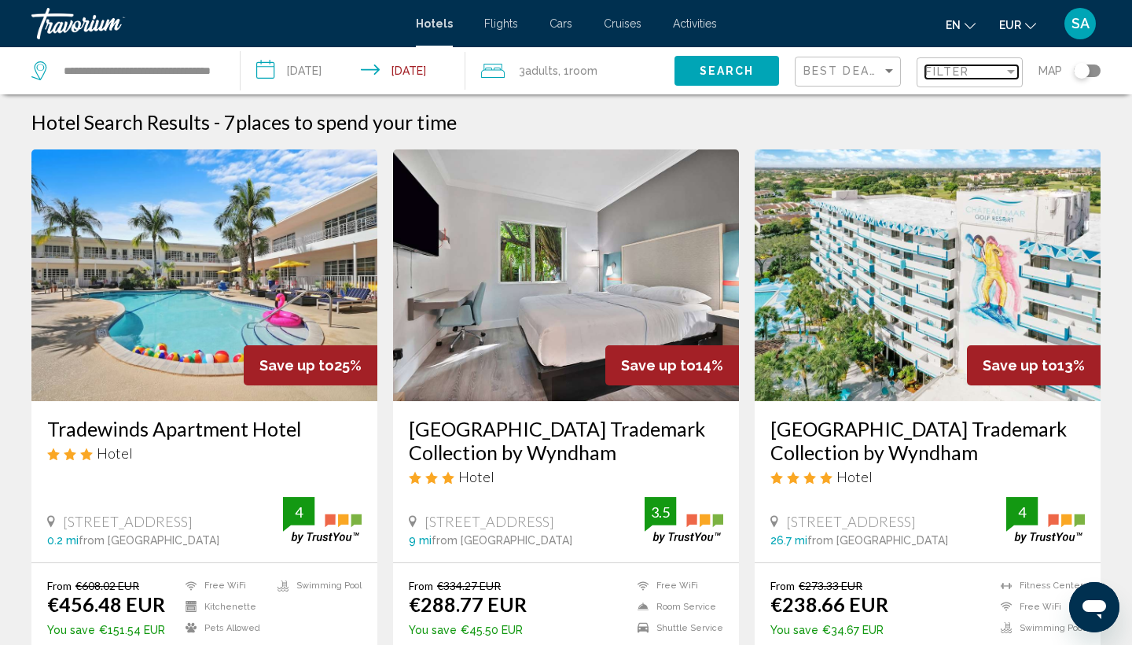
click at [970, 75] on span "Filter" at bounding box center [947, 71] width 45 height 13
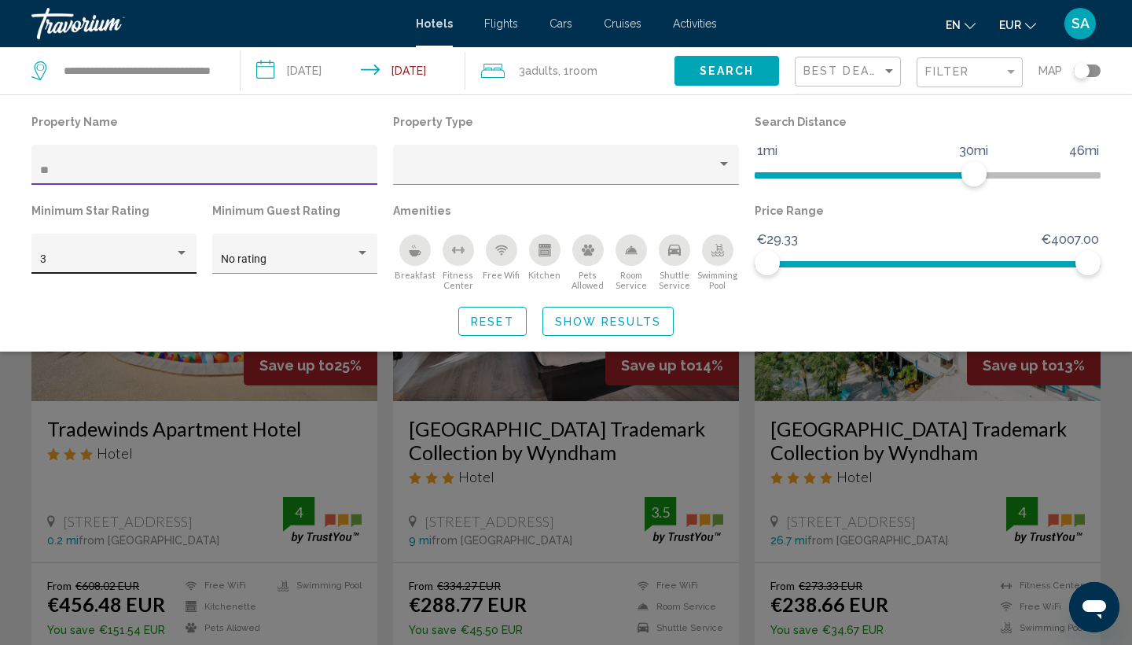
type input "*"
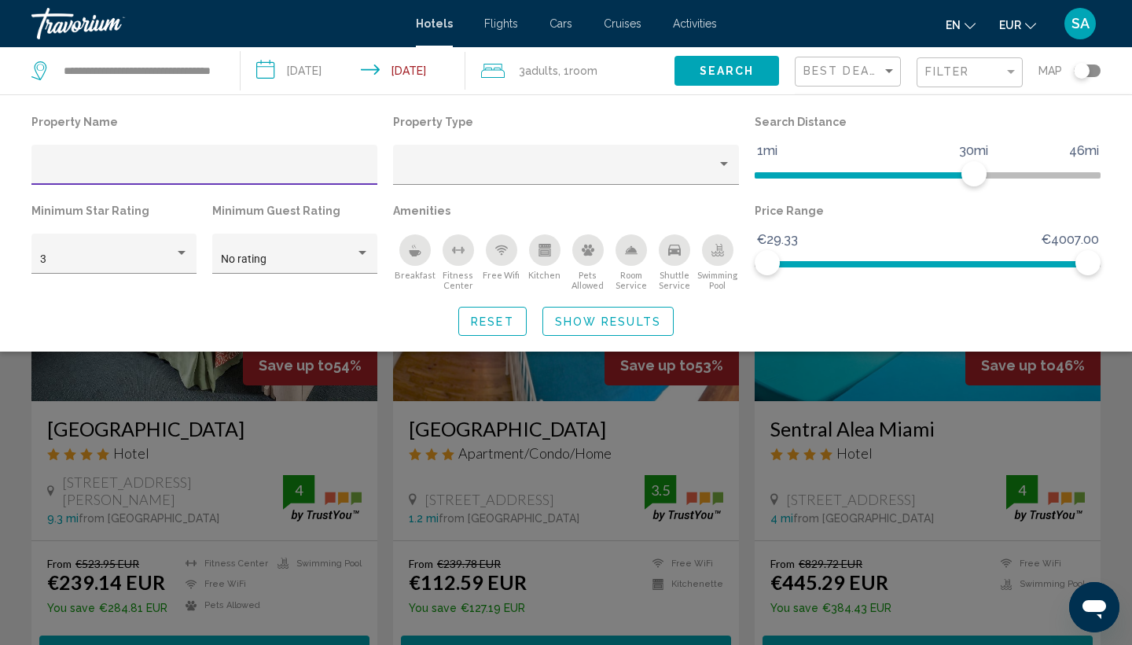
click at [392, 433] on div "Search widget" at bounding box center [566, 440] width 1132 height 409
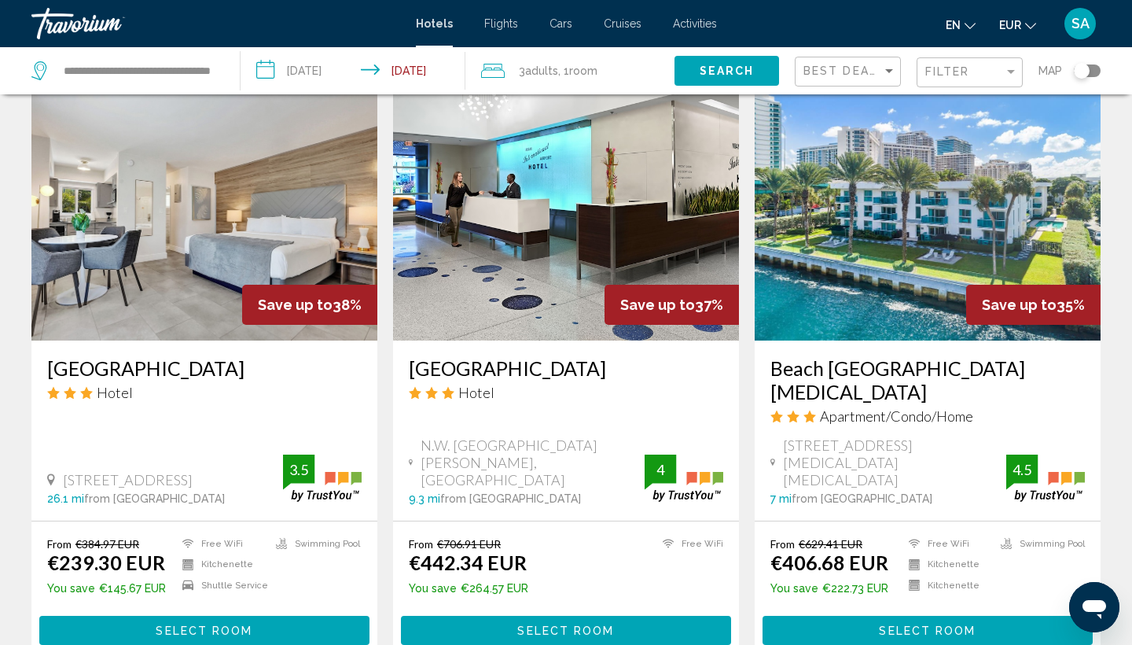
scroll to position [1194, 0]
